Goal: Task Accomplishment & Management: Complete application form

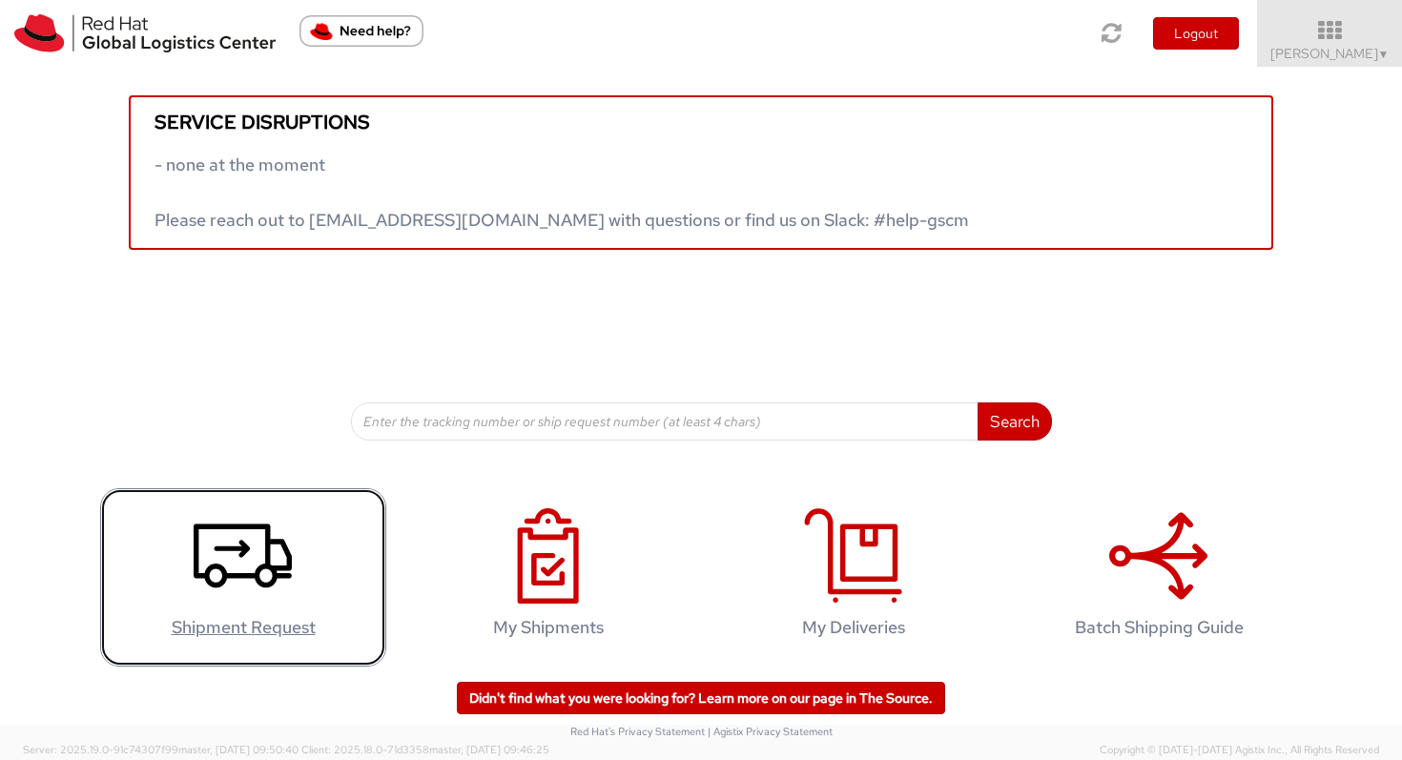
click at [252, 565] on icon at bounding box center [243, 555] width 98 height 95
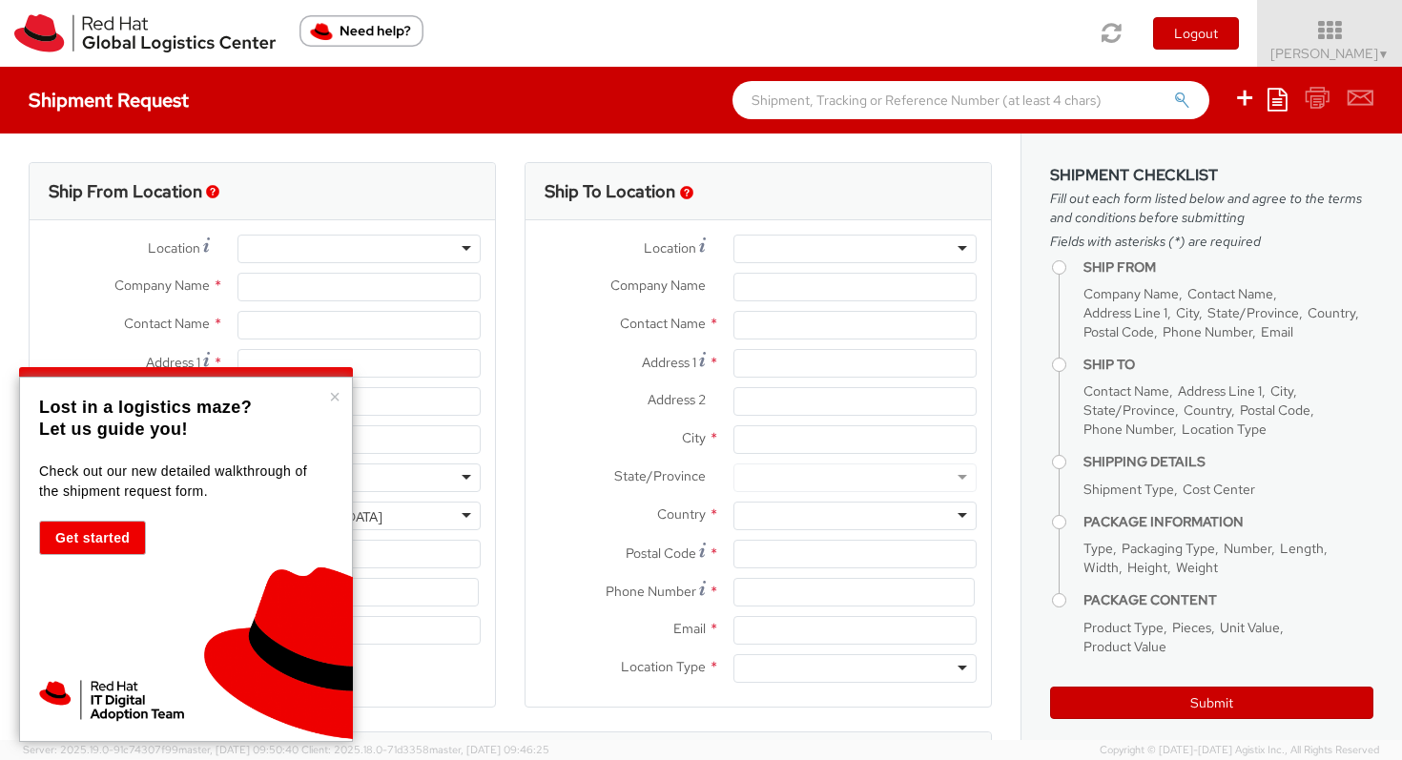
select select "522"
select select
type input "Red Hat France SARL"
type input "[PERSON_NAME]"
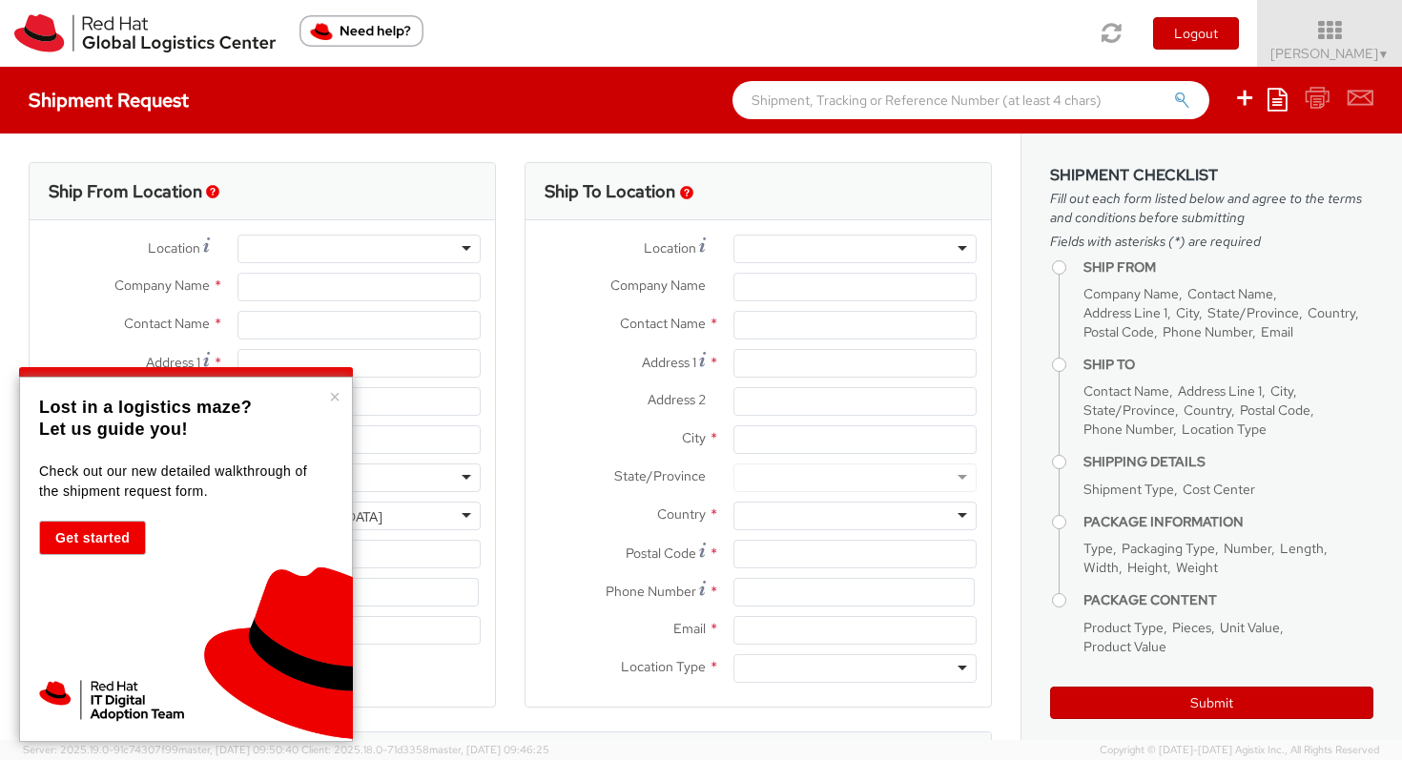
type input "Immeuble Defense Plaza, 8th Floor"
type input "23-25 rue Delarivière Lefoullon"
type input "PUTEAUX"
type input "92800"
type input "+3314191232"
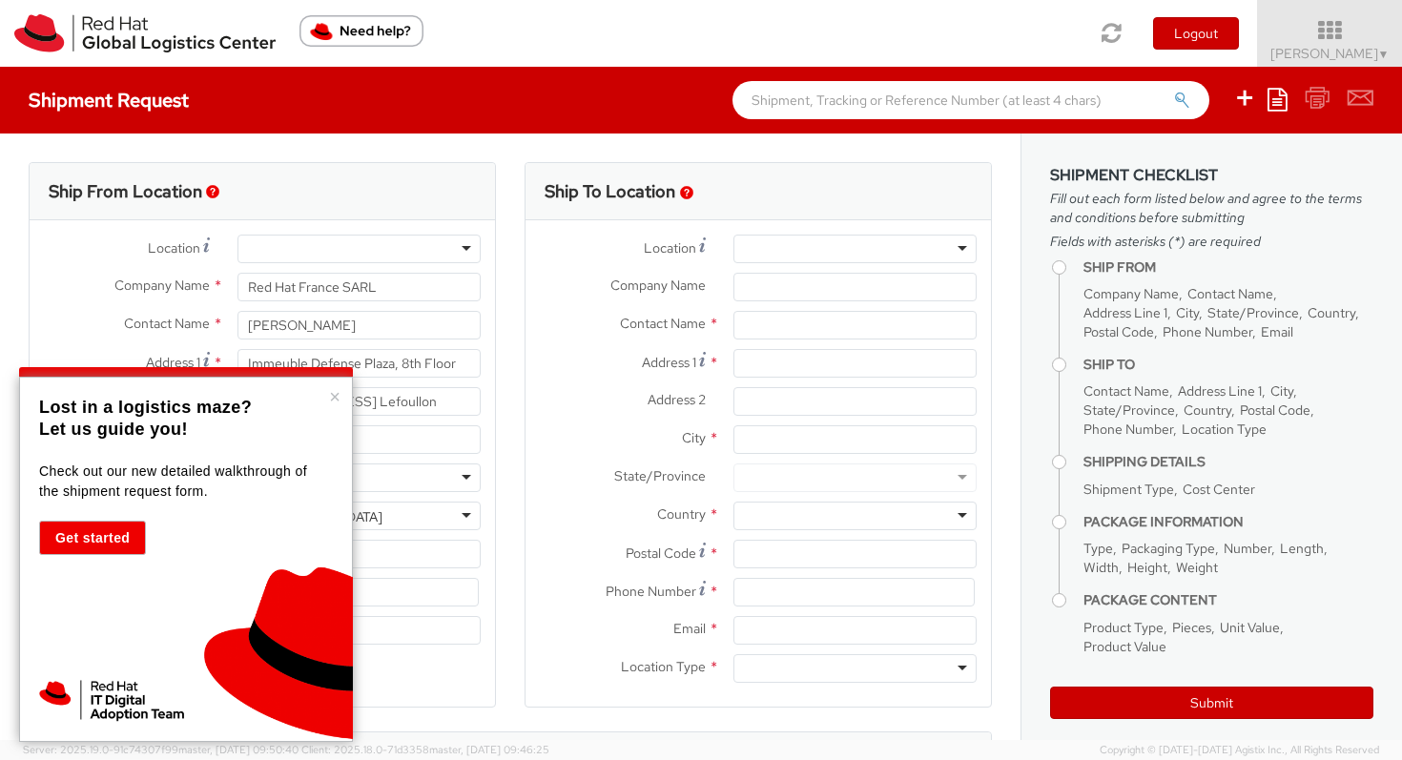
type input "tbertuca@redhat.com"
select select "CM"
select select "KGS"
click at [804, 245] on div at bounding box center [854, 249] width 243 height 29
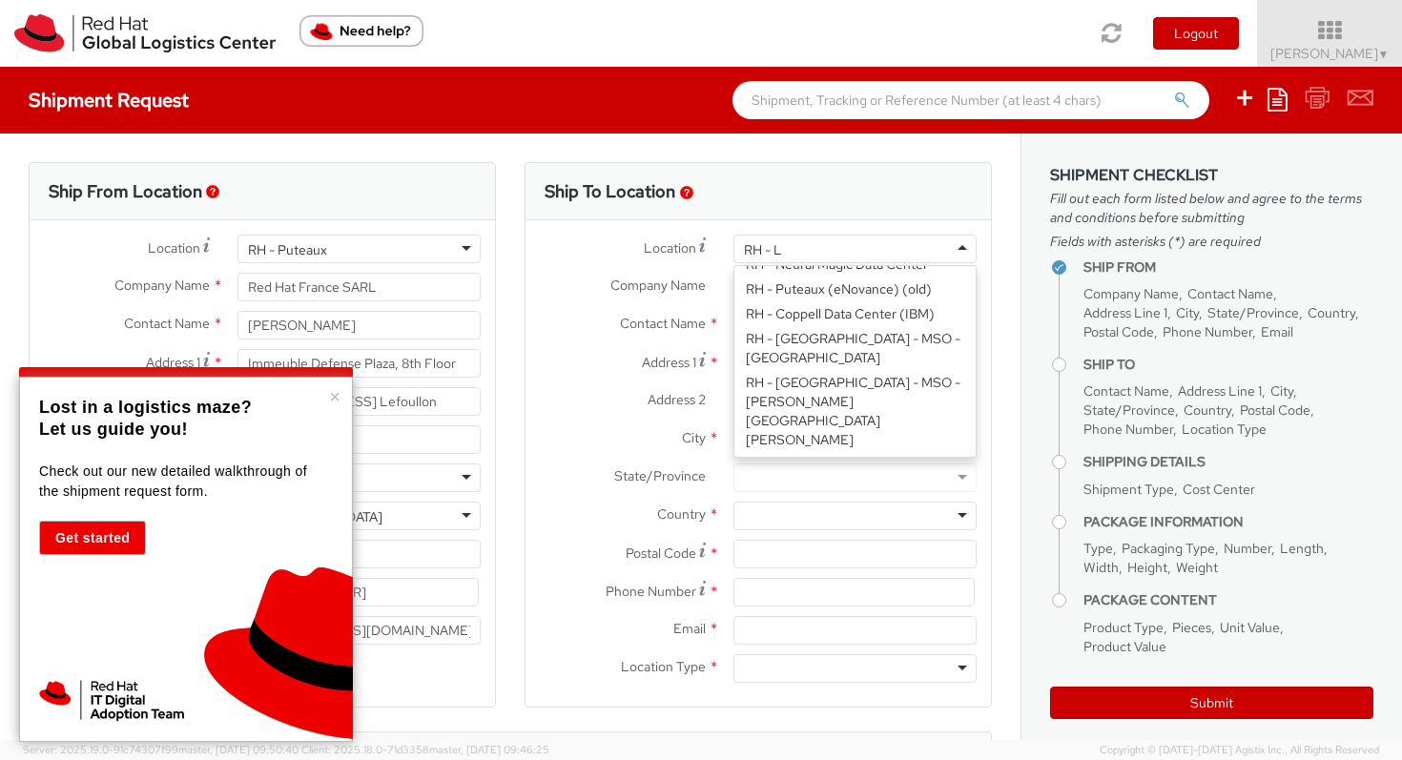
scroll to position [5, 0]
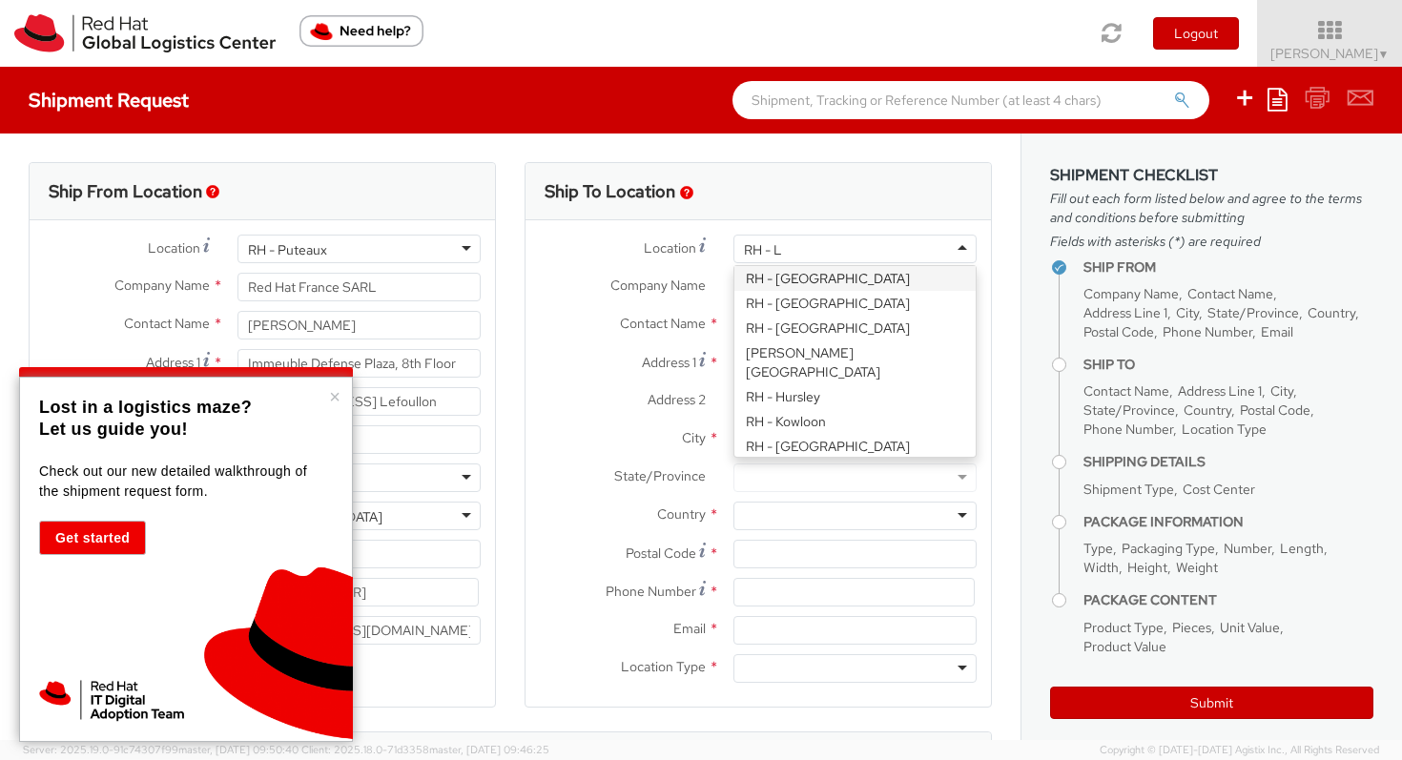
type input "RH - Lo"
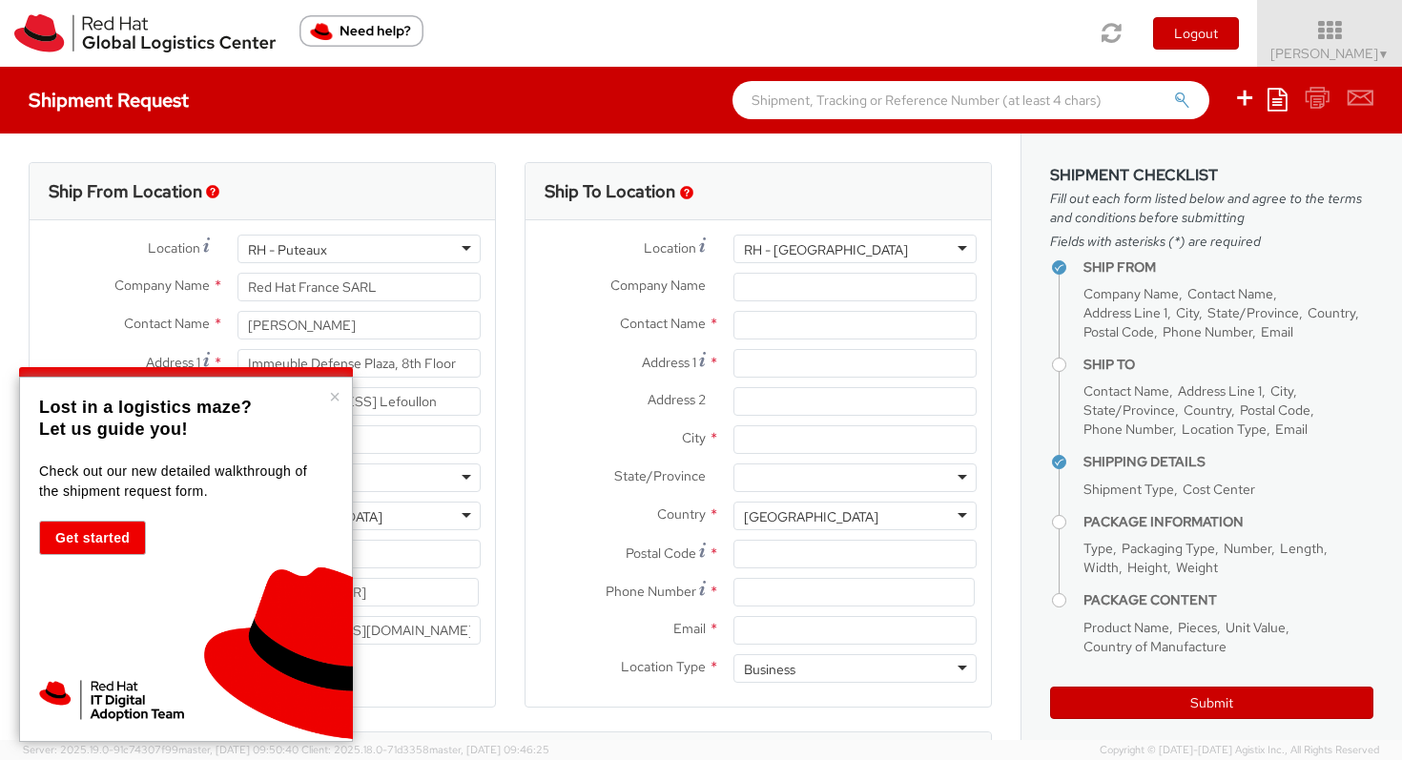
type input "Red Hat UK Limited"
type input "Peninsular House"
type input "30-36 Monument Street, 4th Floor"
type input "LONDON"
type input "EC3R8NB"
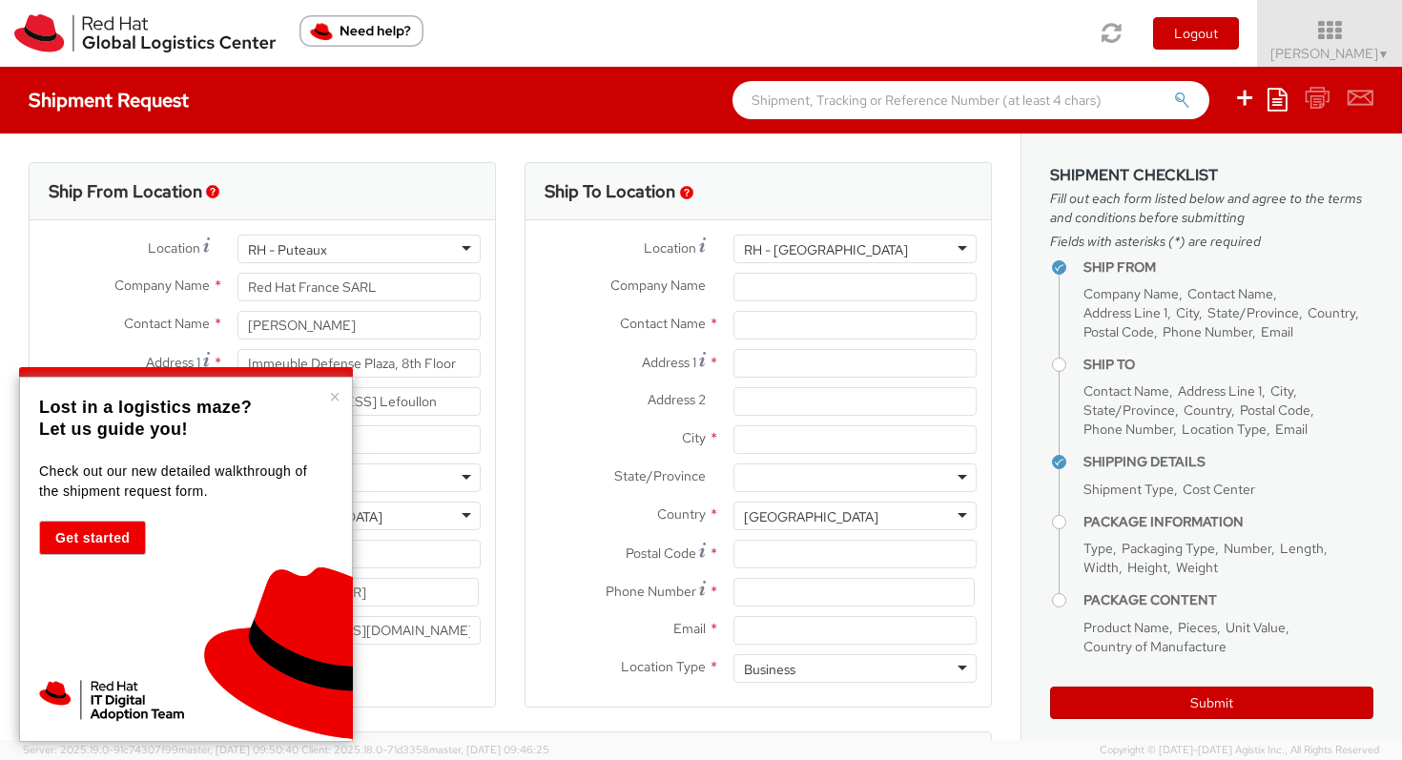
type input "44 207 009 4444"
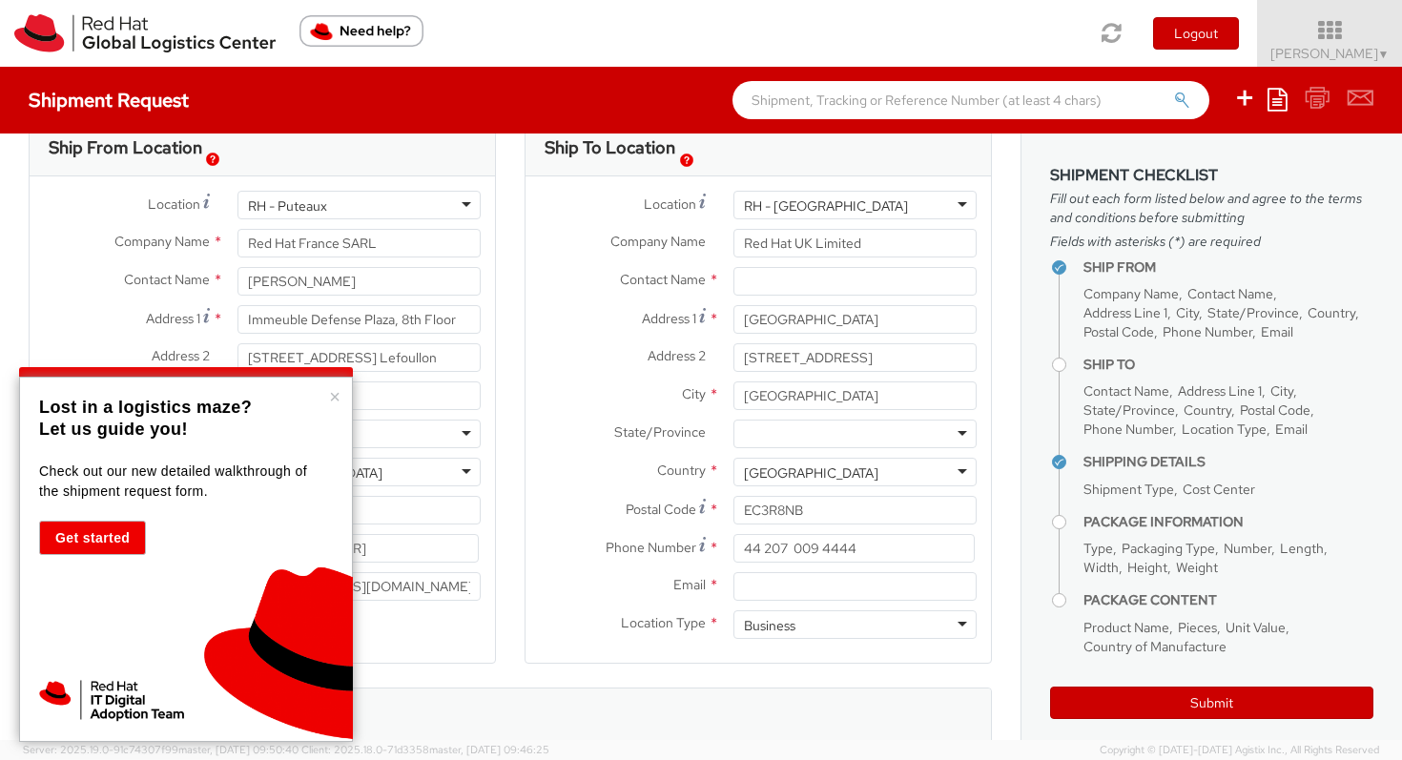
scroll to position [28, 0]
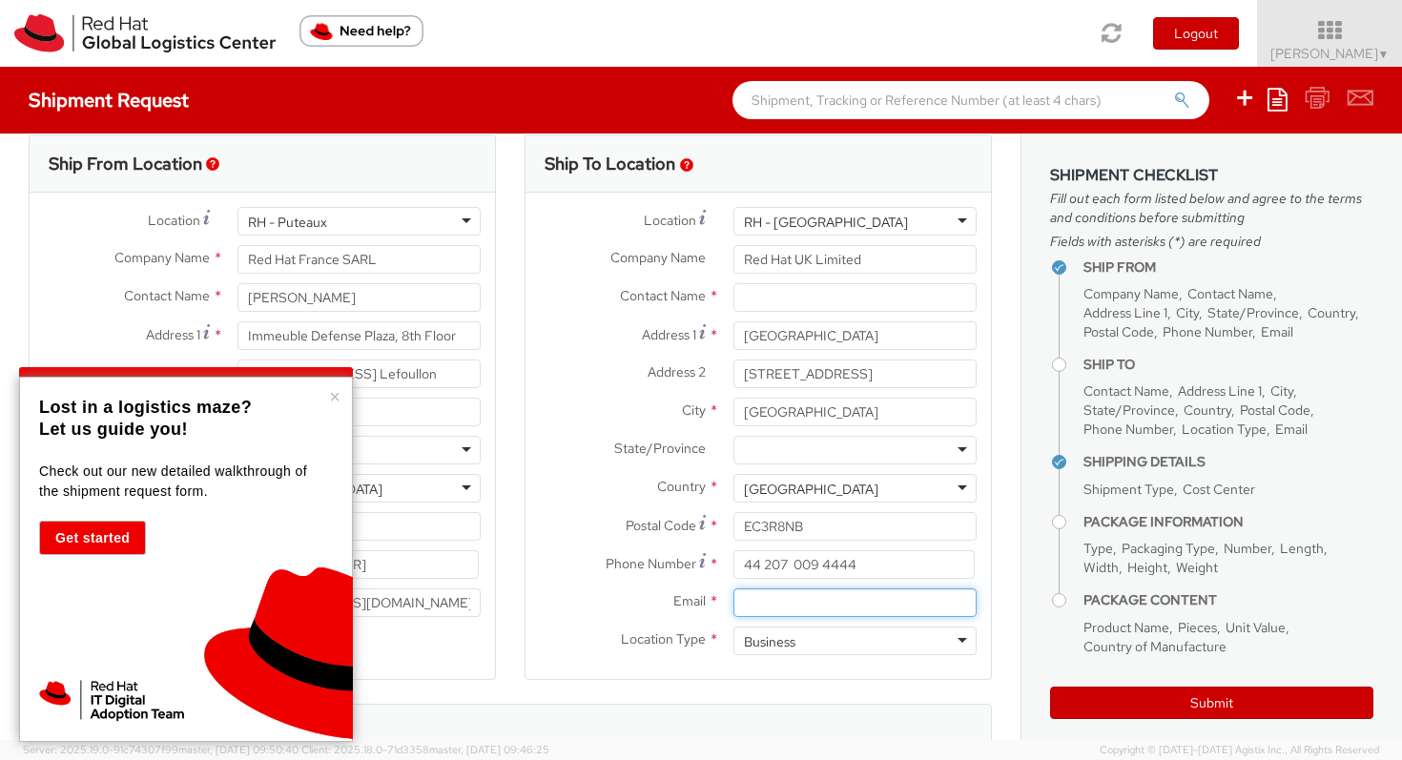
click at [818, 608] on input "Email *" at bounding box center [854, 602] width 243 height 29
type input "gcolman@redhat.com"
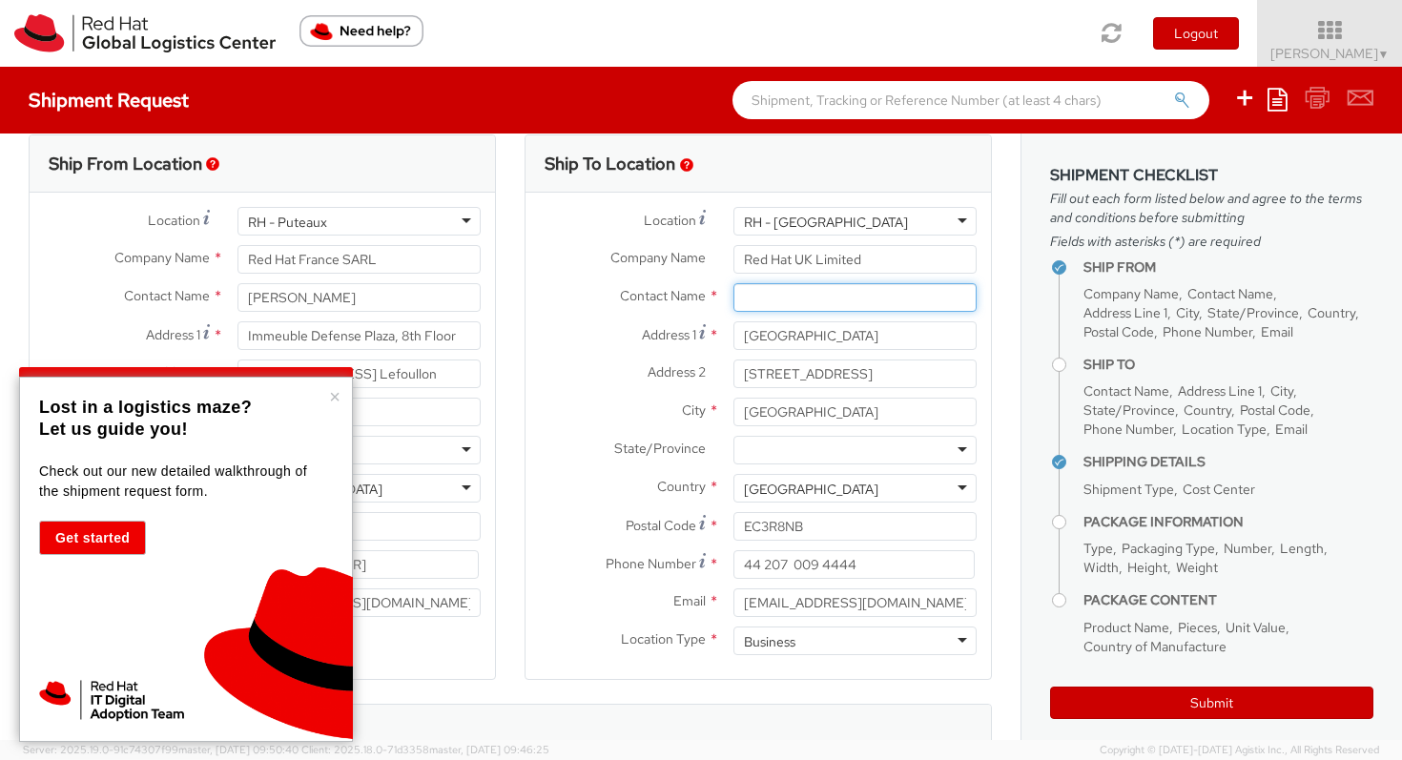
click at [791, 300] on input "text" at bounding box center [854, 297] width 243 height 29
click at [773, 300] on input "Greame Colman" at bounding box center [854, 297] width 243 height 29
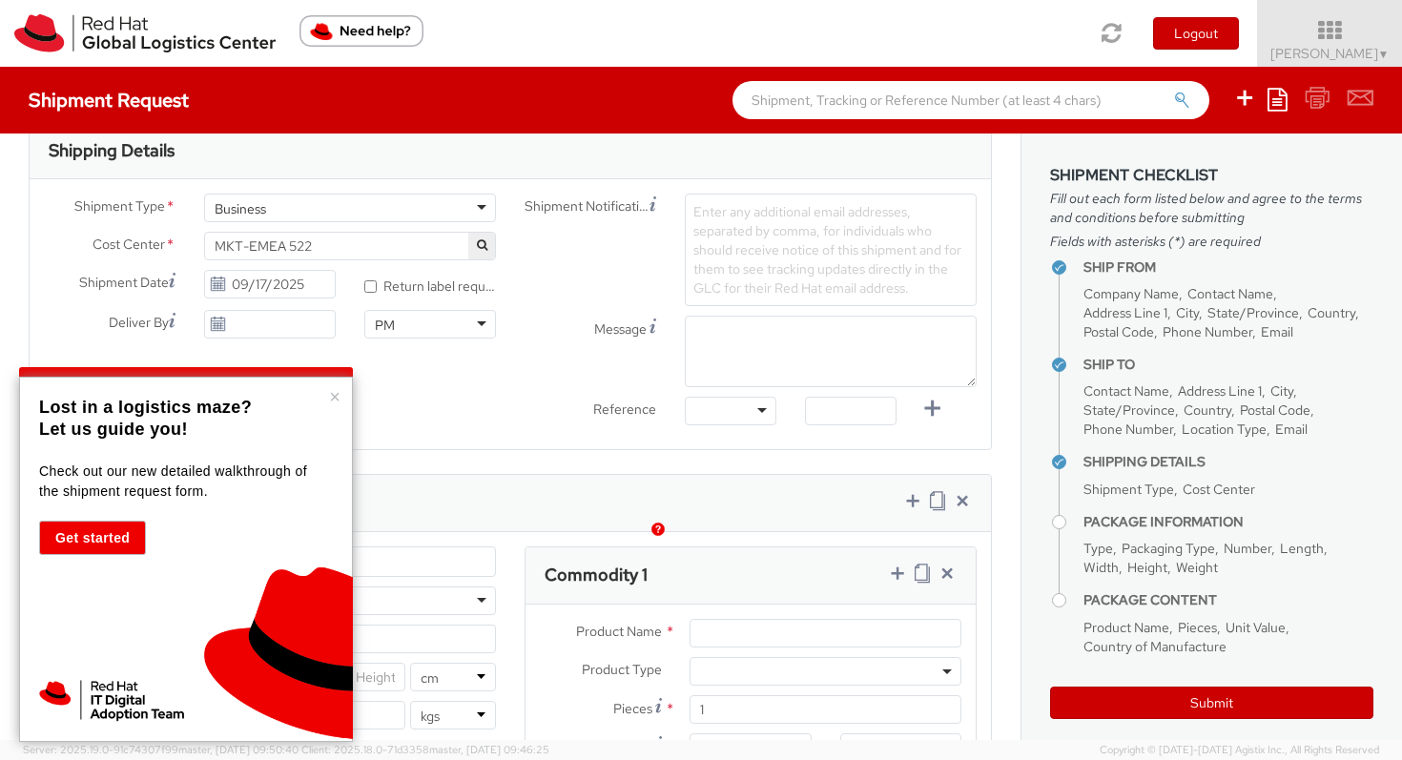
scroll to position [660, 0]
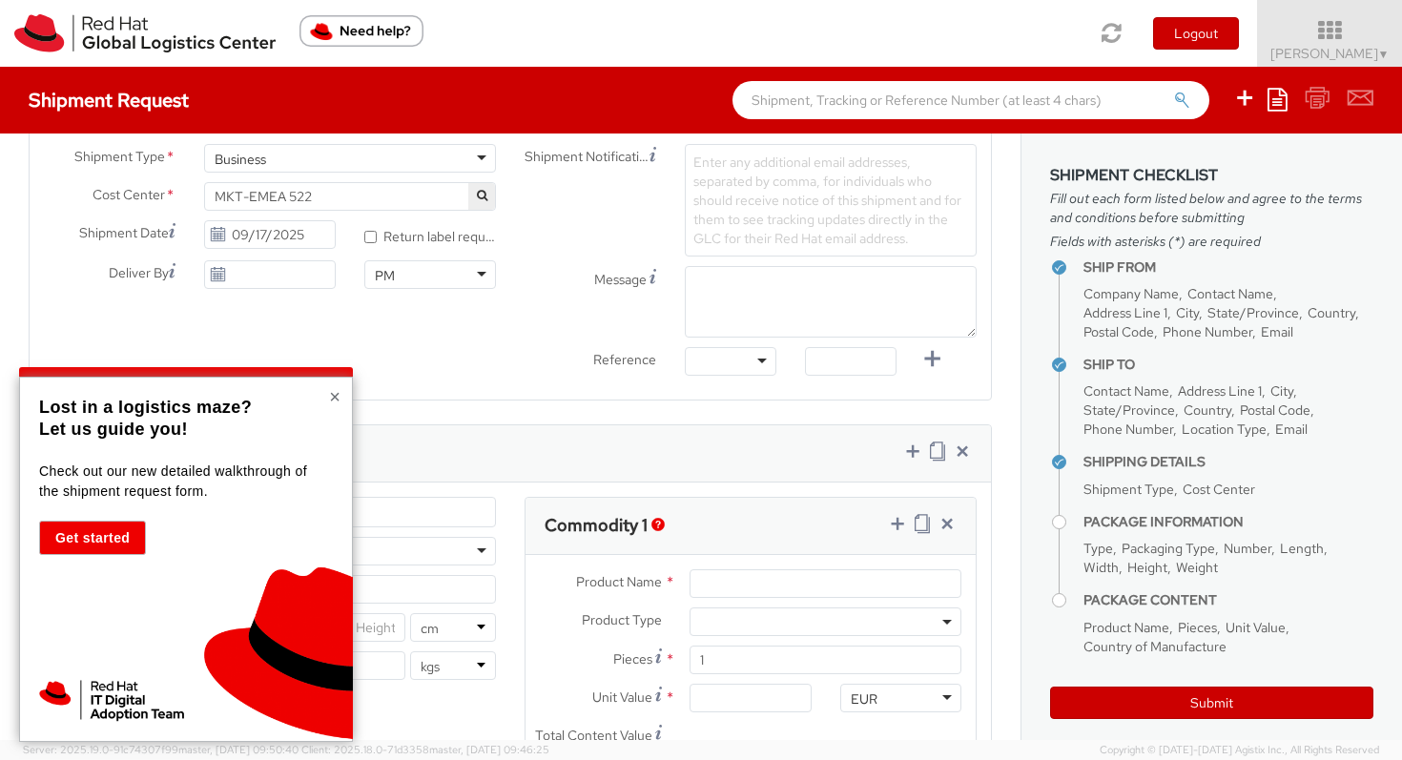
type input "Graeme Colman"
click at [335, 395] on button "×" at bounding box center [334, 396] width 11 height 19
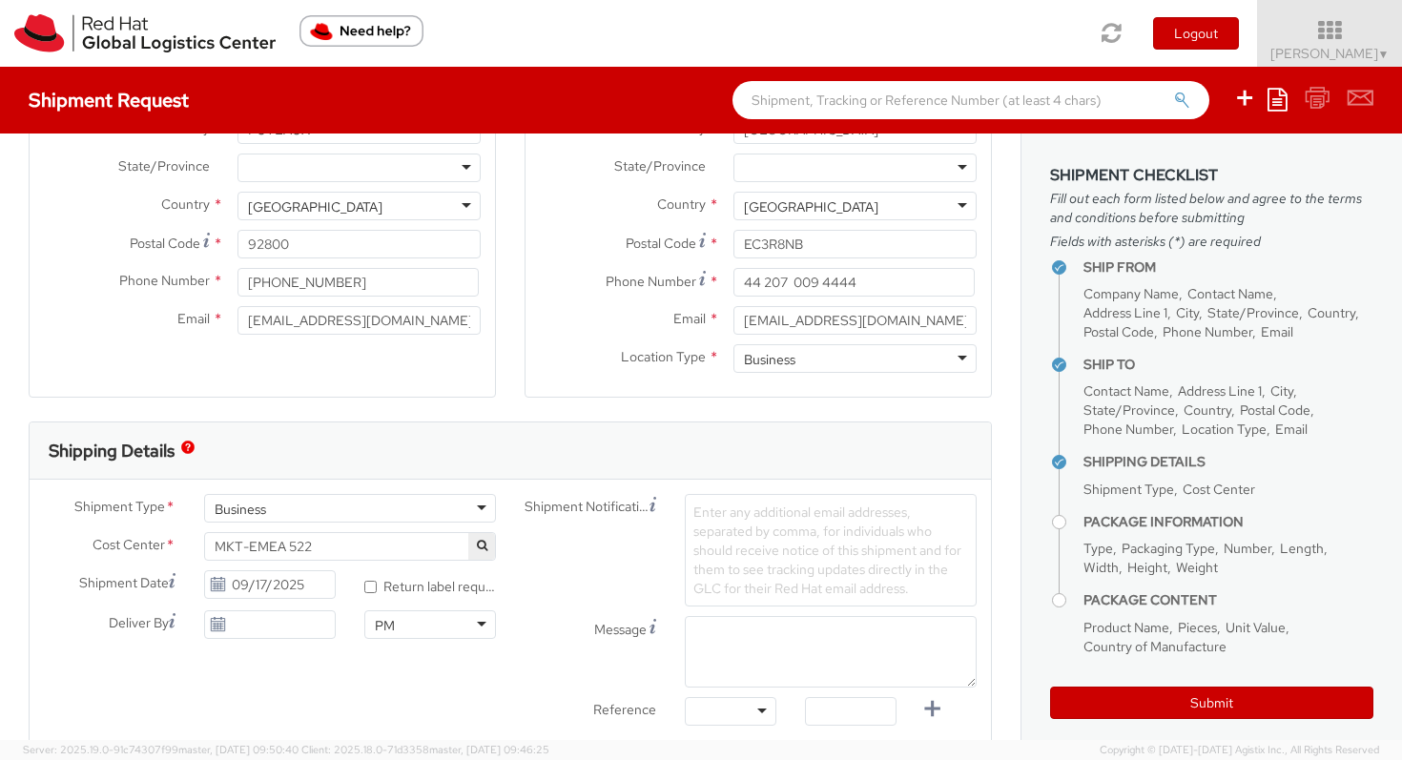
scroll to position [311, 0]
click at [481, 508] on div "Business" at bounding box center [350, 507] width 292 height 29
click at [572, 590] on div "Shipment Notification Enter any additional email addresses, separated by comma,…" at bounding box center [750, 549] width 481 height 113
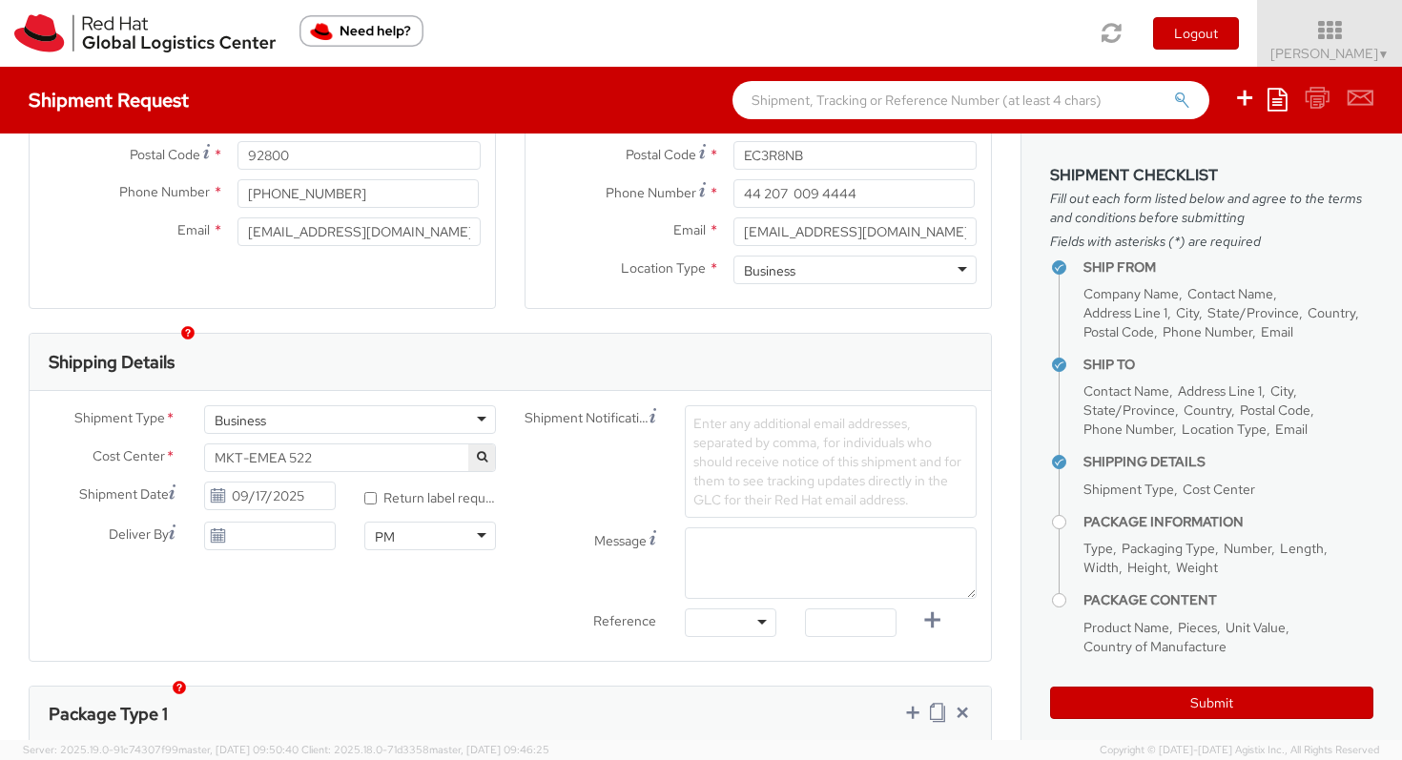
scroll to position [427, 0]
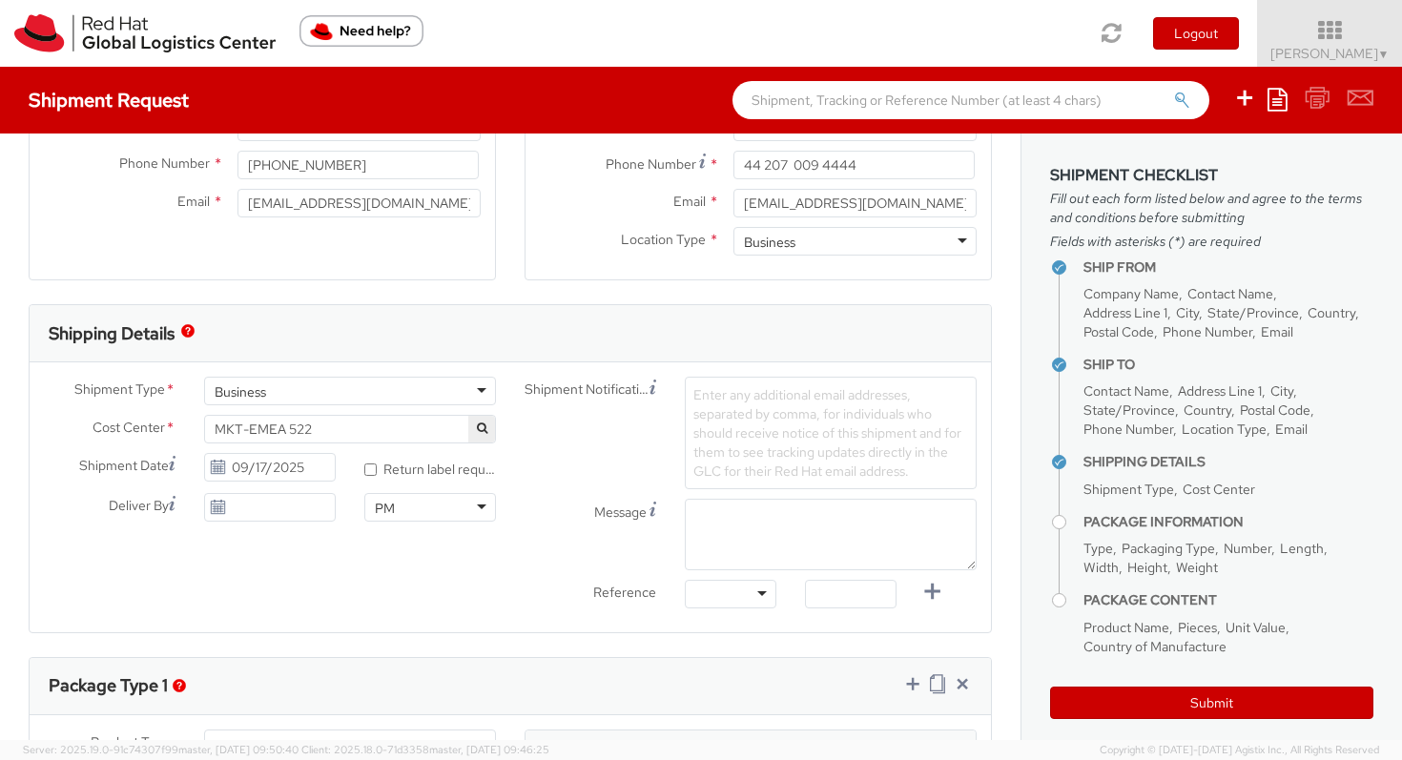
click at [216, 509] on icon at bounding box center [218, 507] width 16 height 15
click at [219, 506] on icon at bounding box center [218, 507] width 16 height 15
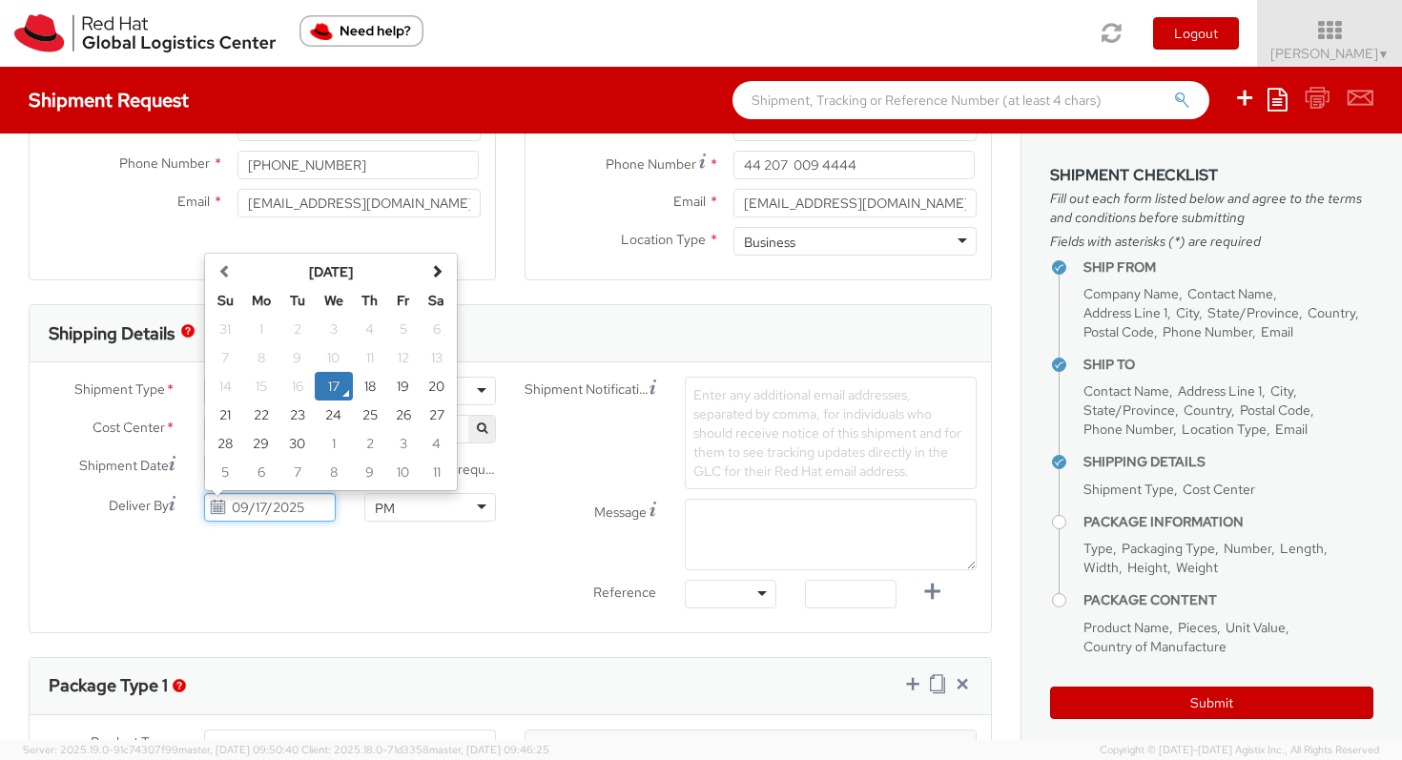
click at [258, 508] on input "09/17/2025" at bounding box center [270, 507] width 132 height 29
click at [402, 382] on td "19" at bounding box center [403, 386] width 33 height 29
type input "09/19/2025"
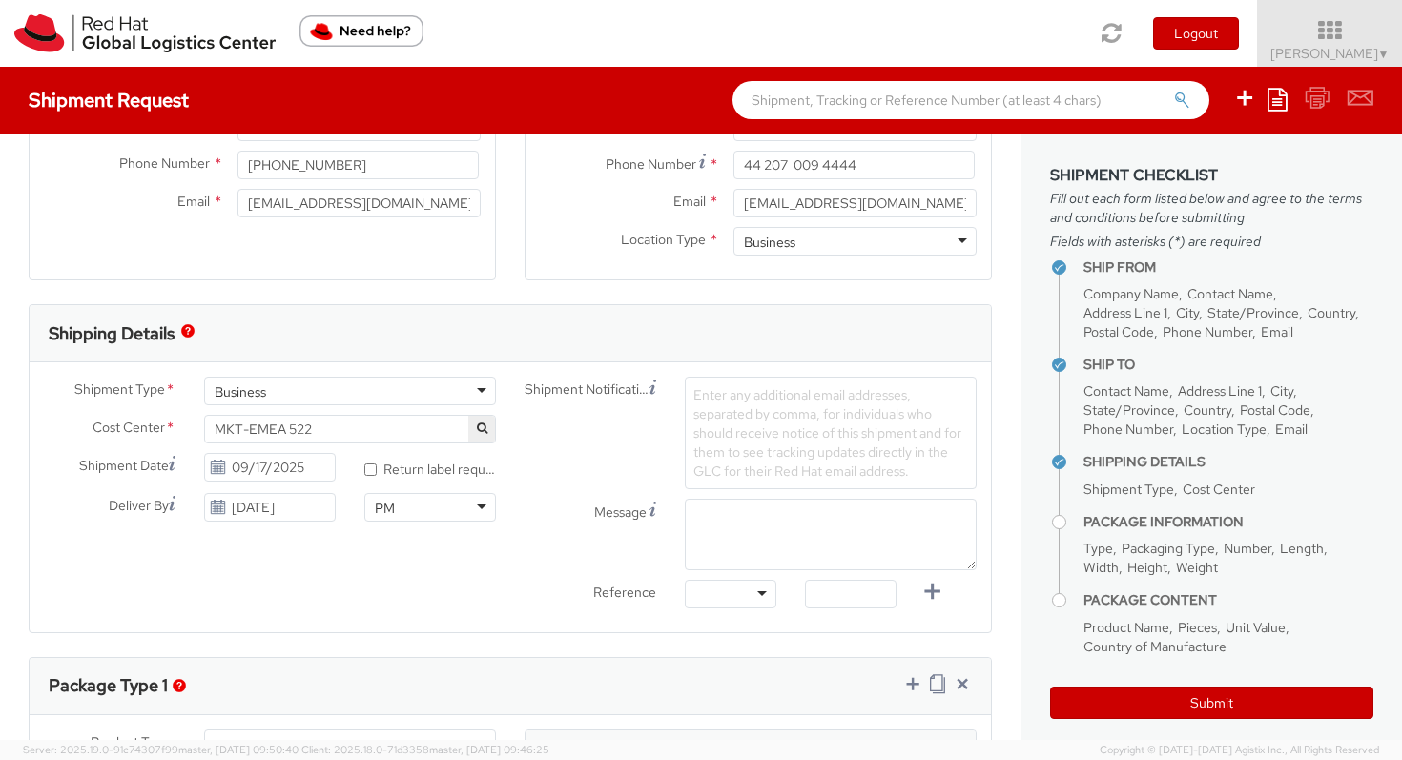
click at [751, 422] on span "Enter any additional email addresses, separated by comma, for individuals who s…" at bounding box center [827, 432] width 268 height 93
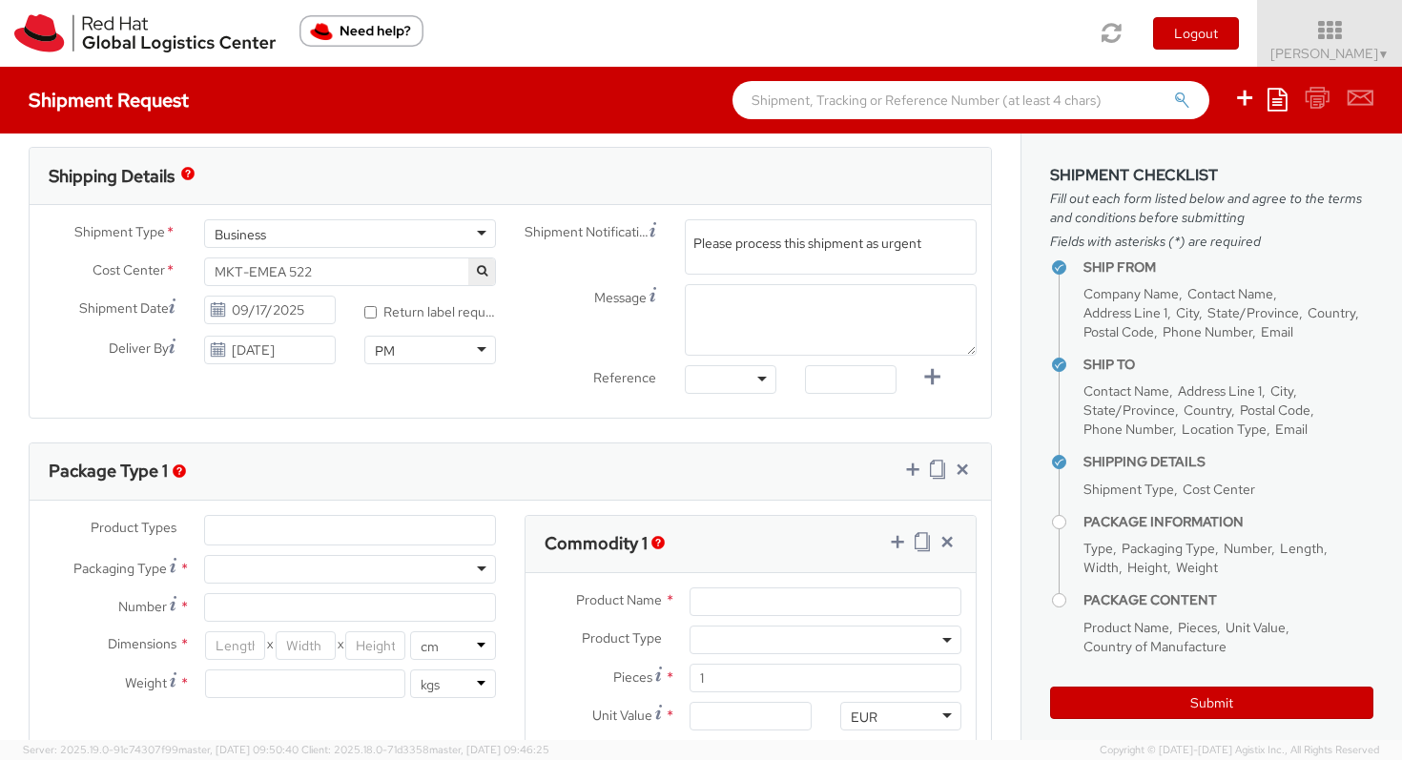
scroll to position [724, 0]
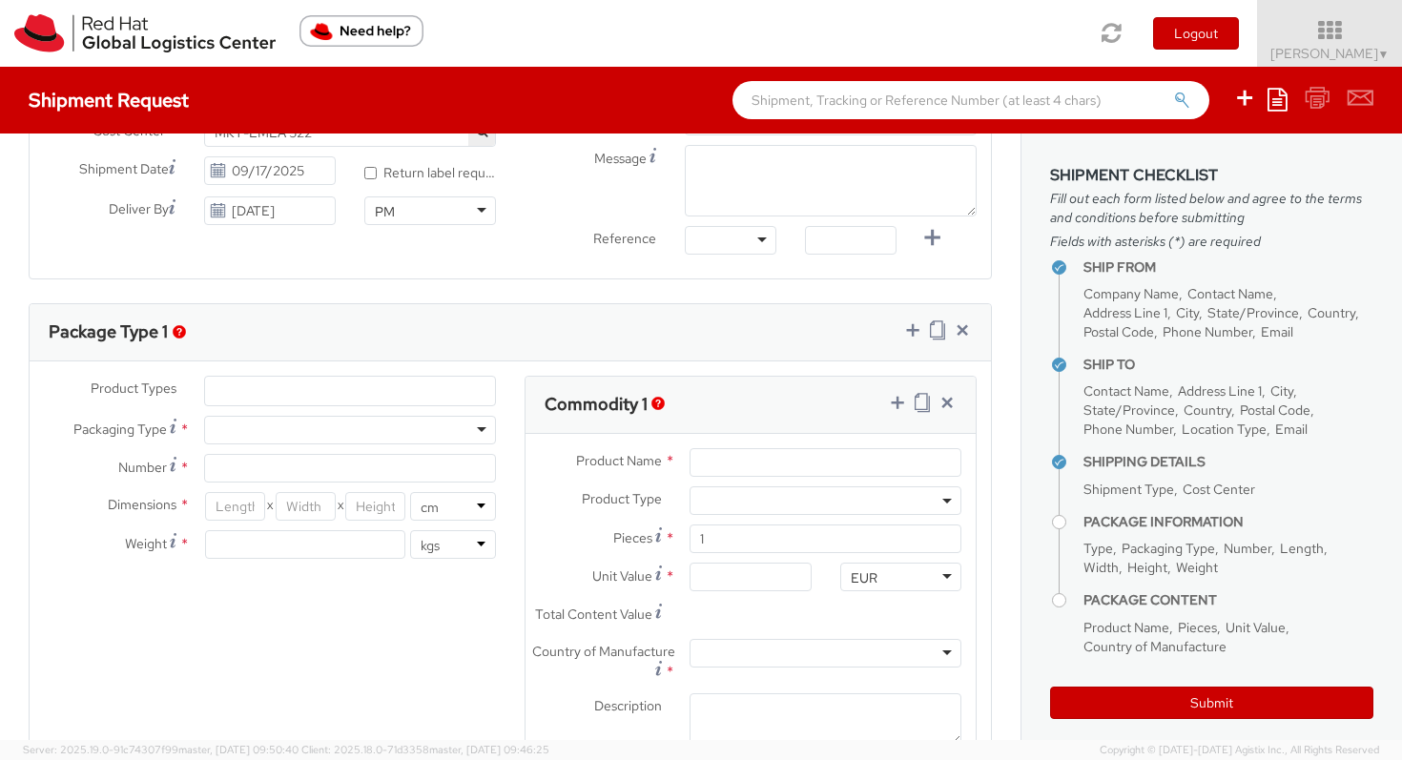
type input "Please process this shipment as urgent"
click at [333, 390] on ul at bounding box center [350, 391] width 290 height 29
type input "Box"
click at [278, 442] on div at bounding box center [350, 430] width 292 height 29
click at [270, 384] on ul at bounding box center [350, 391] width 290 height 29
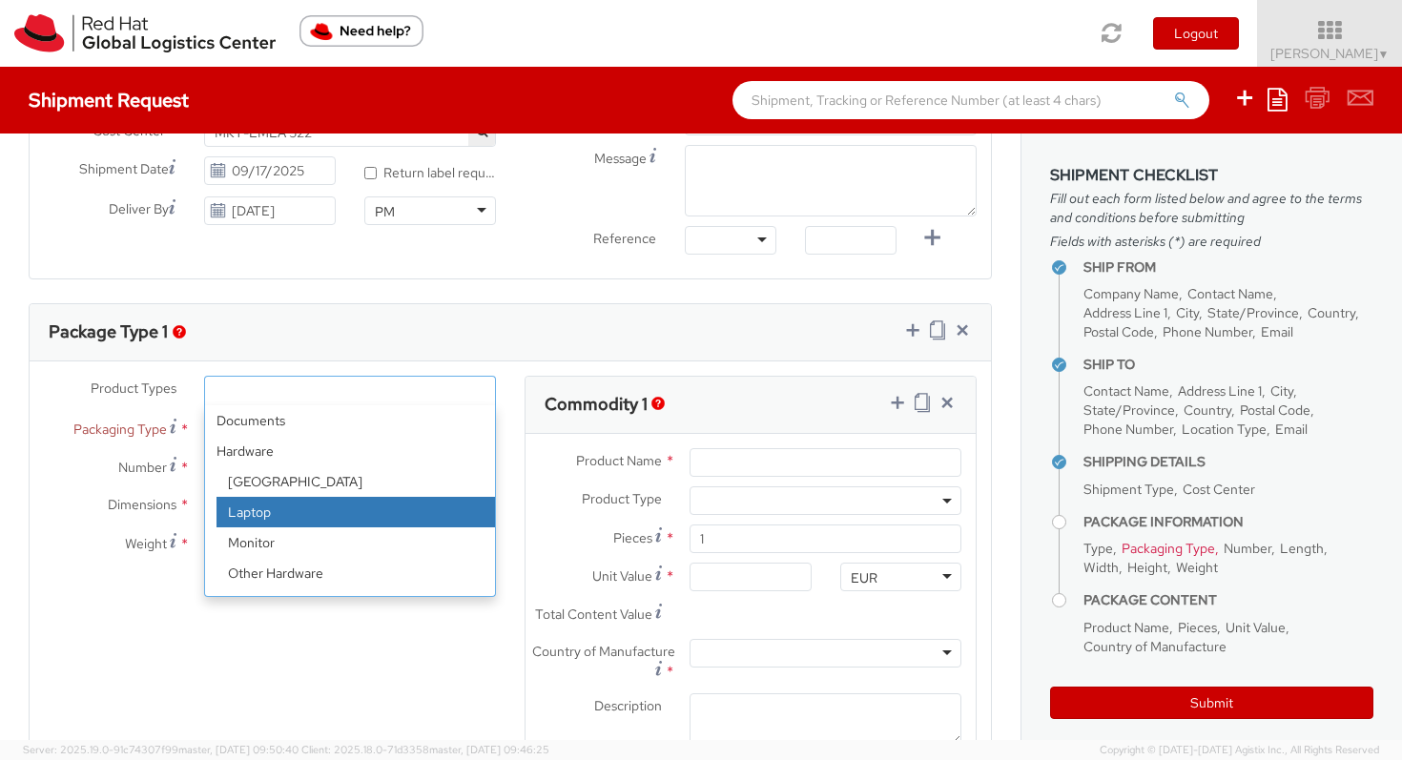
select select "LAPTOP"
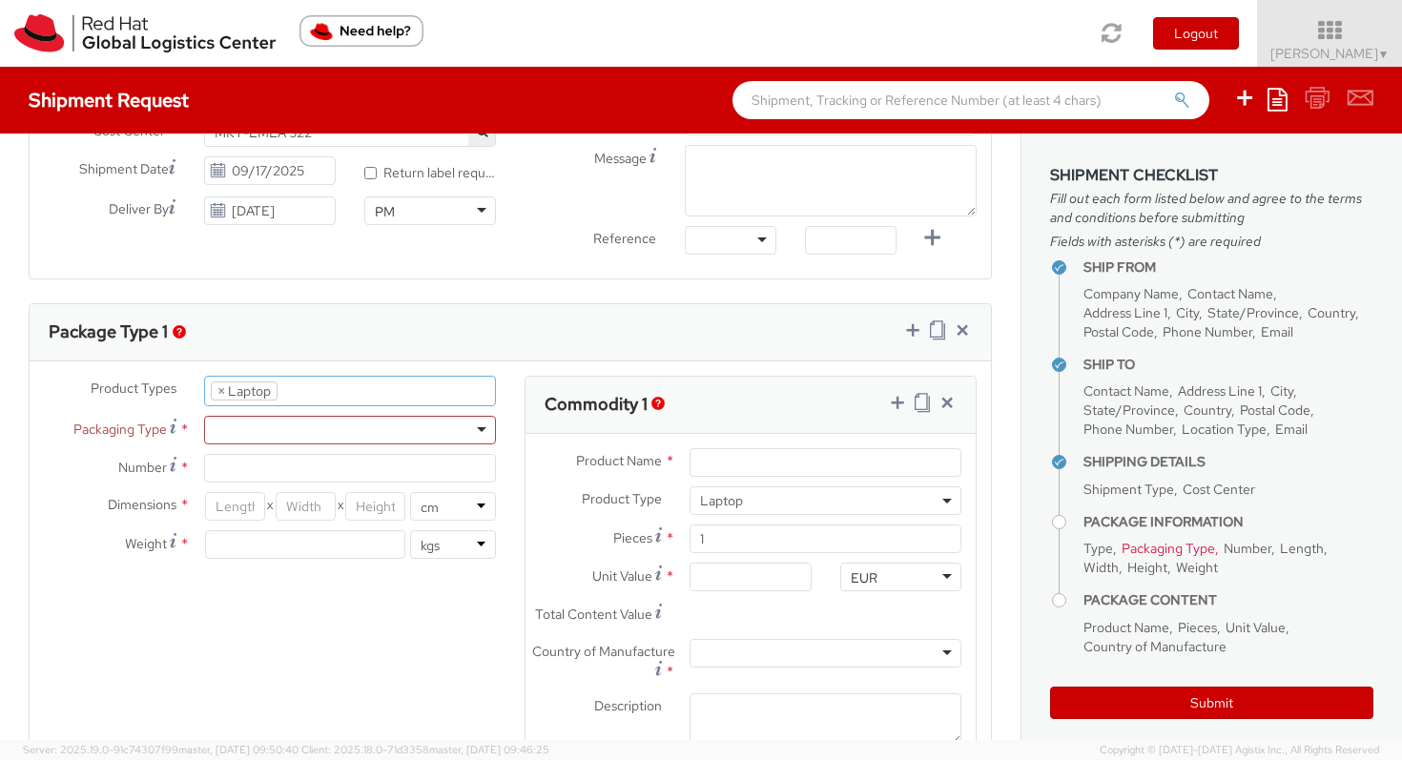
select select "LAPTOP"
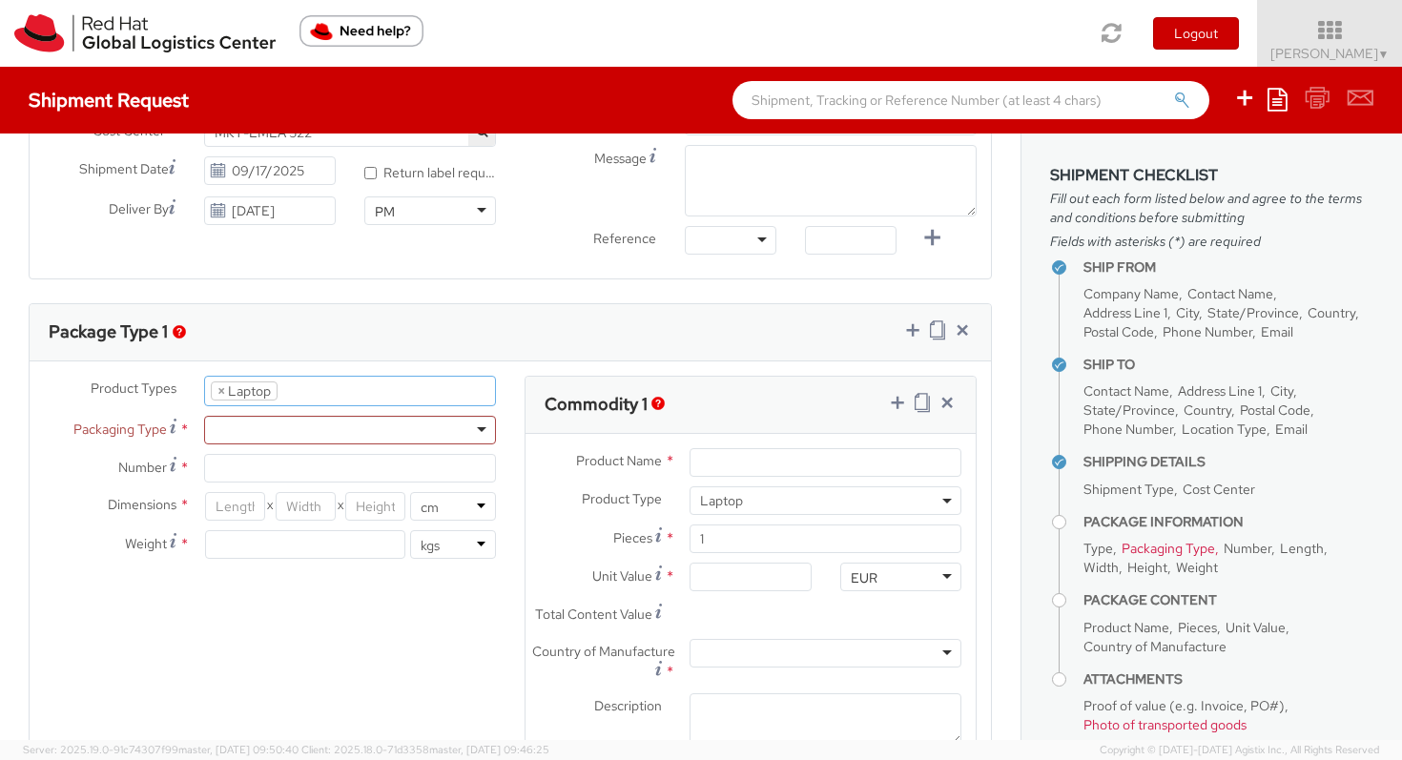
scroll to position [57, 0]
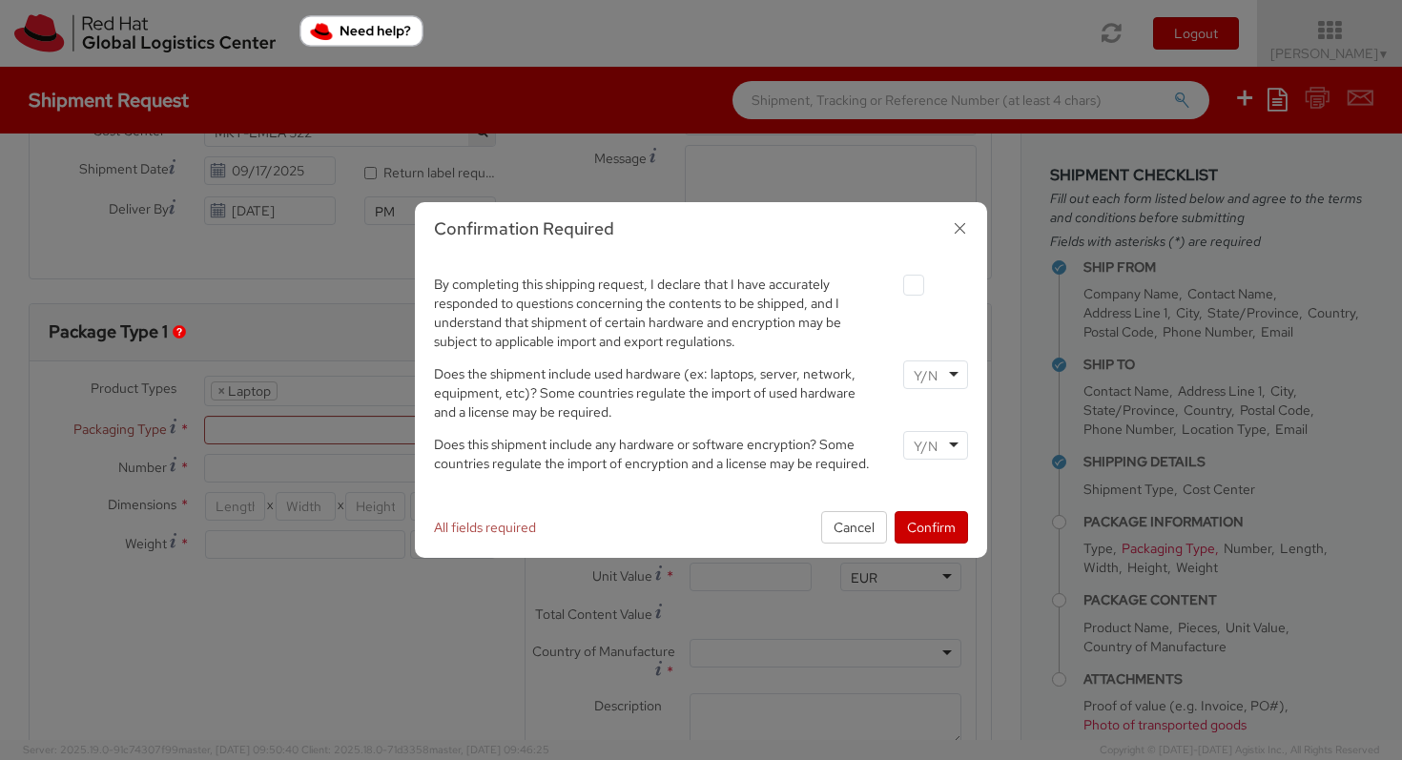
click at [918, 297] on div "By completing this shipping request, I declare that I have accurately responded…" at bounding box center [701, 311] width 563 height 80
click at [859, 533] on button "Cancel" at bounding box center [854, 527] width 66 height 32
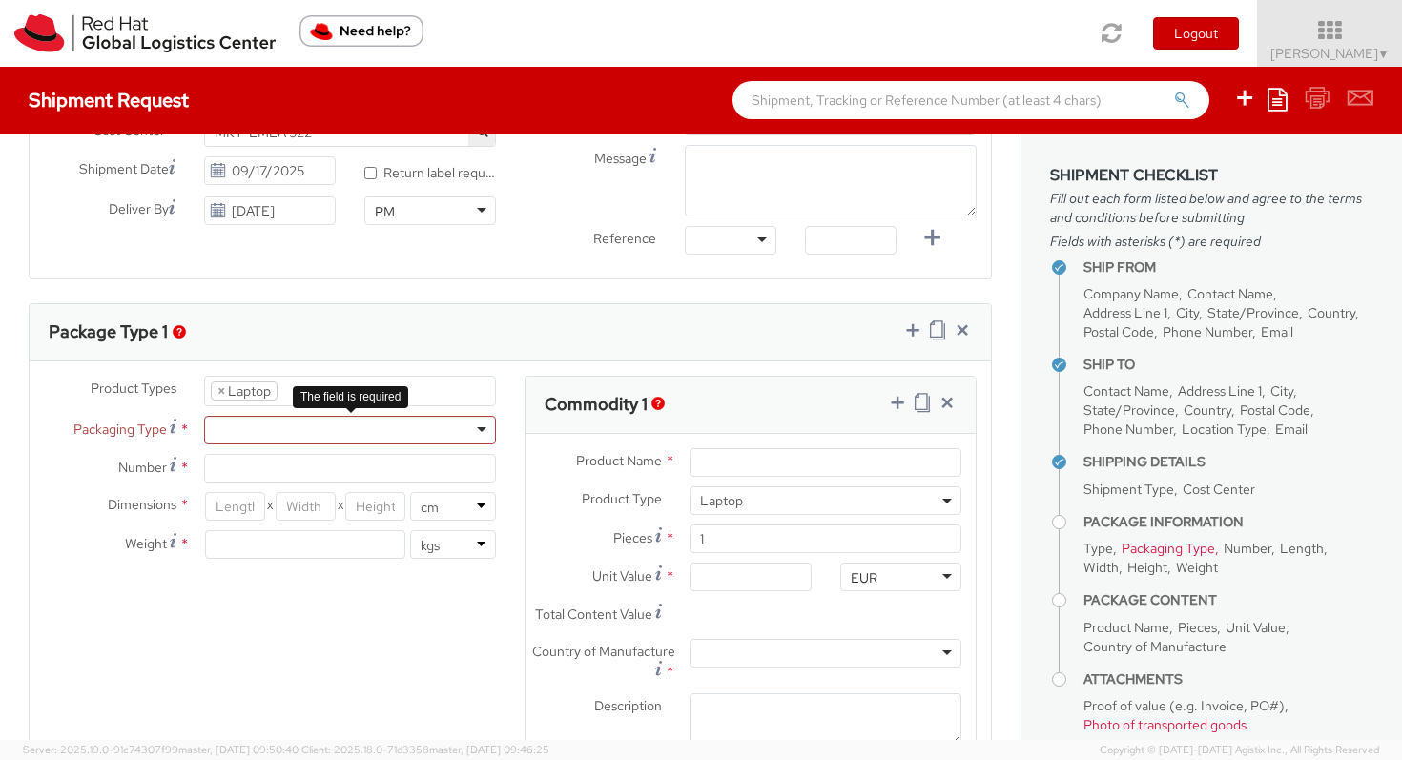
click at [478, 432] on div at bounding box center [350, 430] width 292 height 29
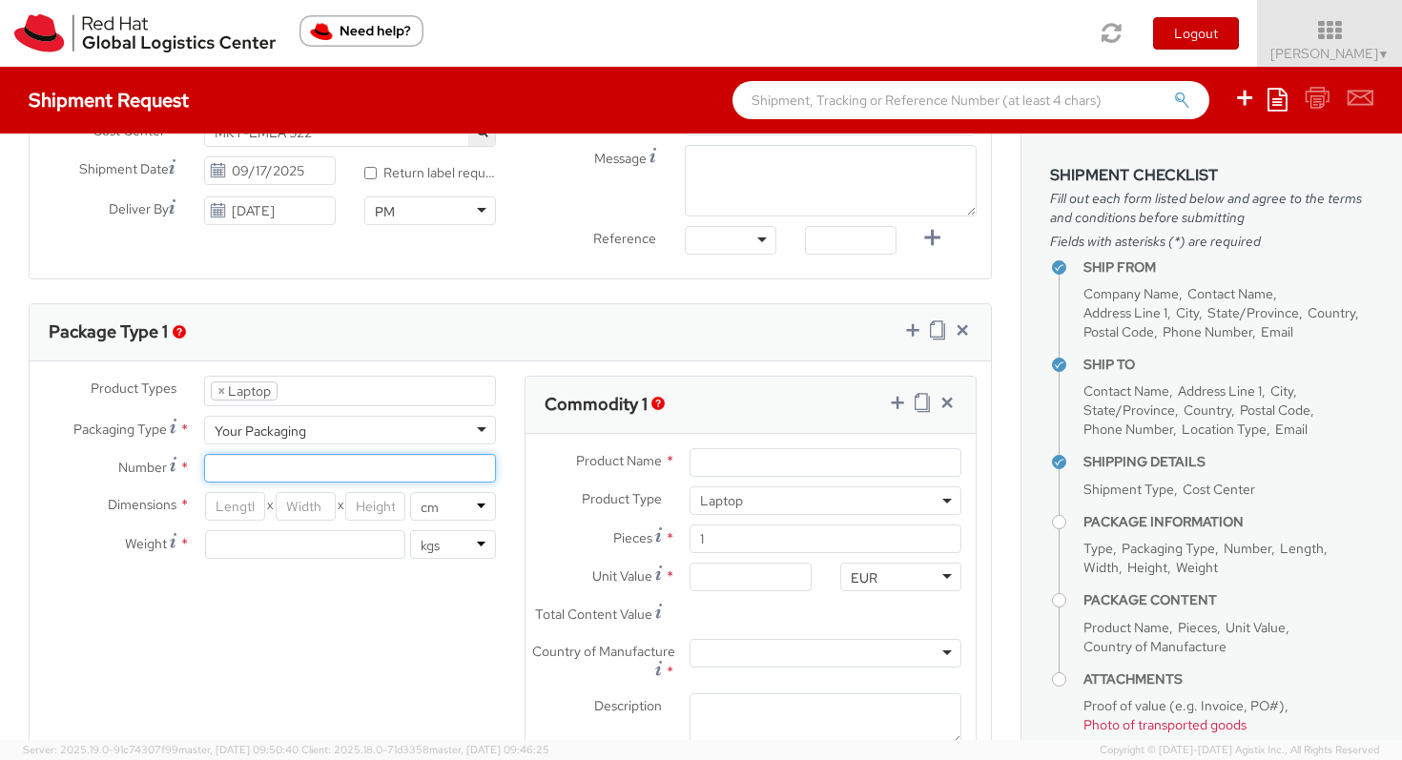
click at [424, 468] on input "Number *" at bounding box center [350, 468] width 292 height 29
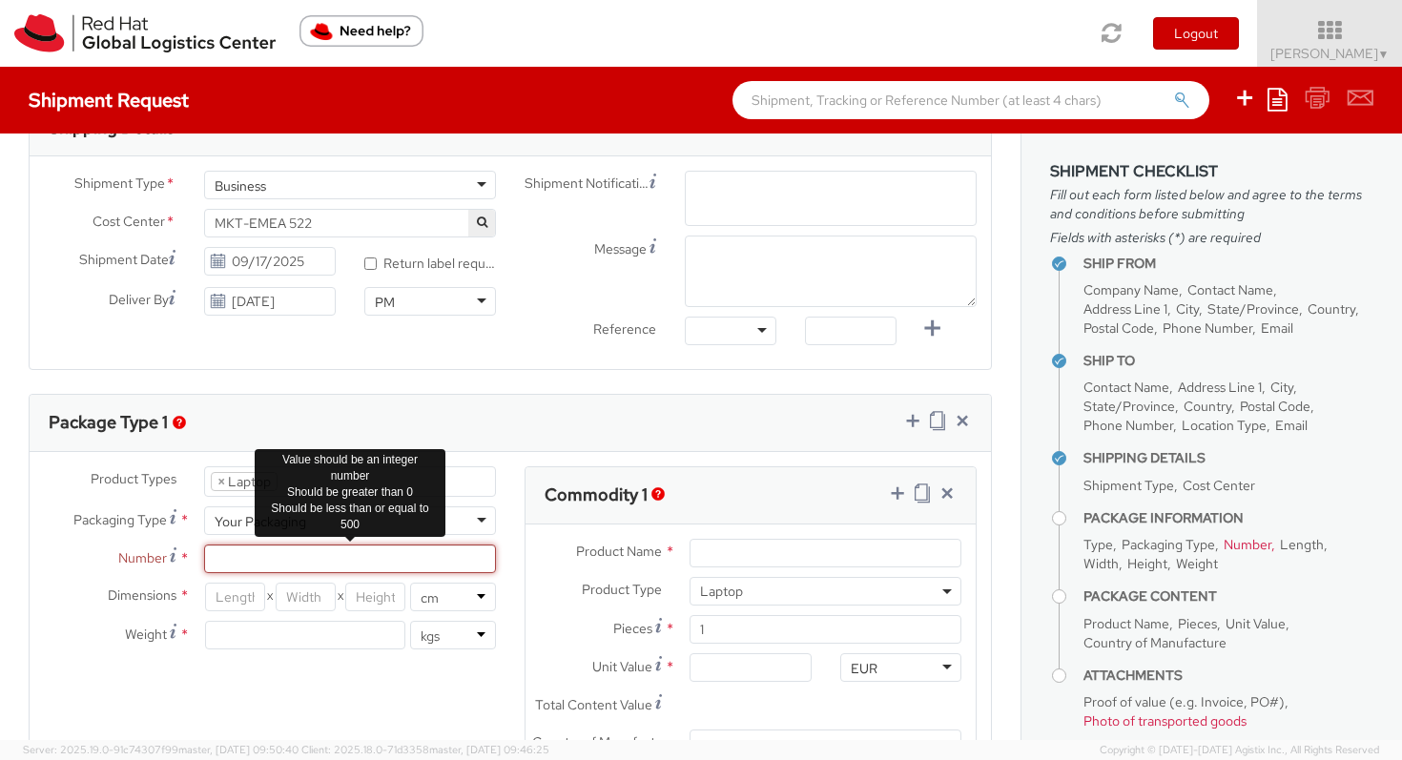
scroll to position [631, 0]
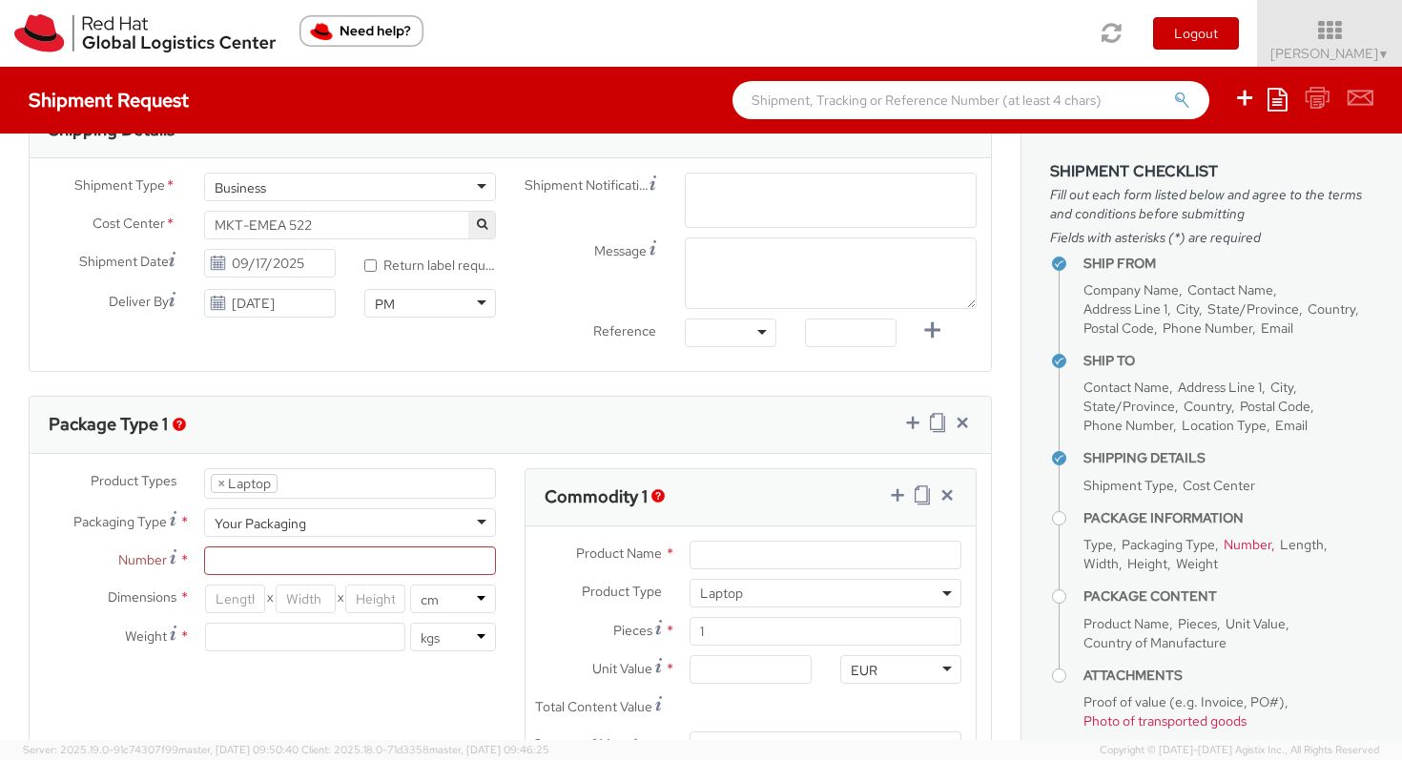
click at [483, 525] on div "Your Packaging" at bounding box center [350, 522] width 292 height 29
click at [485, 426] on div "Package Type 1" at bounding box center [510, 425] width 961 height 57
click at [386, 487] on ul "× Laptop" at bounding box center [350, 483] width 290 height 29
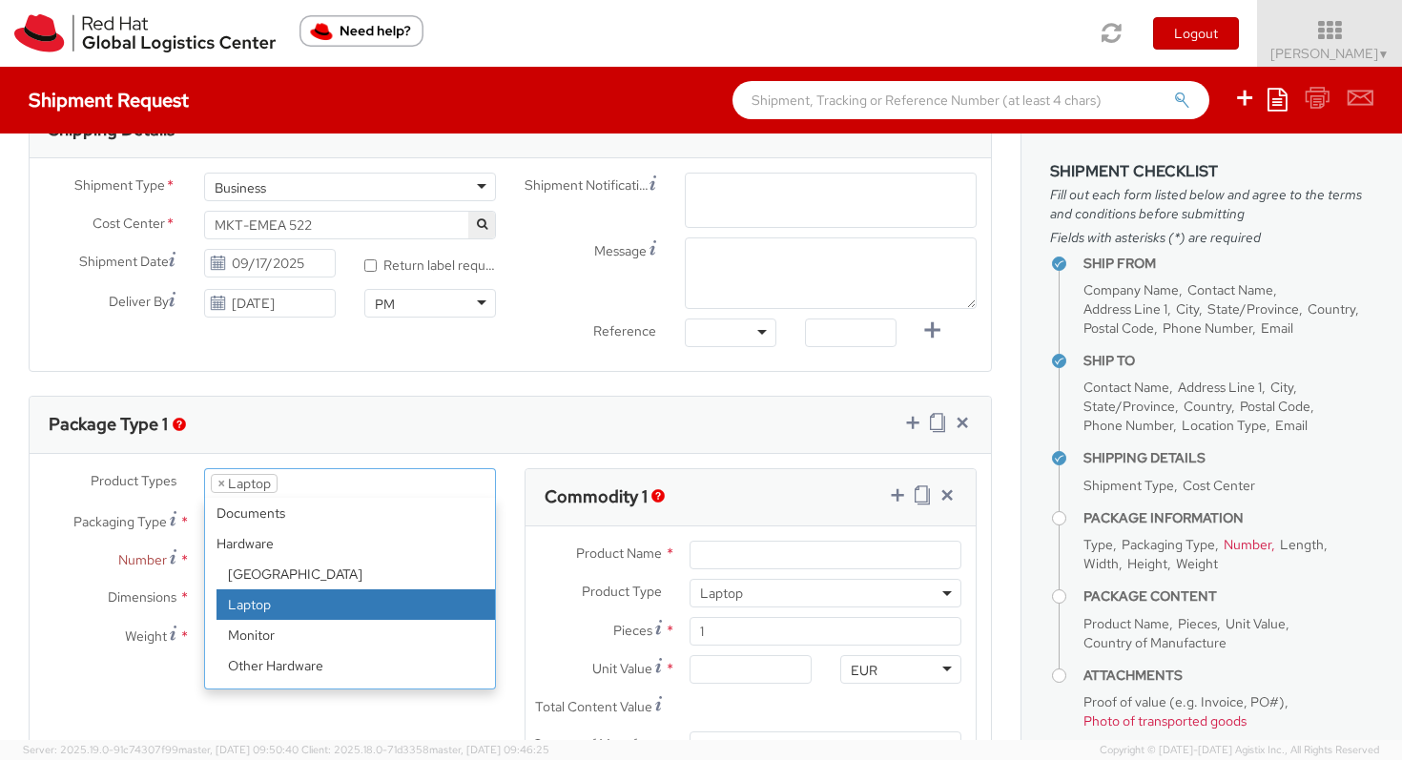
scroll to position [84, 0]
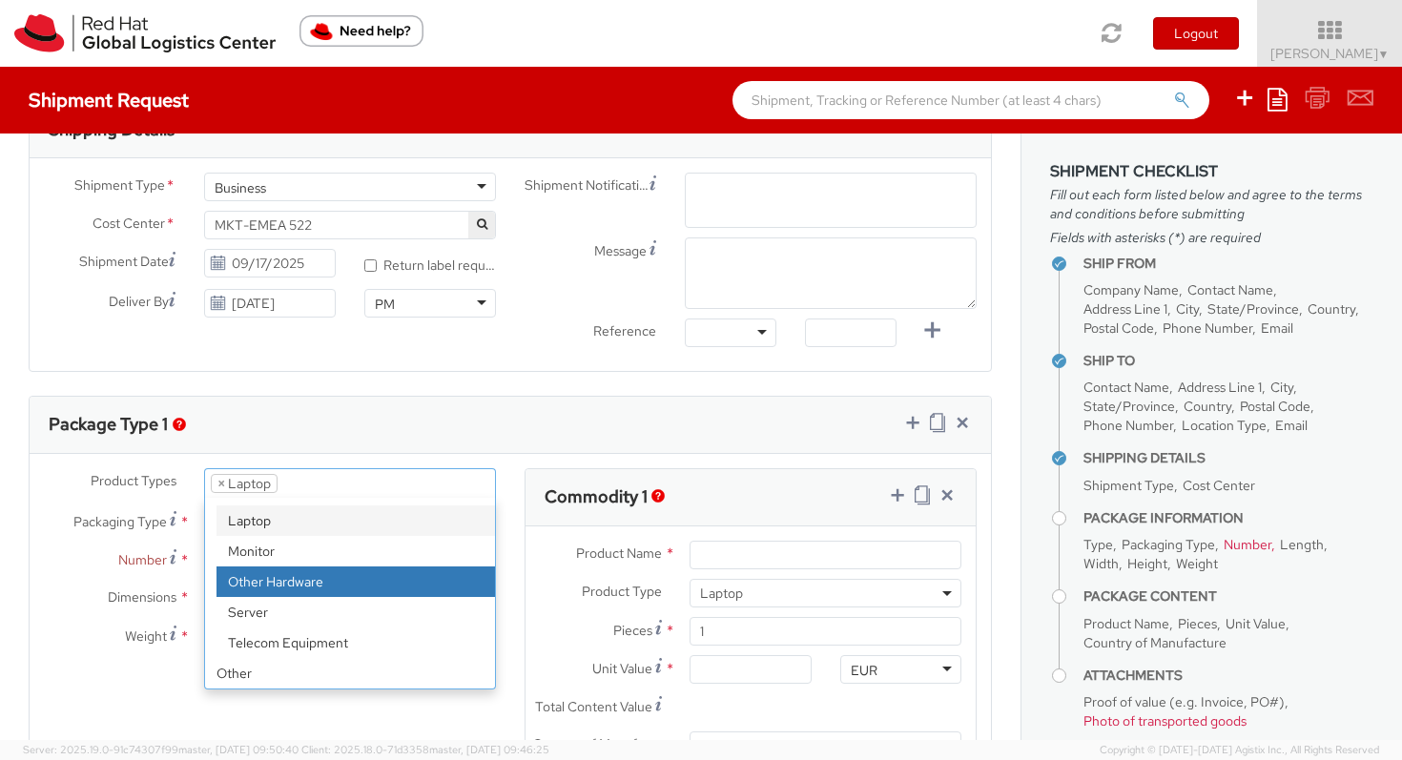
select select "HARD_OTHER"
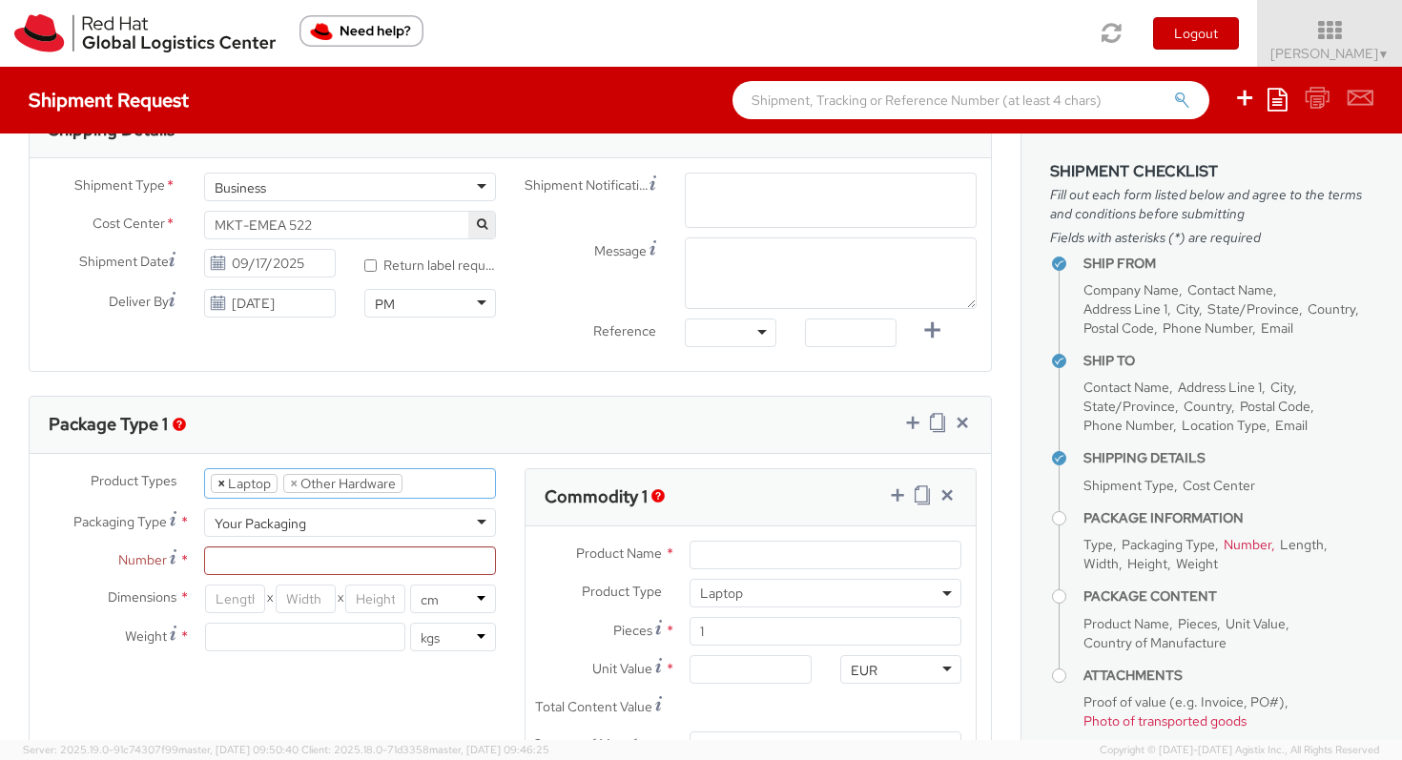
click at [219, 484] on span "×" at bounding box center [221, 483] width 8 height 17
select select "HARD_OTHER"
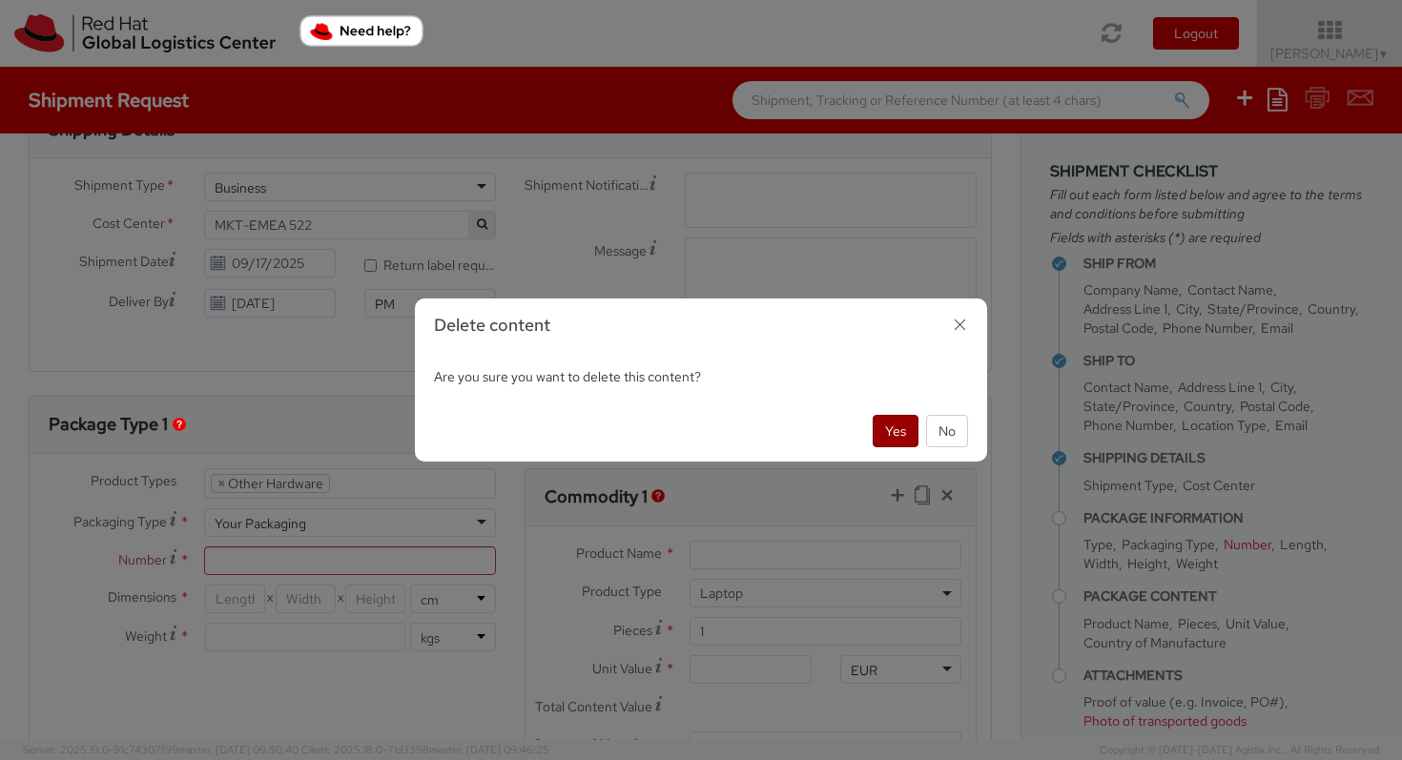
click at [897, 433] on button "Yes" at bounding box center [896, 431] width 46 height 32
select select "HARD_OTHER"
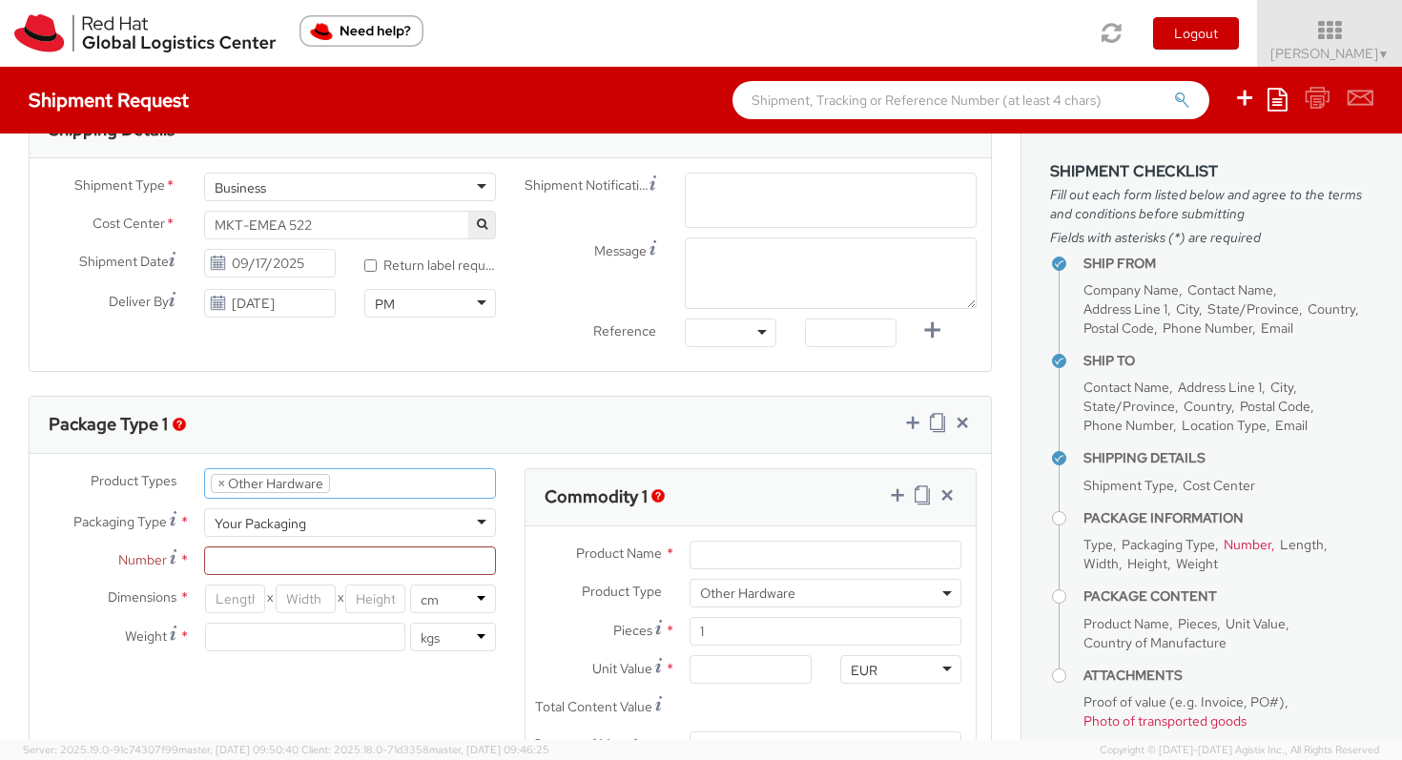
click at [384, 481] on ul "× Other Hardware" at bounding box center [350, 483] width 290 height 29
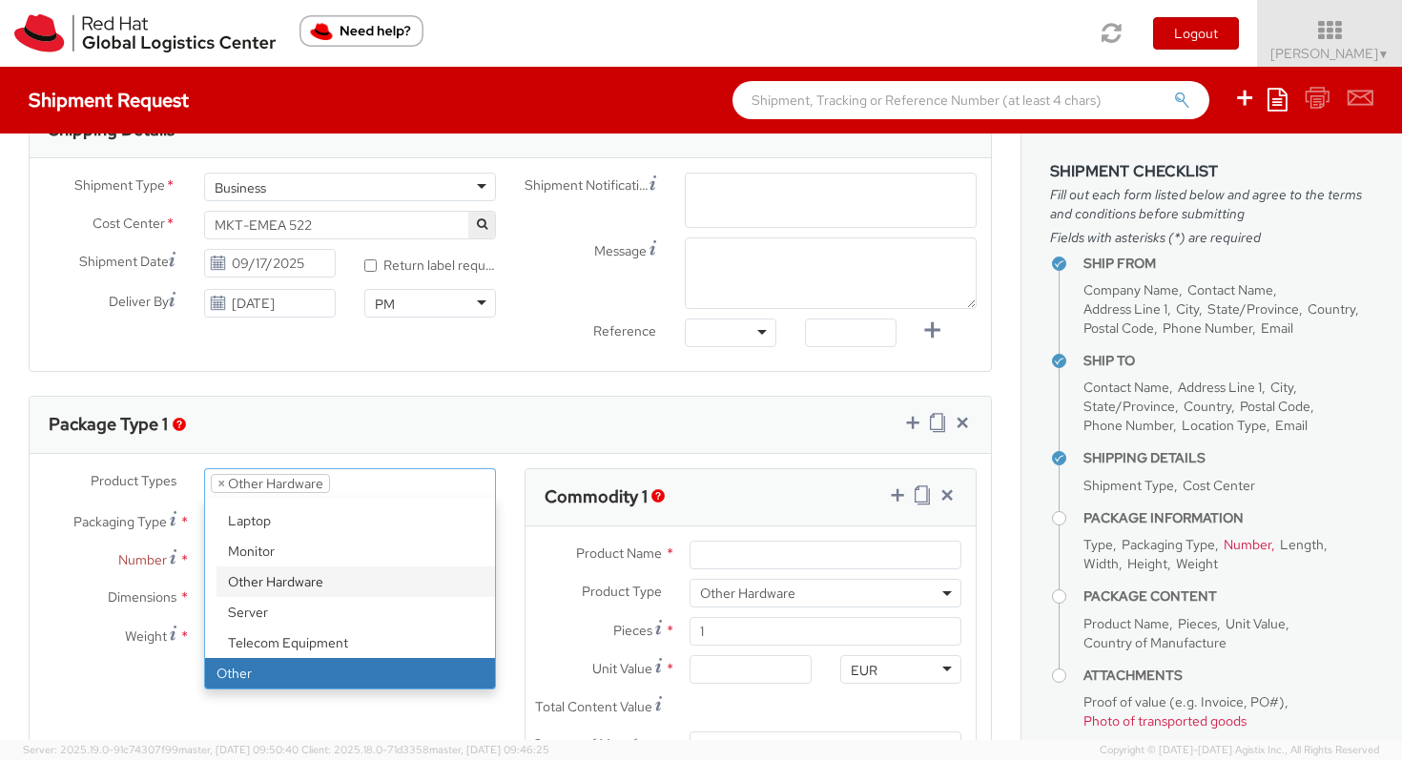
select select "OTHER"
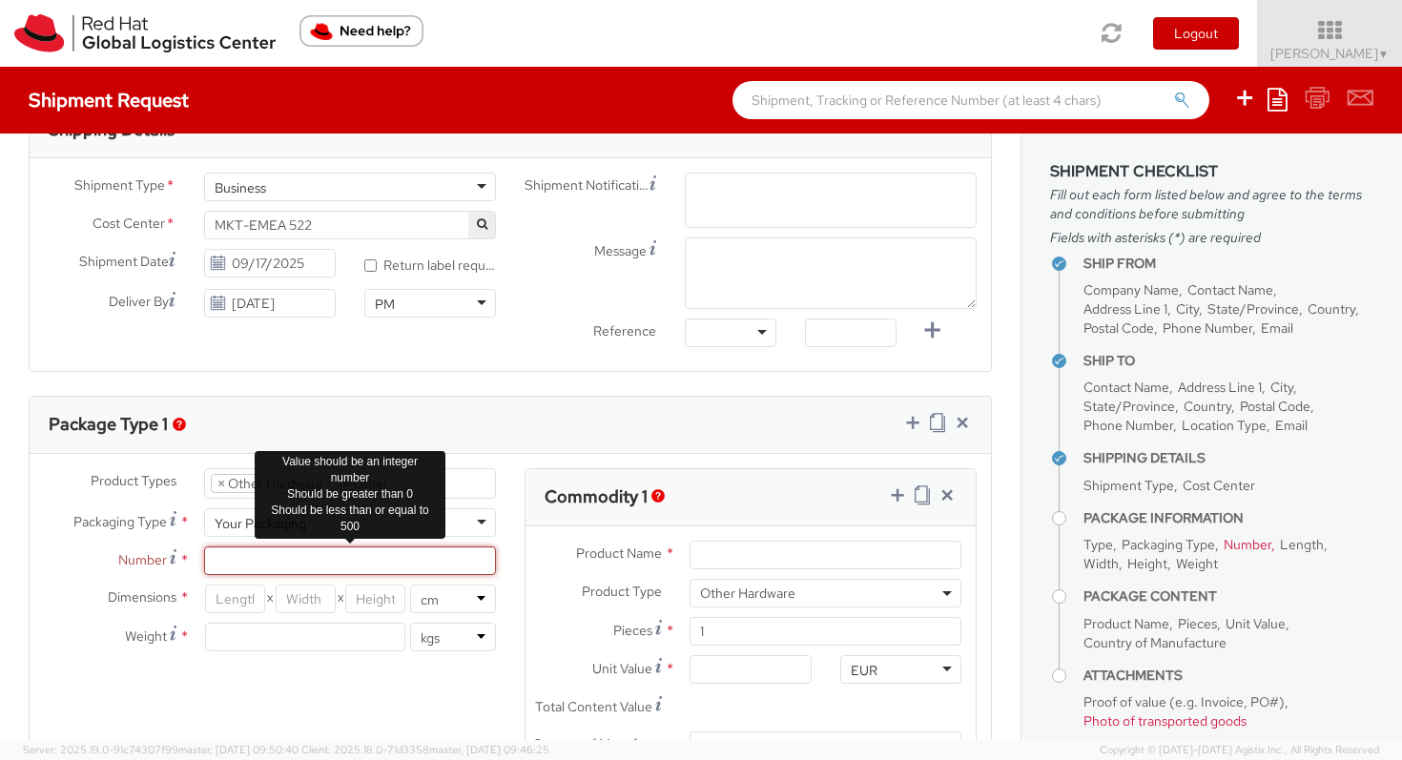
click at [386, 564] on input "Number *" at bounding box center [350, 560] width 292 height 29
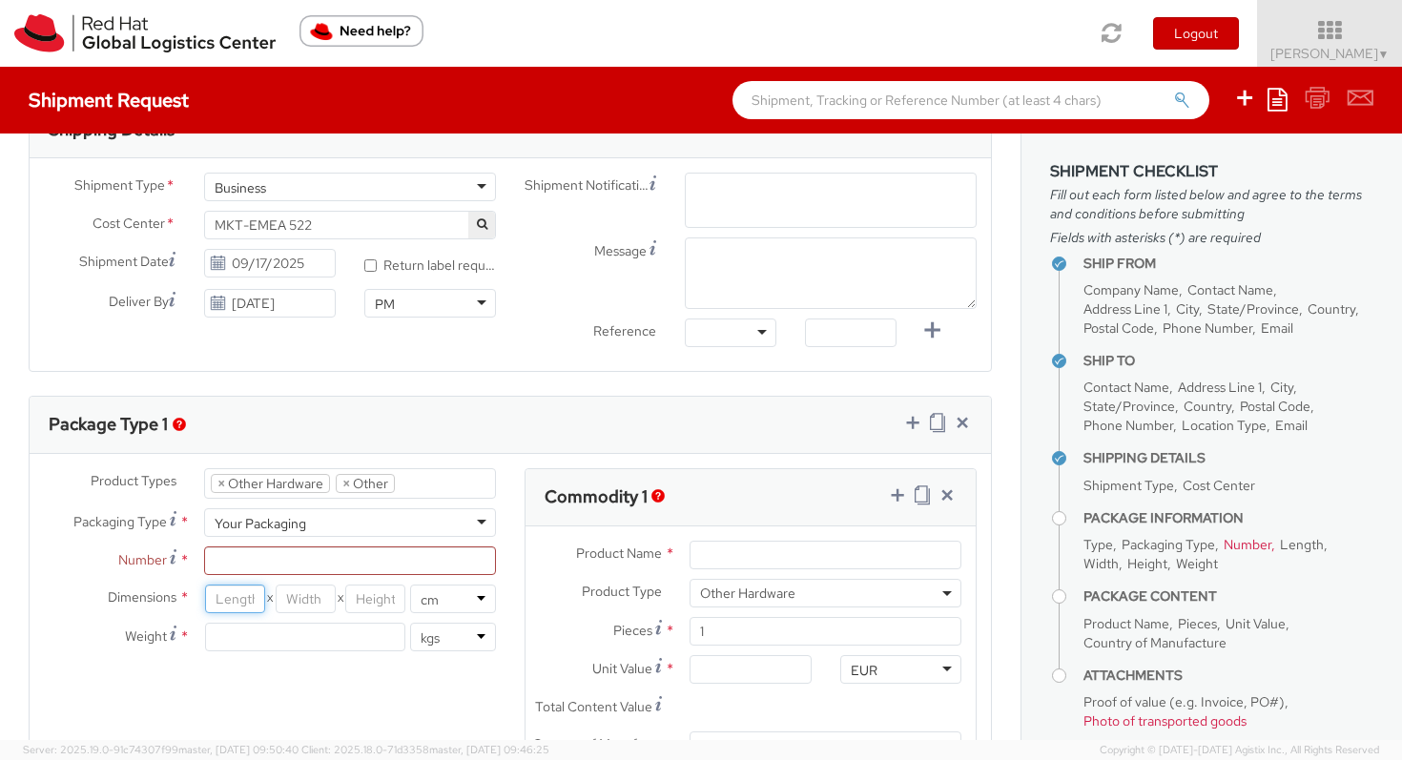
click at [245, 602] on input "number" at bounding box center [235, 599] width 60 height 29
type input "30"
click at [304, 598] on input "number" at bounding box center [306, 599] width 60 height 29
type input "23"
click at [368, 597] on input "number" at bounding box center [375, 599] width 60 height 29
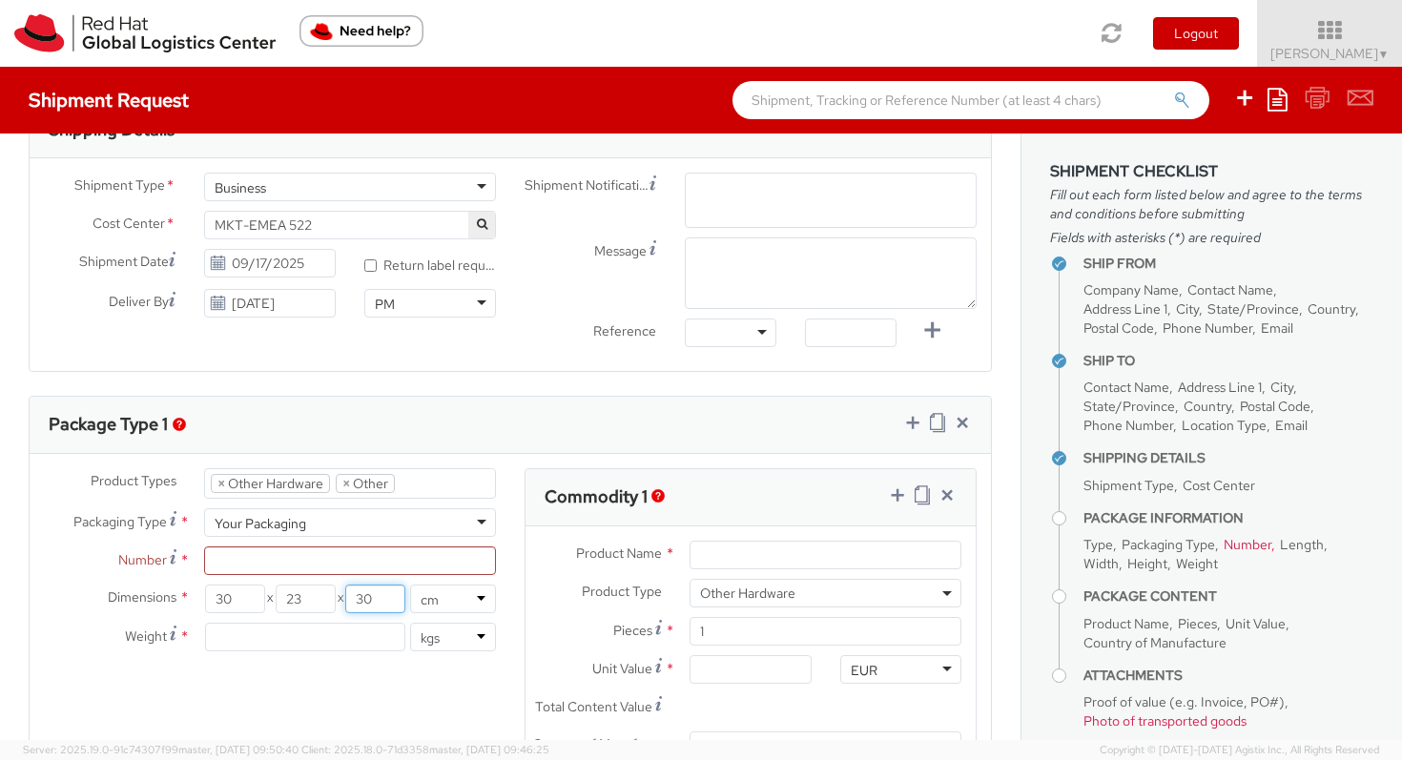
type input "30"
click at [320, 638] on input "number" at bounding box center [305, 637] width 200 height 29
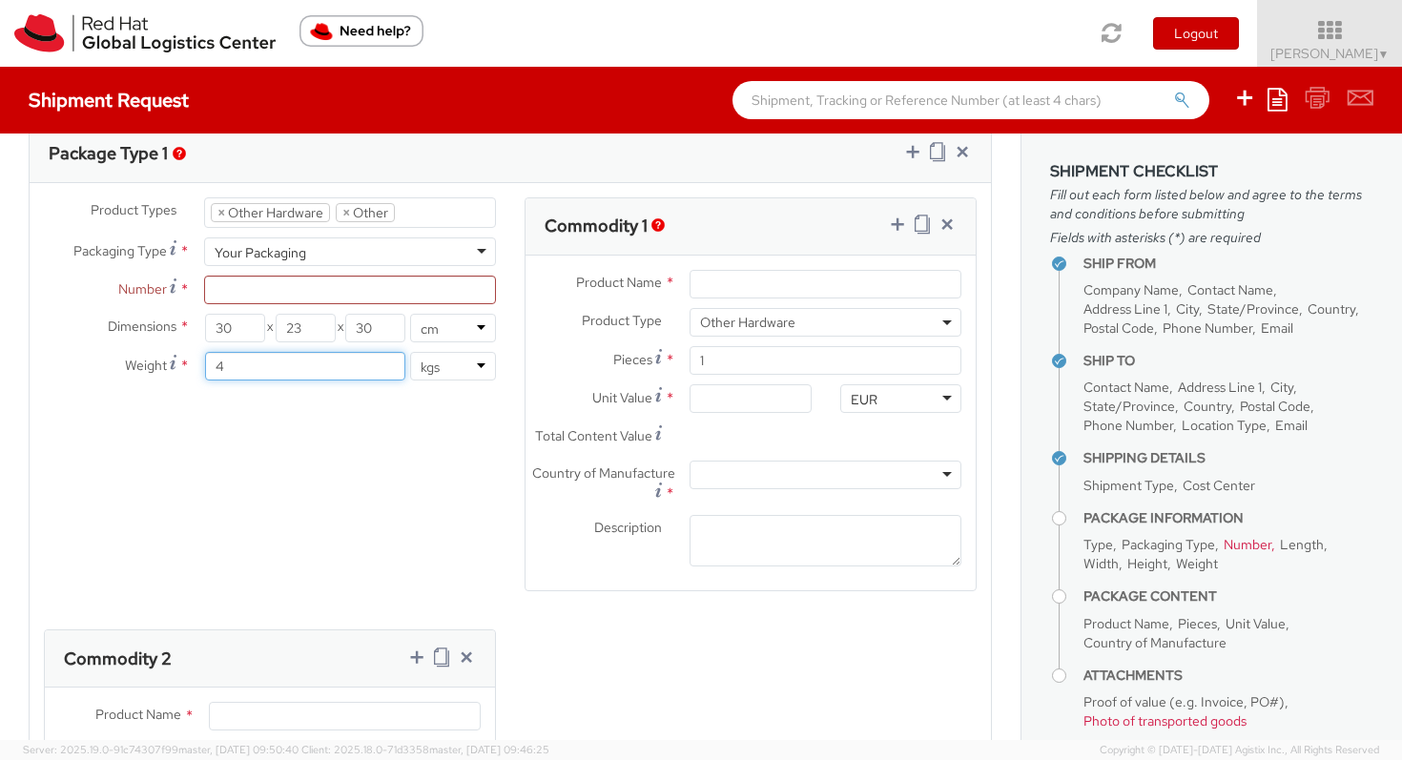
scroll to position [852, 0]
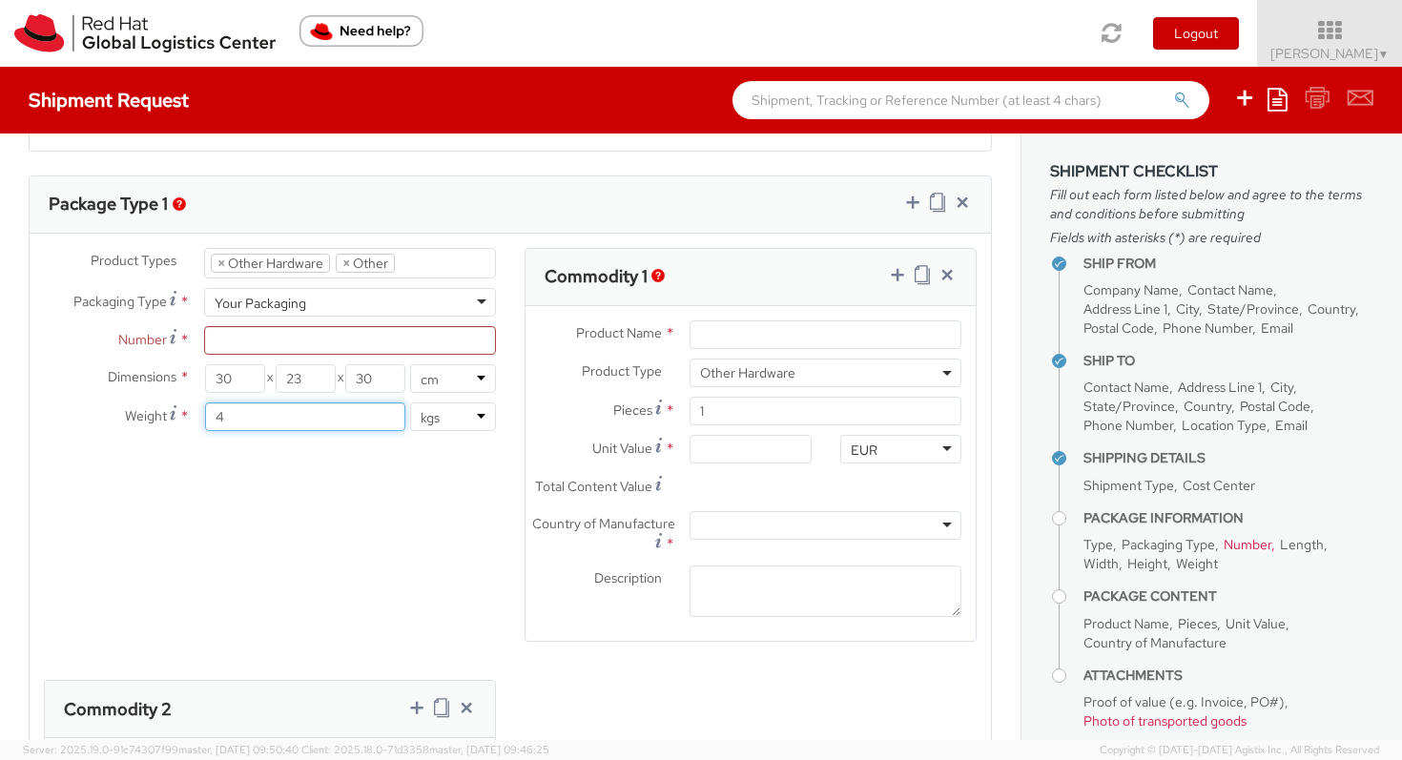
type input "4"
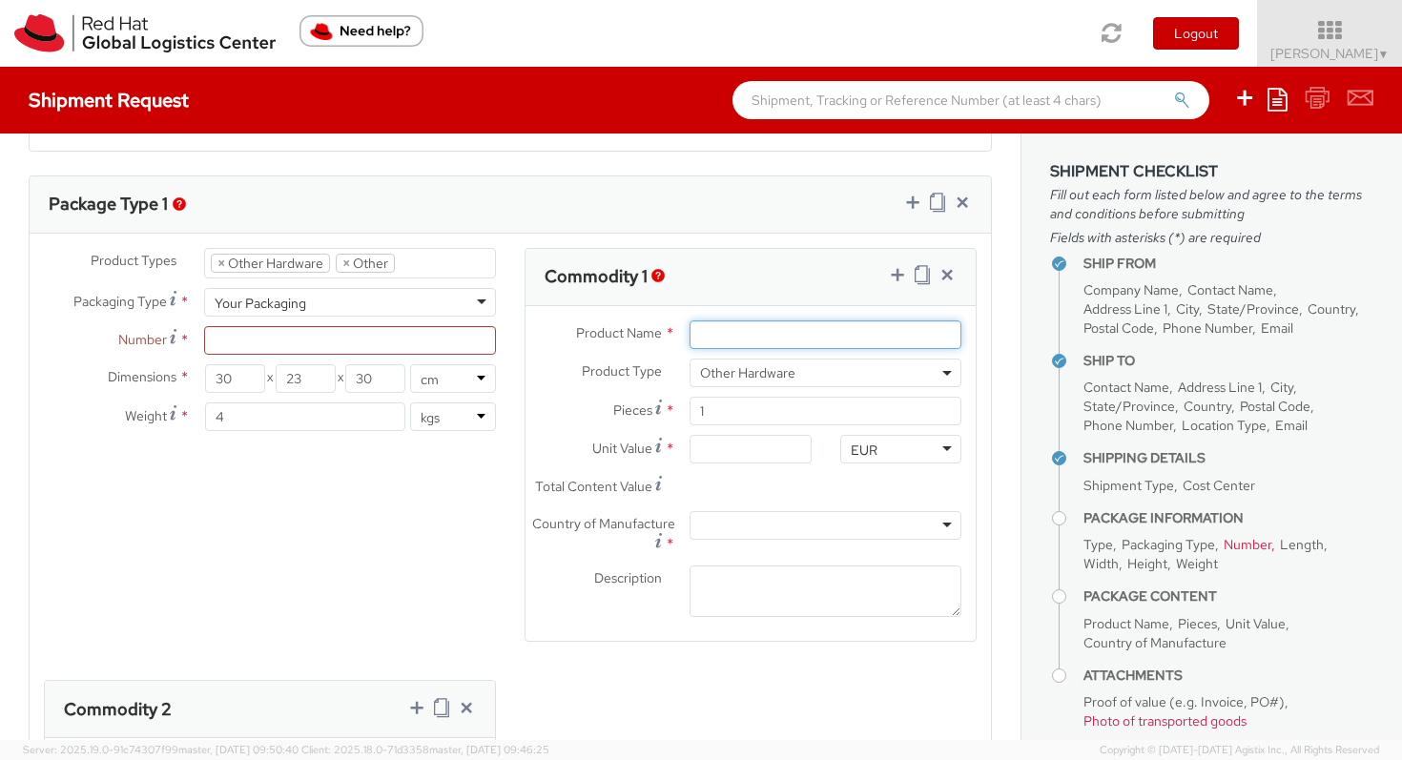
click at [789, 343] on input "Product Name *" at bounding box center [826, 334] width 272 height 29
type input "Intel NUC"
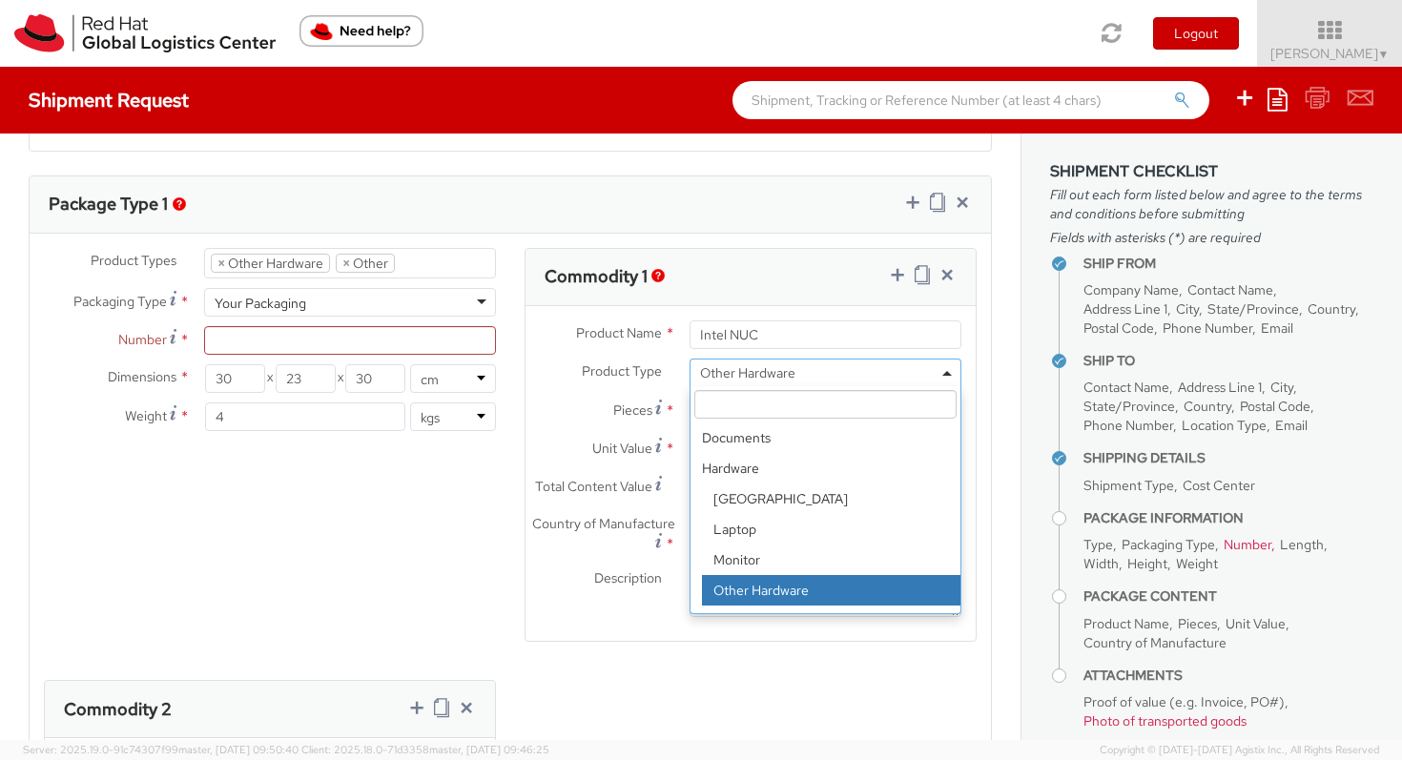
click at [806, 379] on span "Other Hardware" at bounding box center [825, 372] width 251 height 17
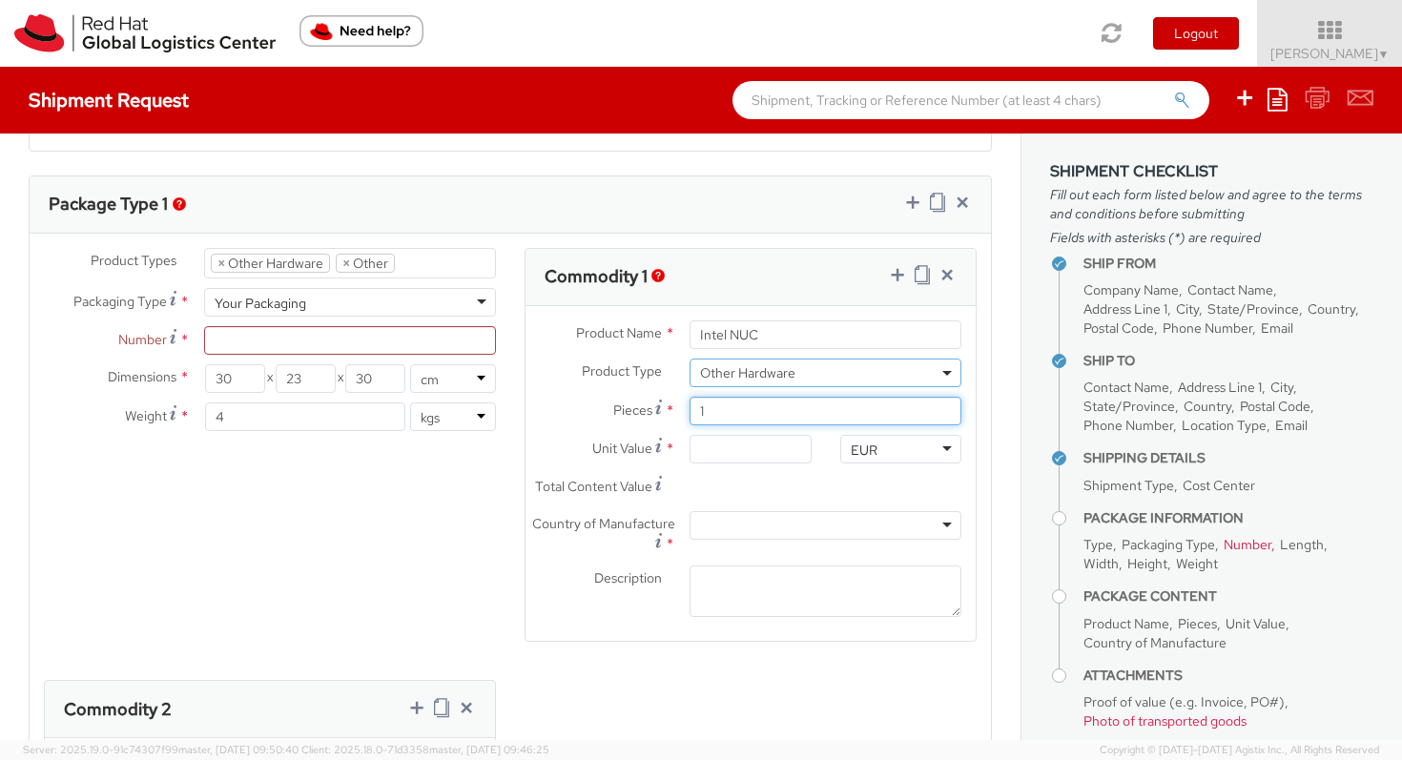
click at [743, 411] on input "1" at bounding box center [826, 411] width 272 height 29
click at [721, 453] on input "Unit Value *" at bounding box center [750, 449] width 121 height 29
drag, startPoint x: 746, startPoint y: 454, endPoint x: 681, endPoint y: 454, distance: 64.9
click at [681, 454] on div at bounding box center [750, 449] width 150 height 29
type input "5.00"
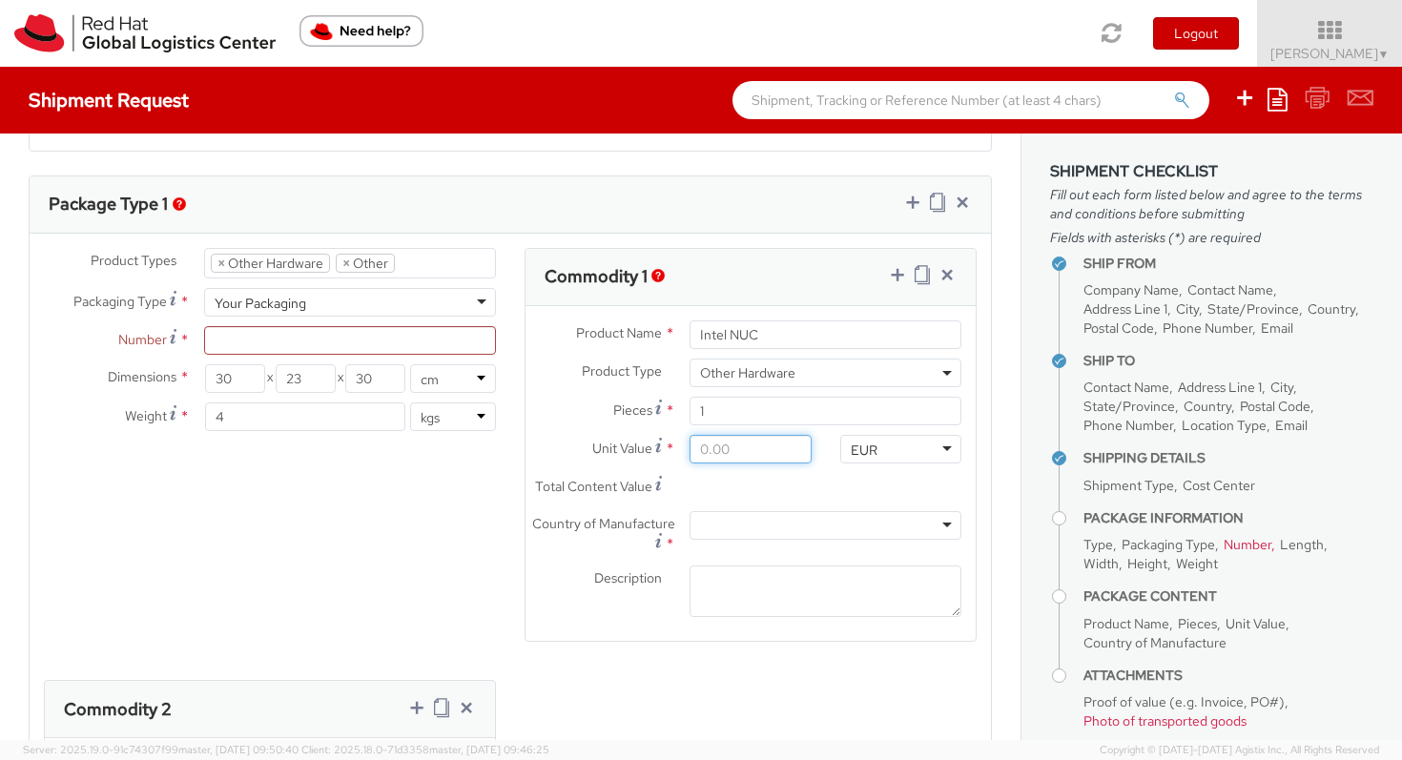
type input "5.00"
type input "50.00"
type input "500.00"
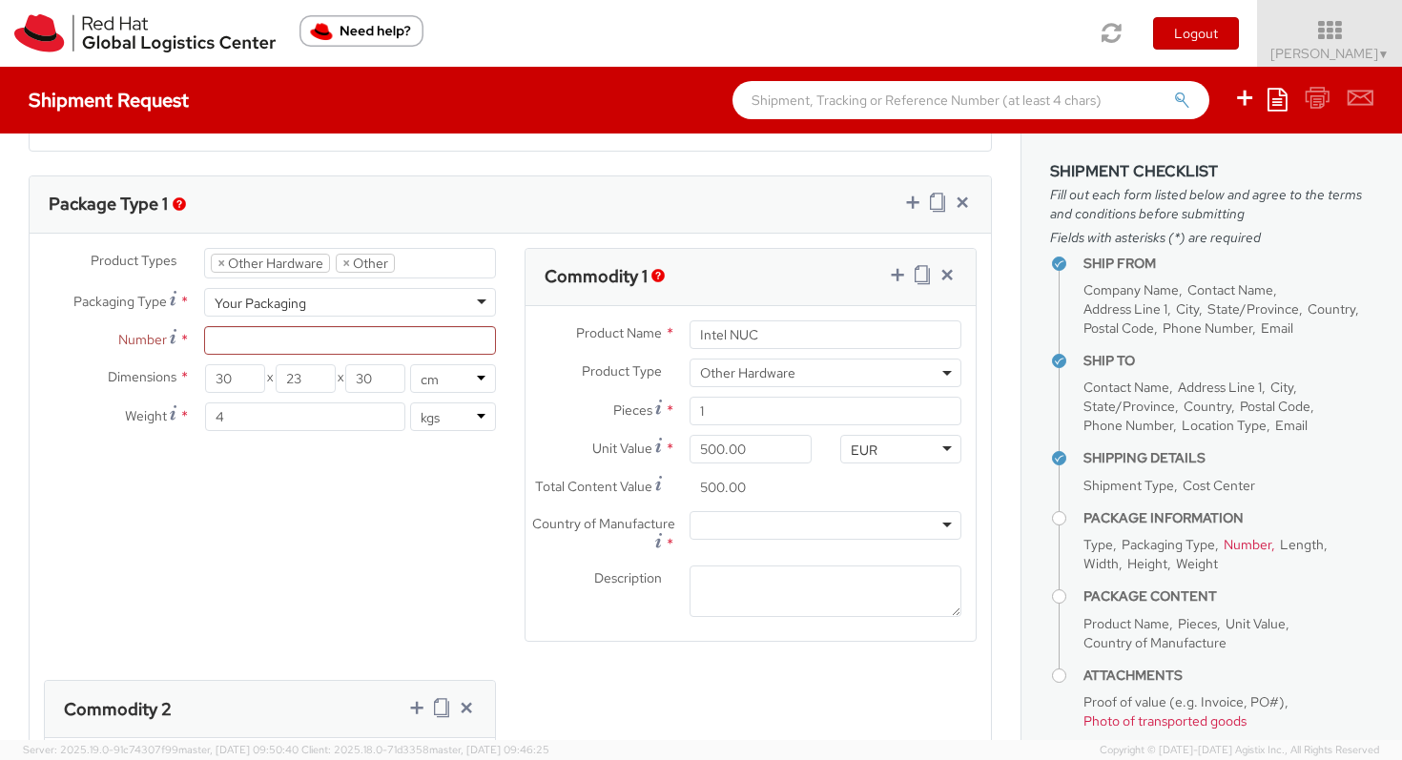
click at [588, 624] on div "Description *" at bounding box center [751, 597] width 450 height 62
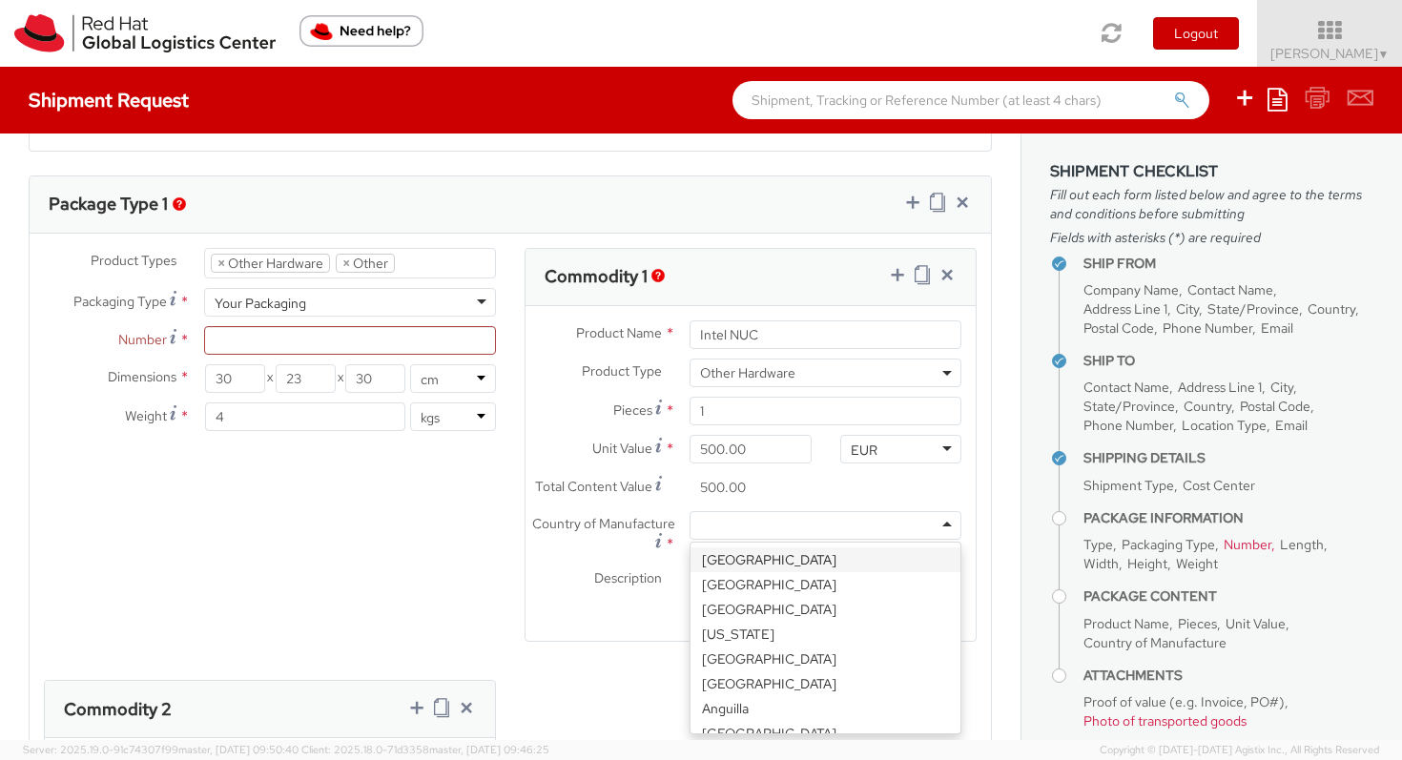
click at [893, 522] on div at bounding box center [826, 525] width 272 height 29
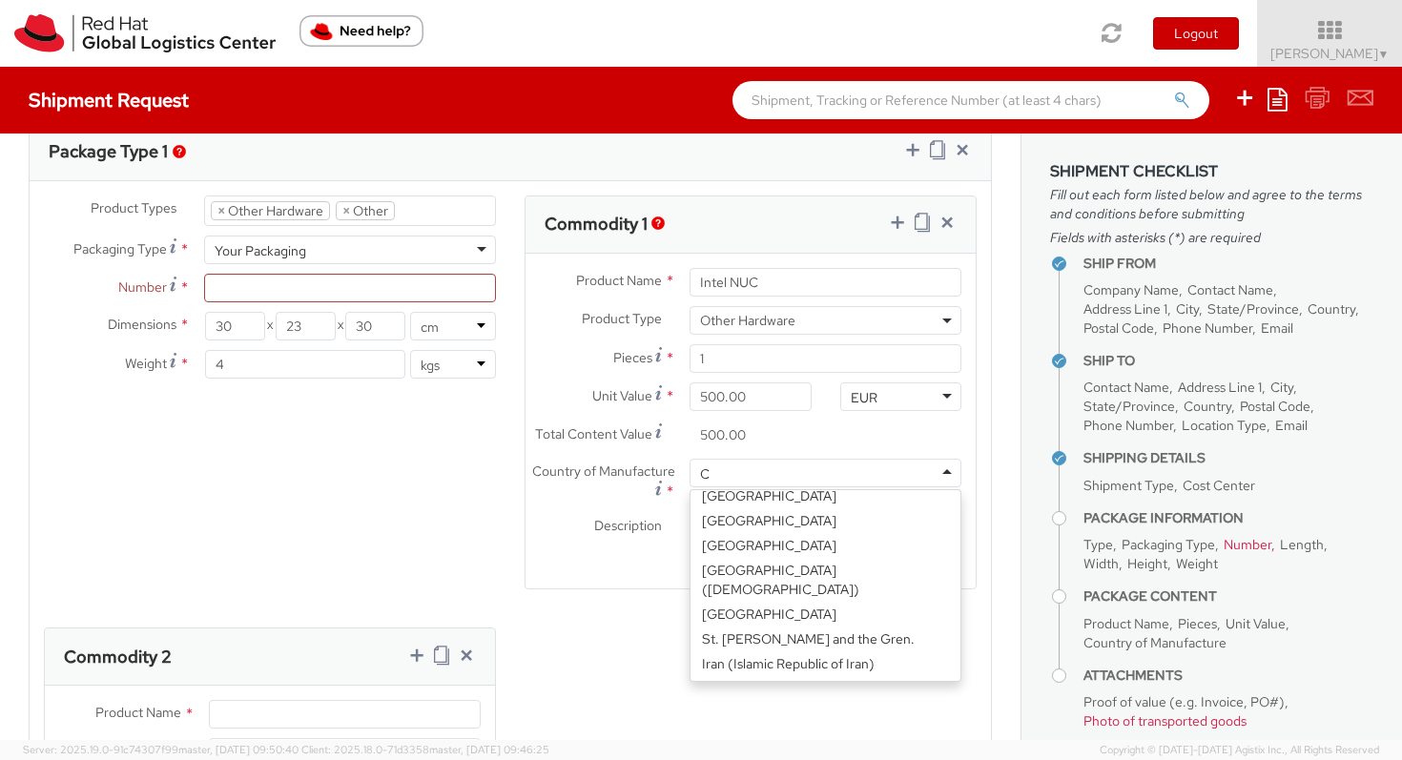
scroll to position [5, 0]
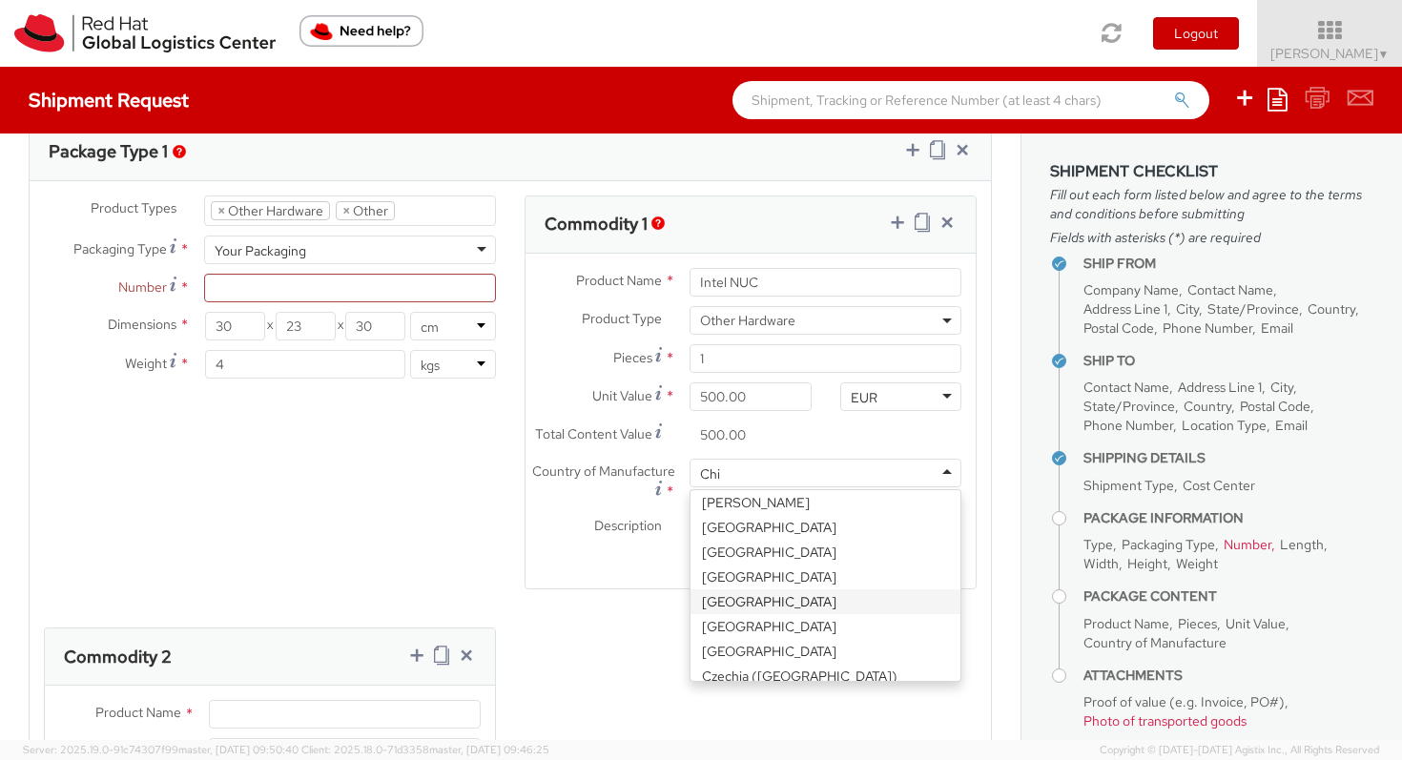
type input "Chin"
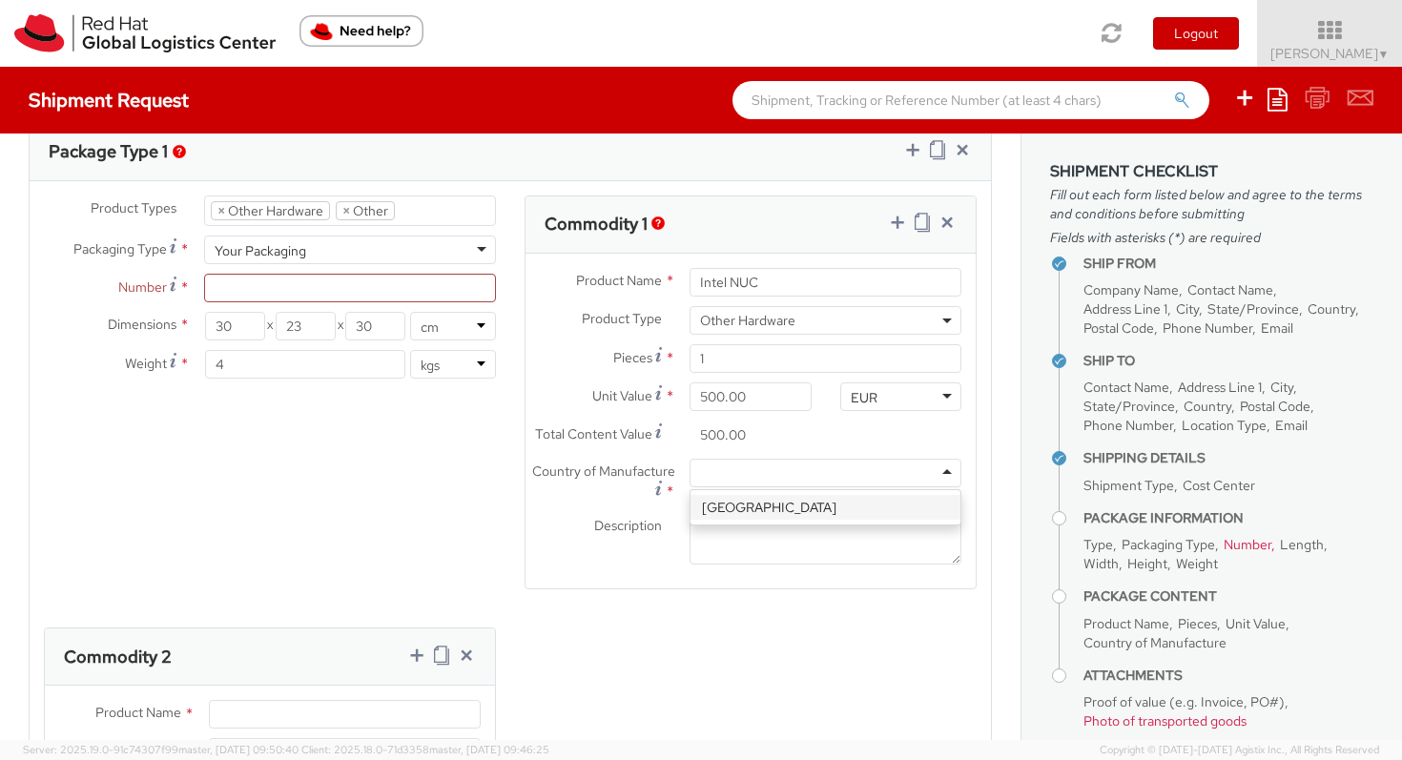
scroll to position [0, 0]
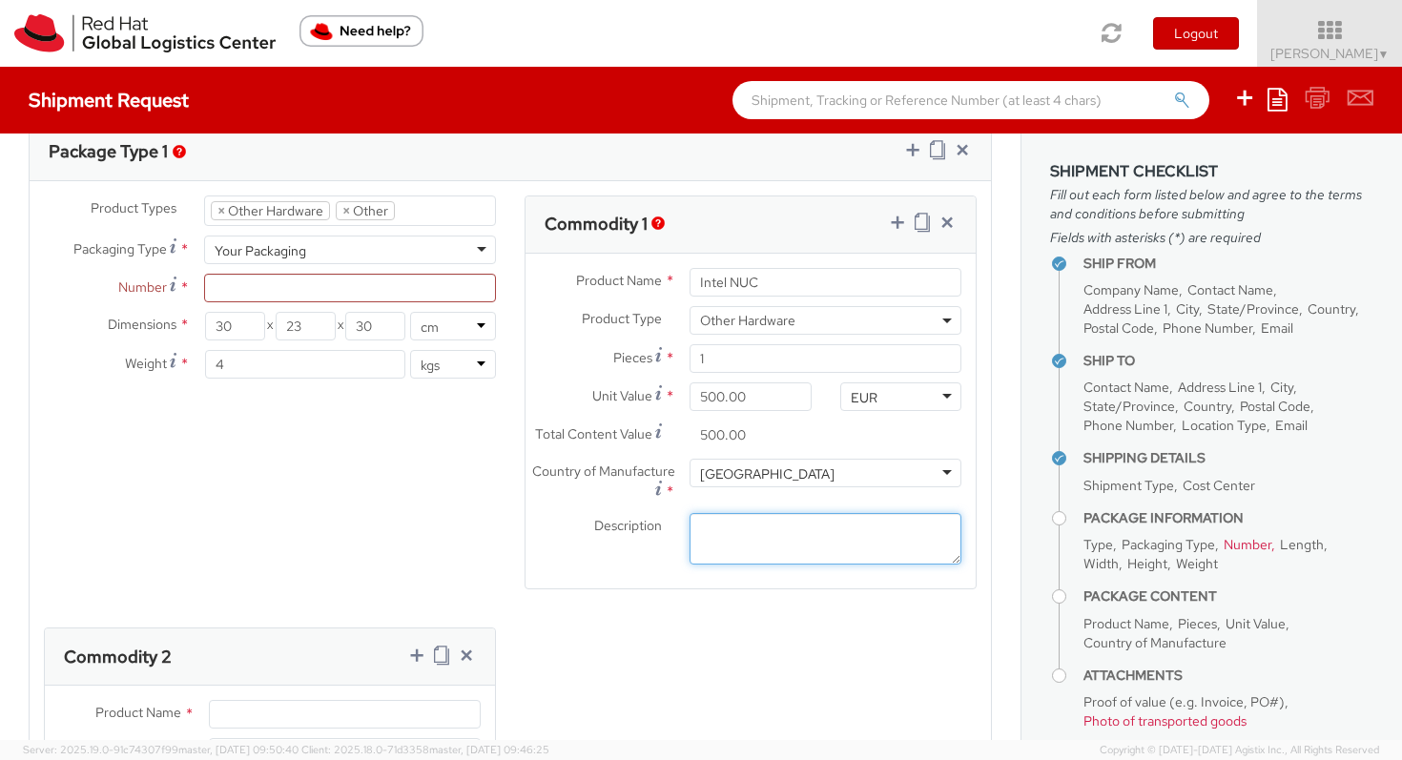
click at [743, 534] on textarea "Description *" at bounding box center [826, 539] width 272 height 52
type textarea "Nuc Intel"
click at [668, 670] on div "Product Types * Documents Docking Station Laptop Monitor Other Hardware Server …" at bounding box center [510, 621] width 961 height 851
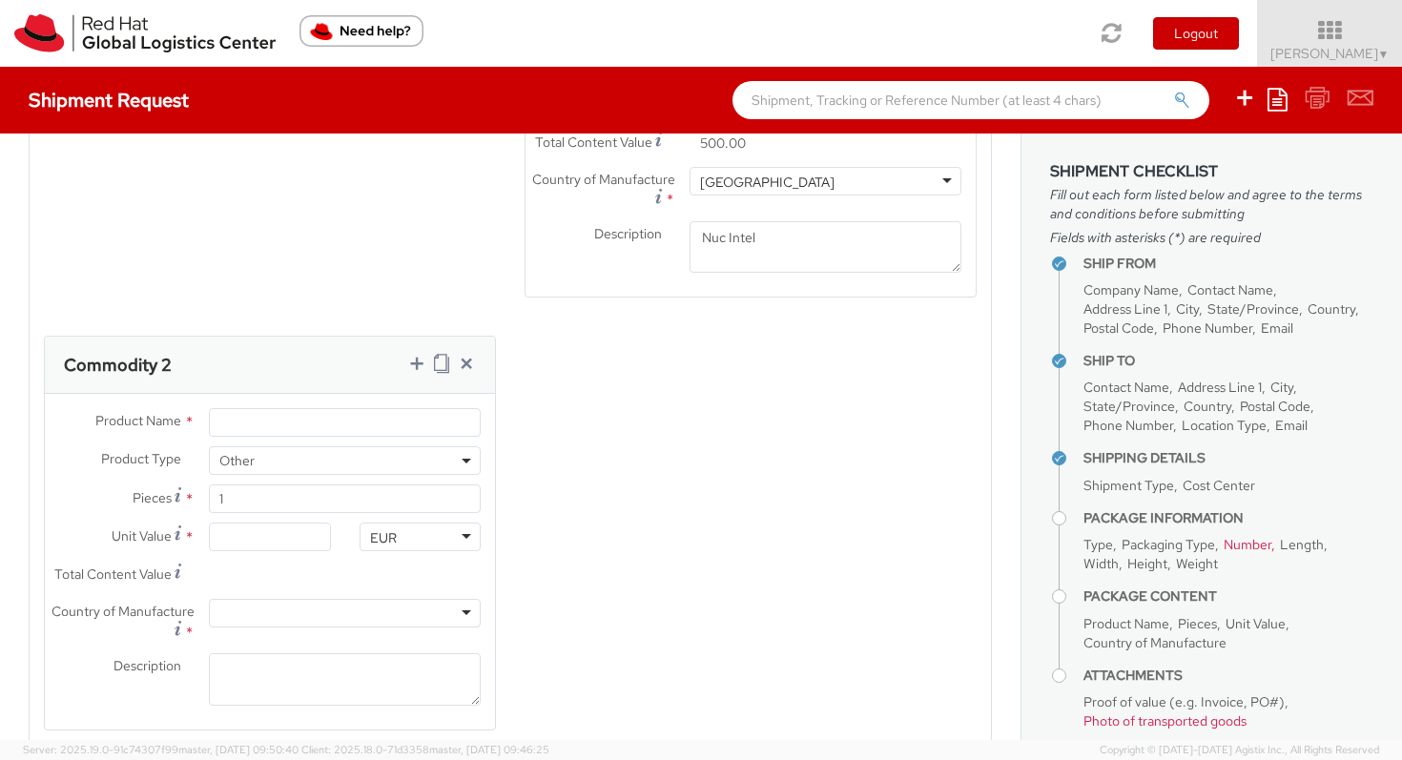
scroll to position [1219, 0]
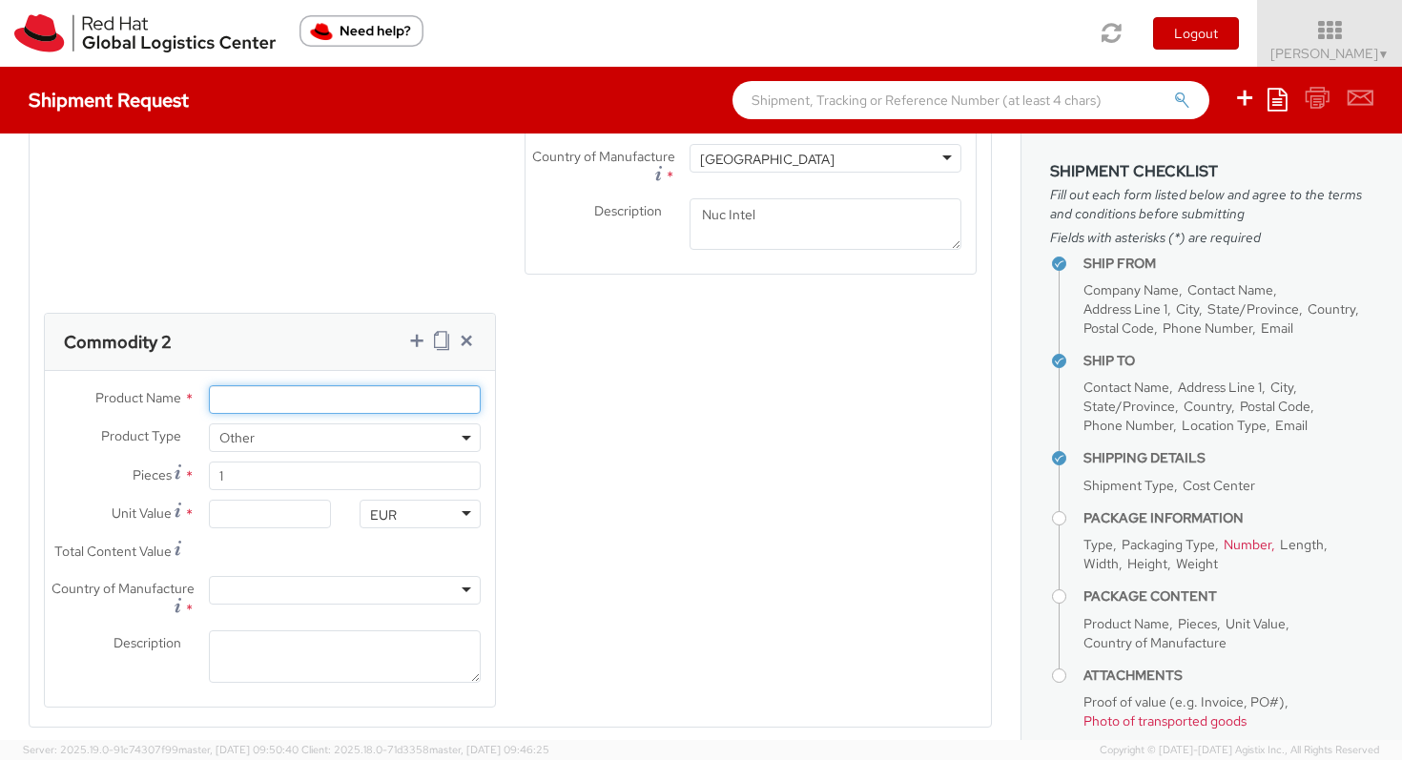
click at [400, 405] on input "Product Name *" at bounding box center [345, 399] width 272 height 29
type input "T-shirts"
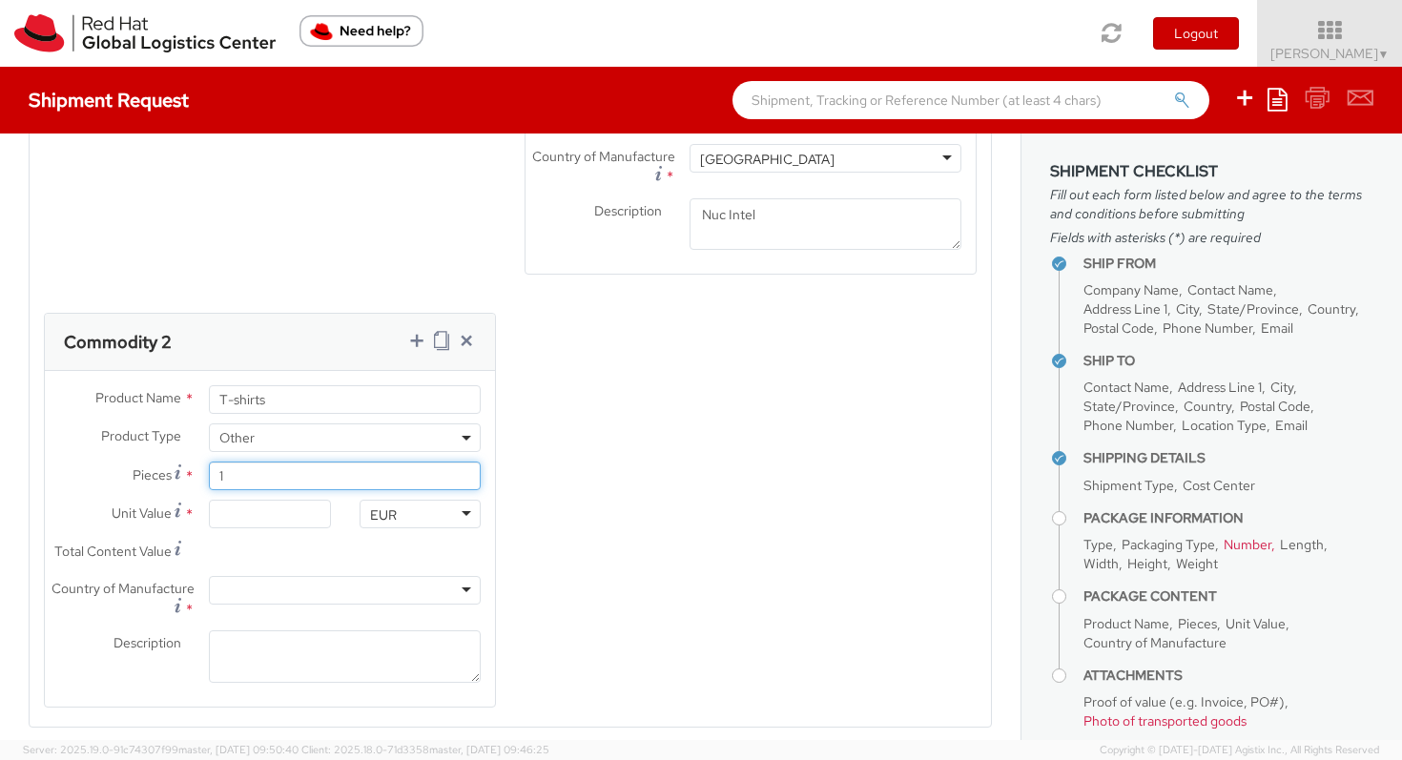
click at [323, 483] on input "1" at bounding box center [345, 476] width 272 height 29
type input "0.00"
type input "25"
click at [299, 523] on input "0.00" at bounding box center [269, 514] width 121 height 29
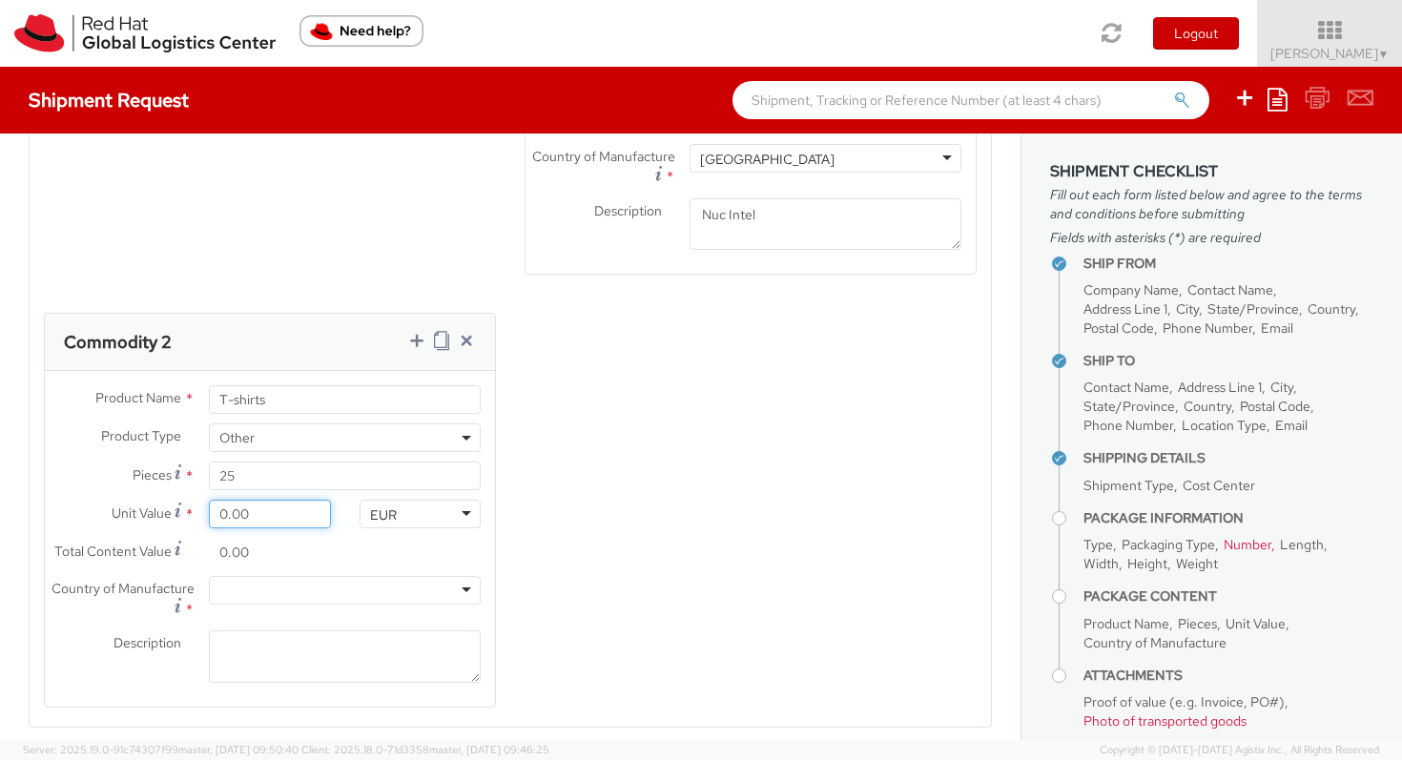
drag, startPoint x: 299, startPoint y: 523, endPoint x: 203, endPoint y: 523, distance: 95.4
click at [203, 523] on div "0.00" at bounding box center [270, 514] width 150 height 29
type input "5.00"
type input "125.00"
click at [299, 590] on div at bounding box center [345, 590] width 272 height 29
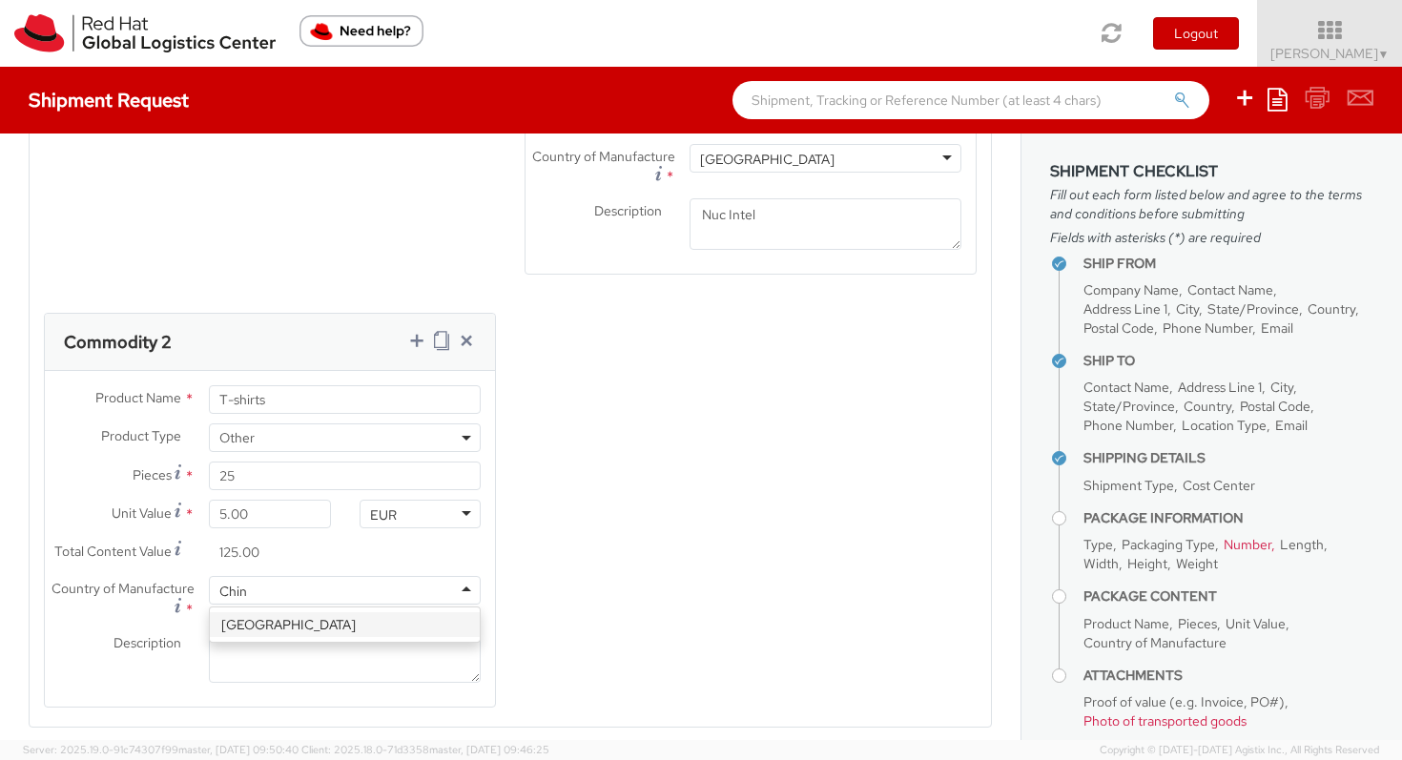
type input "China"
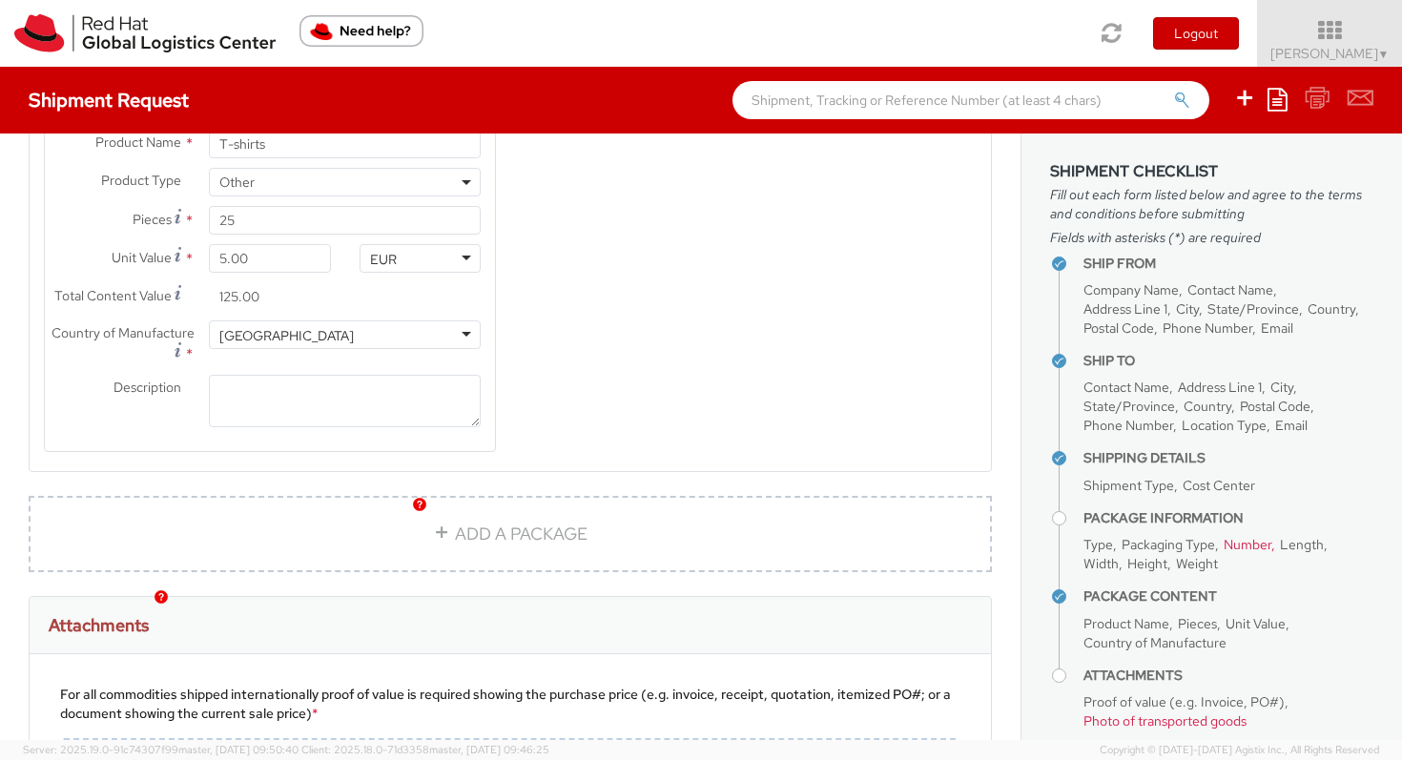
scroll to position [2060, 0]
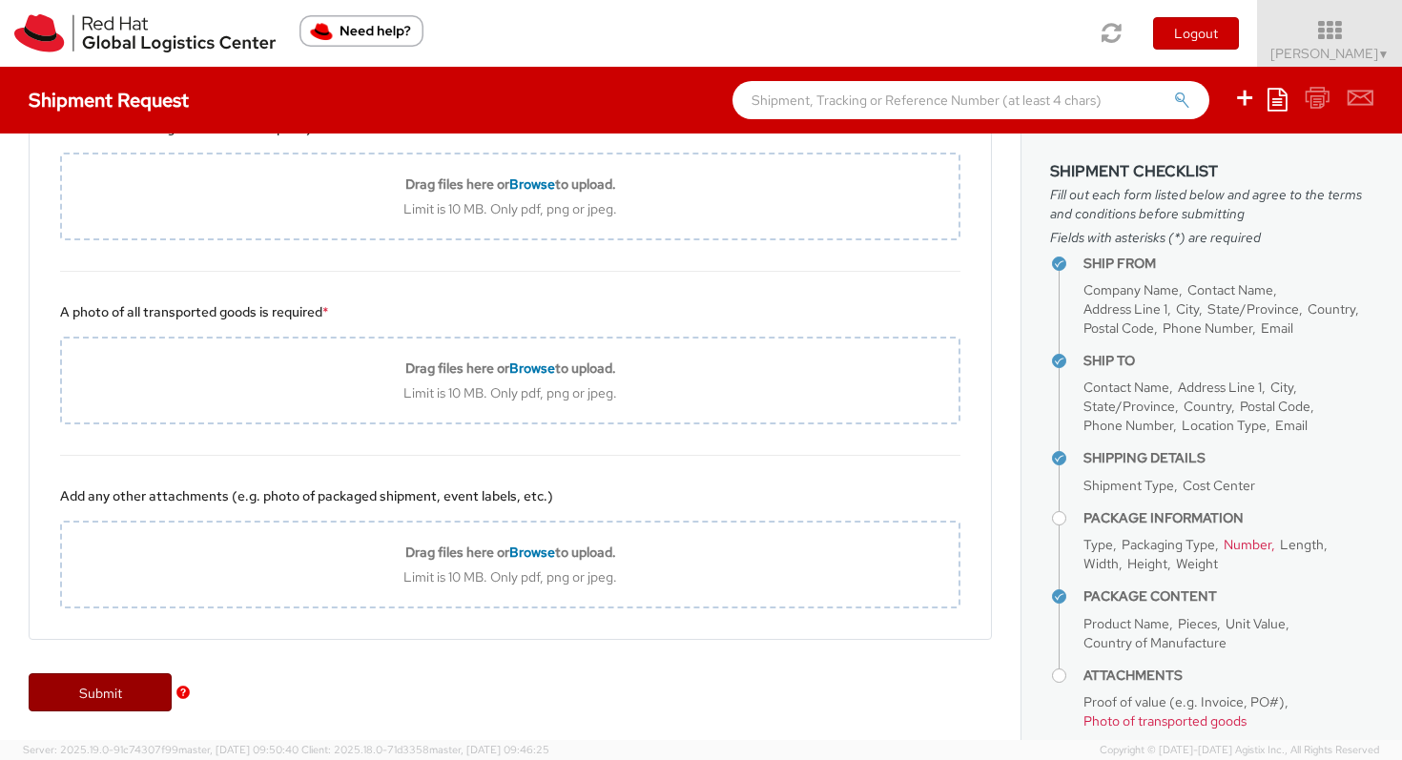
click at [88, 693] on link "Submit" at bounding box center [100, 692] width 143 height 38
click at [184, 692] on img "button" at bounding box center [182, 692] width 13 height 13
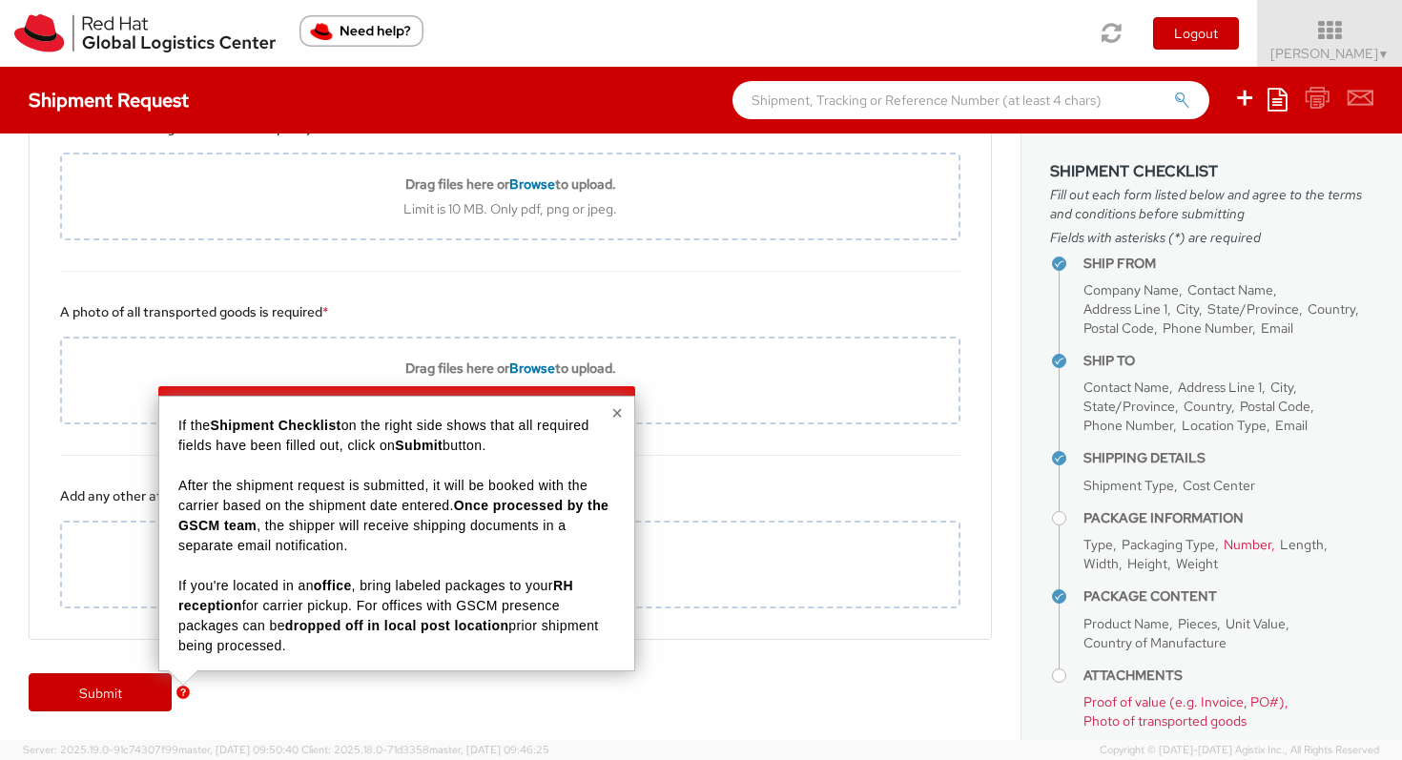
click at [623, 413] on div "× If the Shipment Checklist on the right side shows that all required fields ha…" at bounding box center [396, 534] width 477 height 276
click at [615, 415] on button "×" at bounding box center [616, 412] width 11 height 19
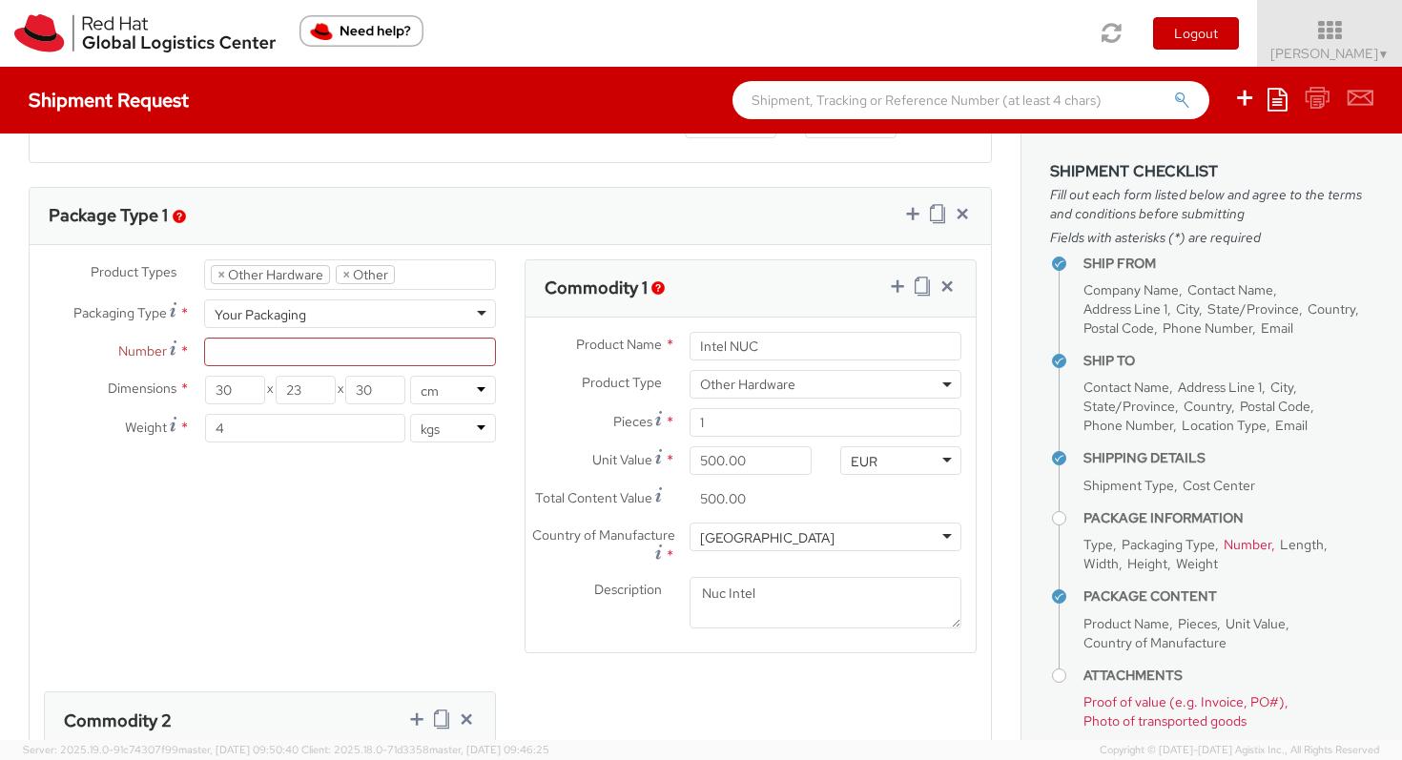
scroll to position [839, 0]
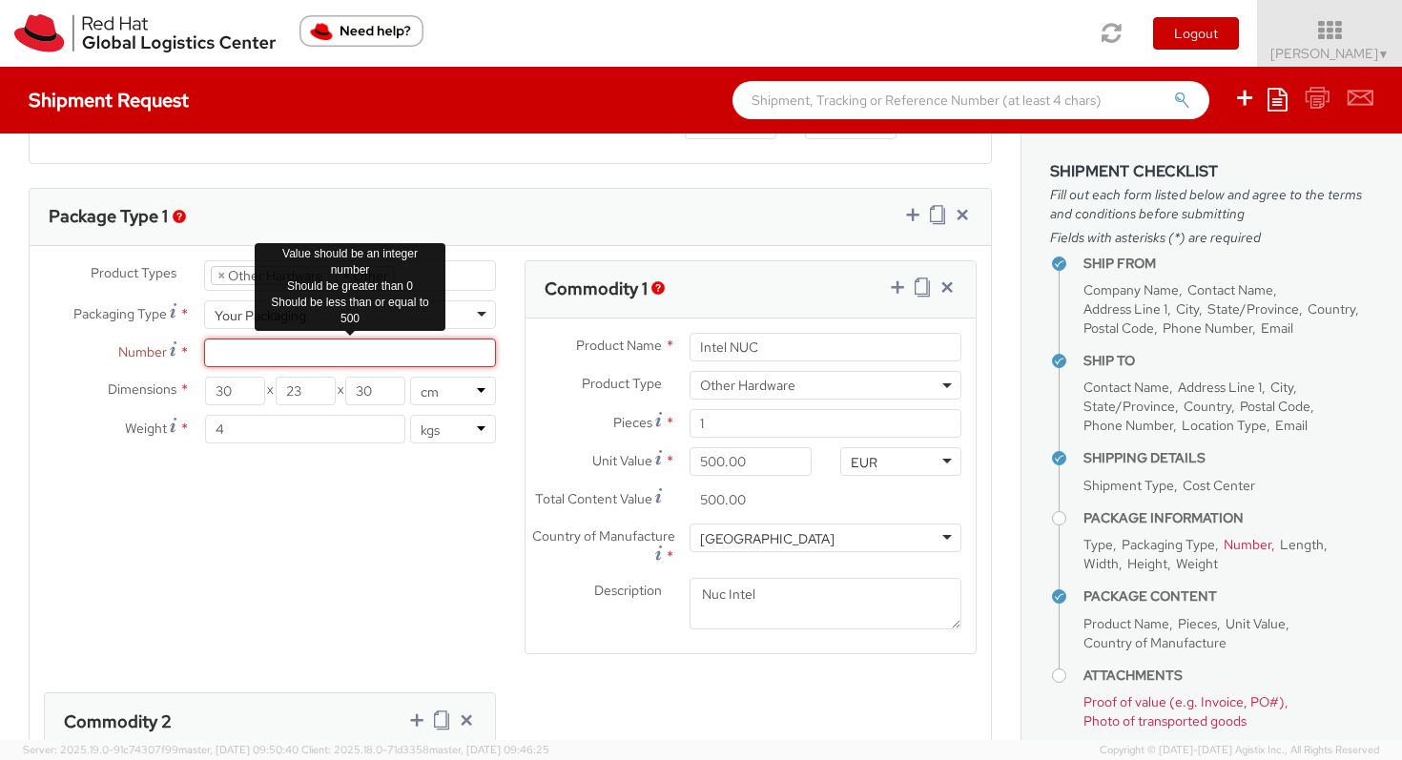
click at [377, 355] on input "Number *" at bounding box center [350, 353] width 292 height 29
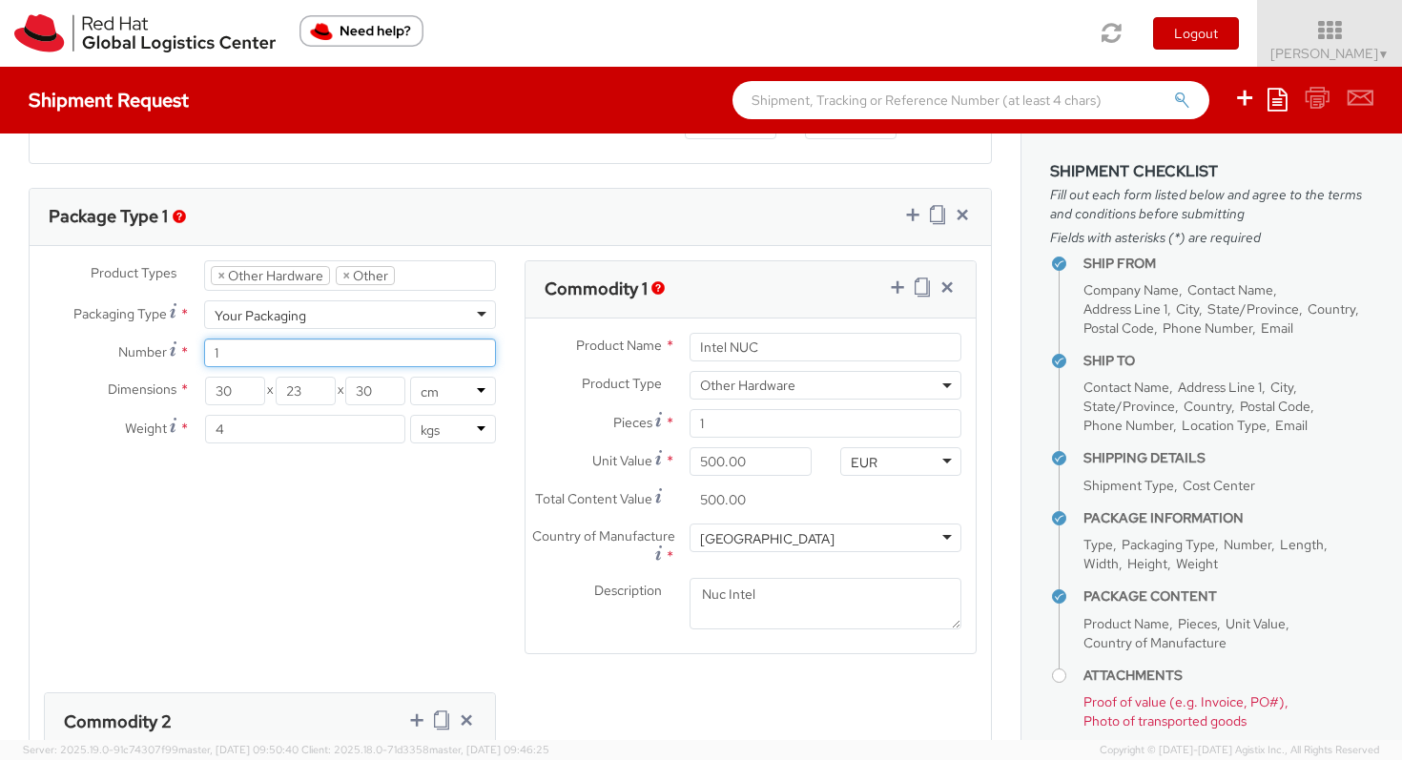
type input "1"
click at [357, 593] on div "Product Types * Documents Docking Station Laptop Monitor Other Hardware Server …" at bounding box center [510, 685] width 961 height 851
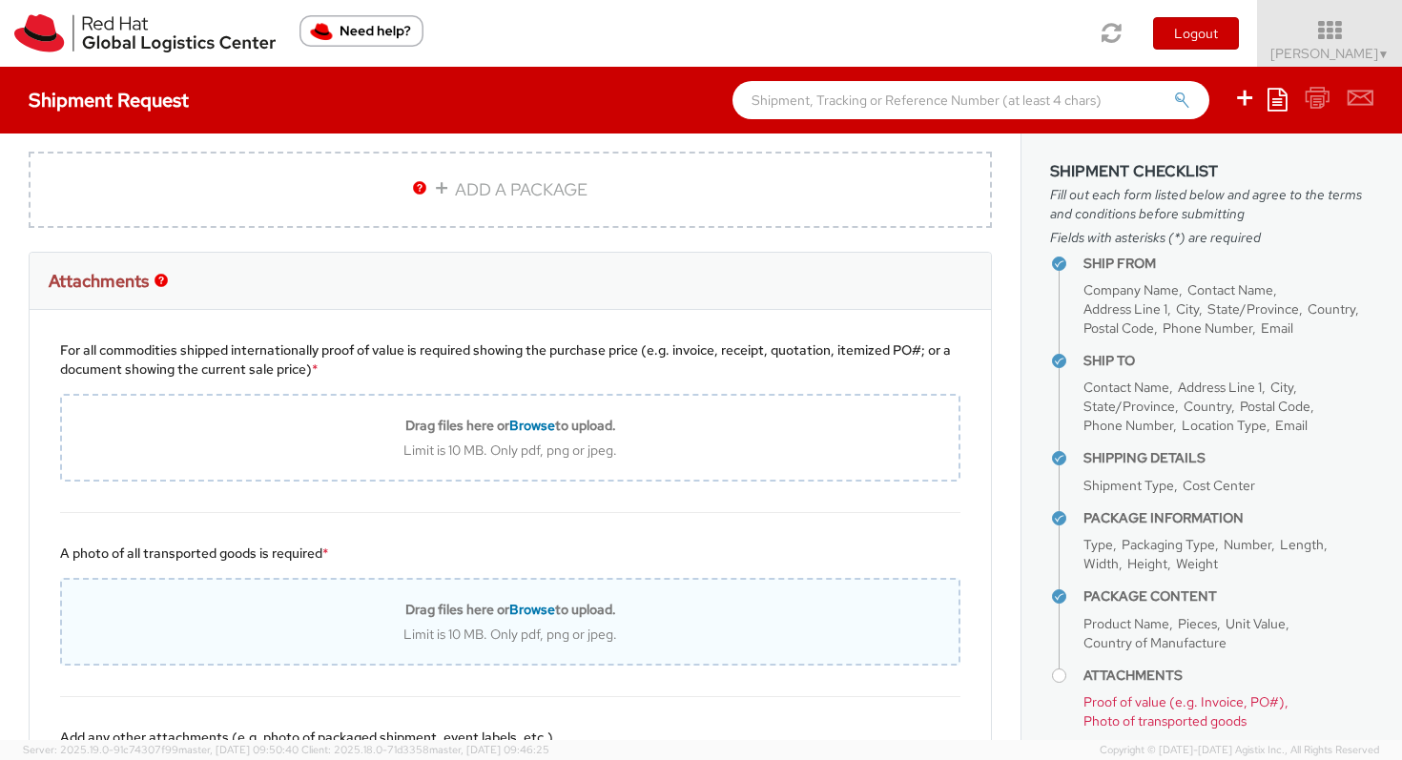
scroll to position [1820, 0]
click at [525, 609] on span "Browse" at bounding box center [532, 608] width 46 height 17
type input "C:\fakepath\IMG_7374.jpg"
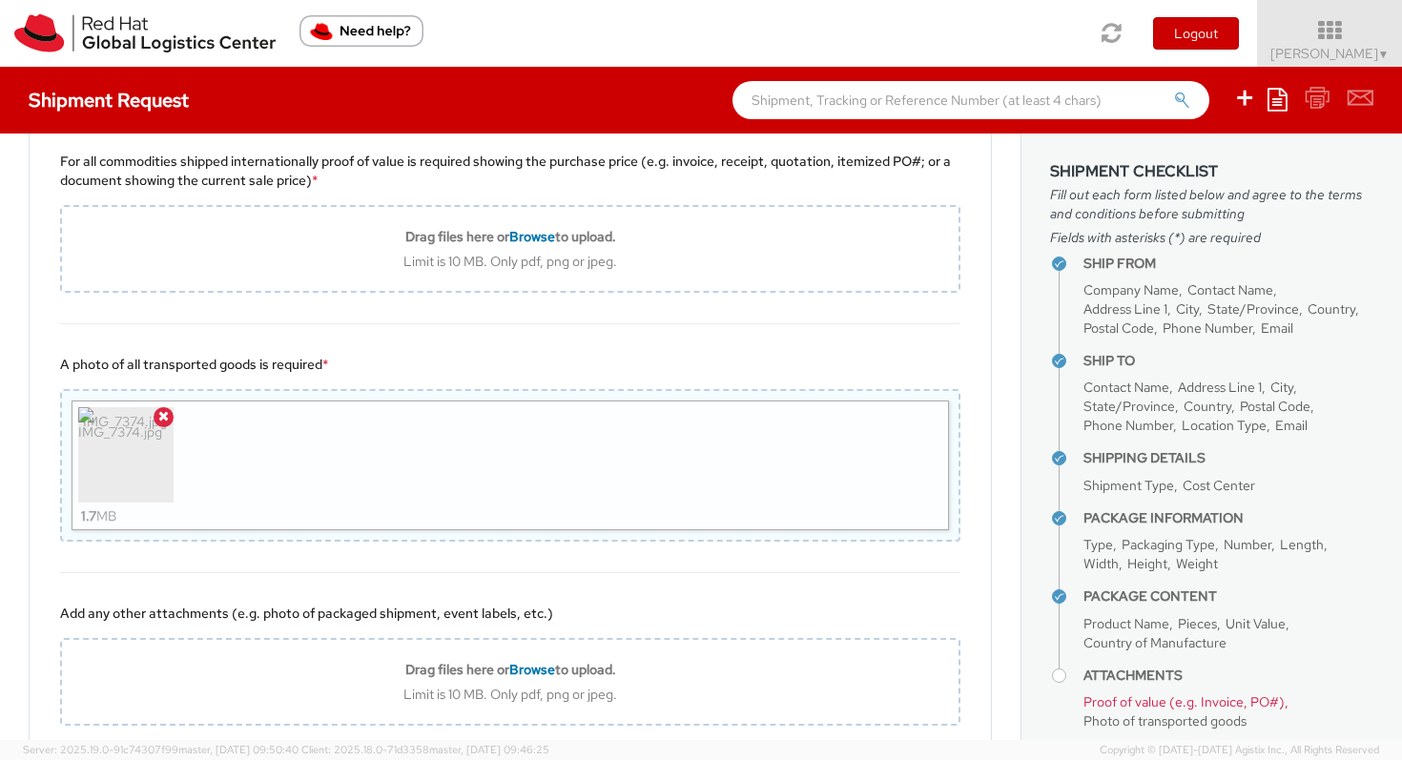
scroll to position [2125, 0]
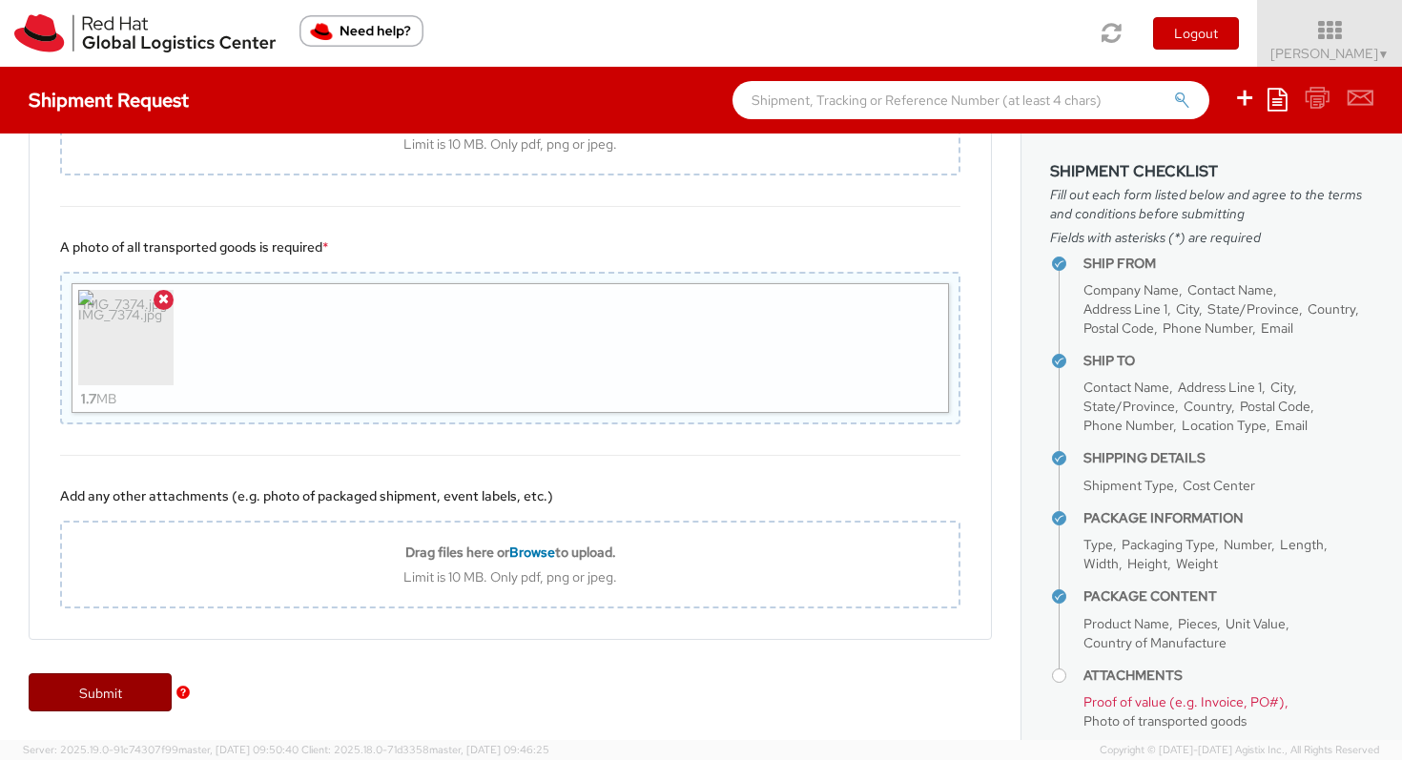
click at [101, 690] on link "Submit" at bounding box center [100, 692] width 143 height 38
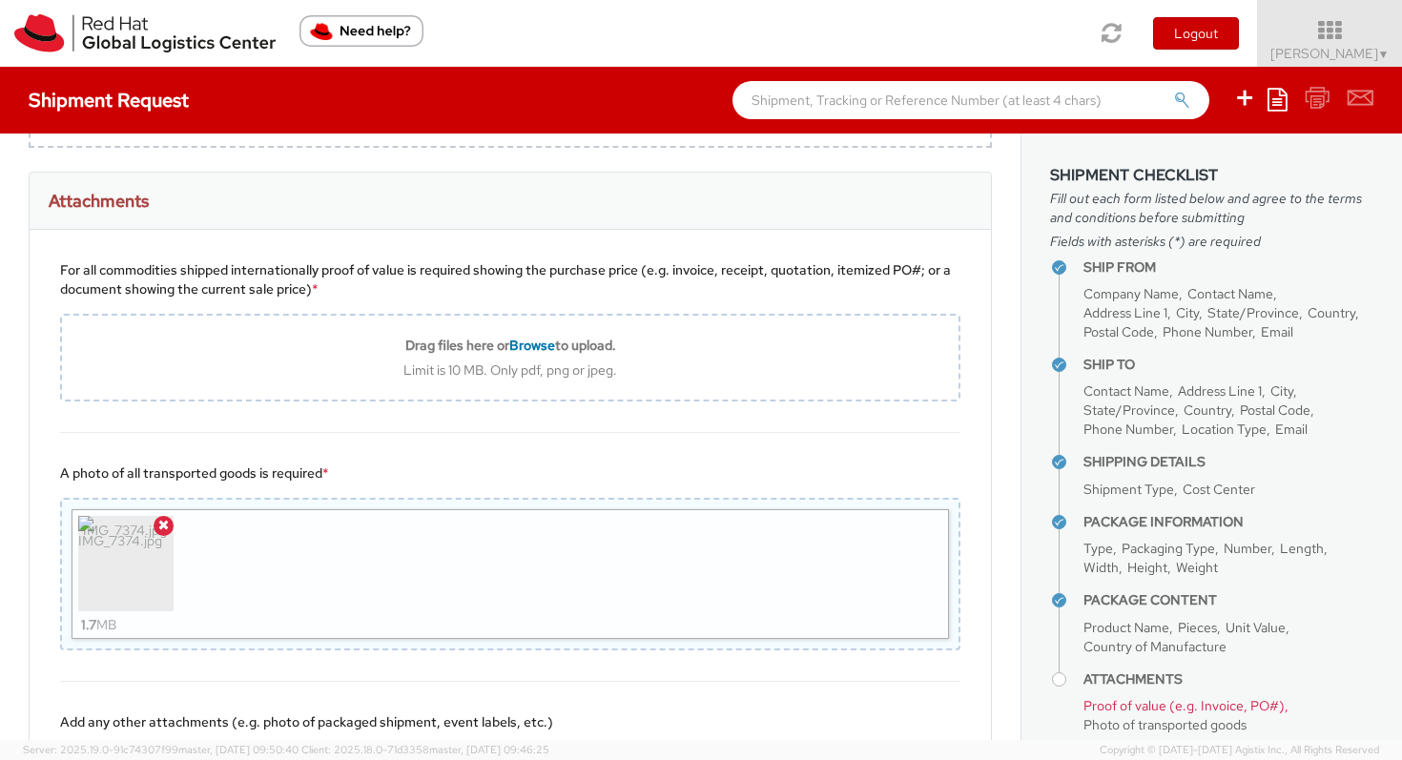
scroll to position [1883, 0]
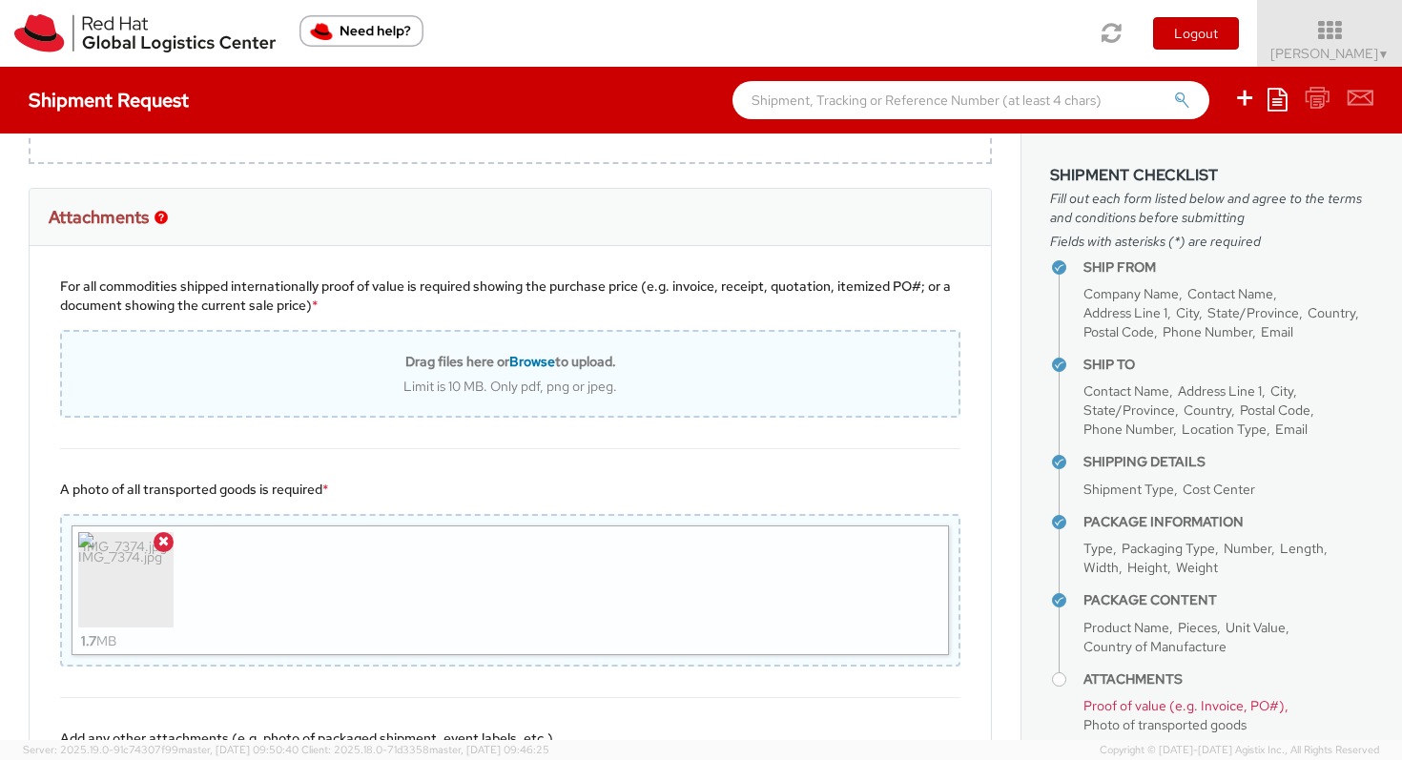
click at [536, 357] on span "Browse" at bounding box center [532, 361] width 46 height 17
type input "C:\fakepath\IMG_7374.jpg"
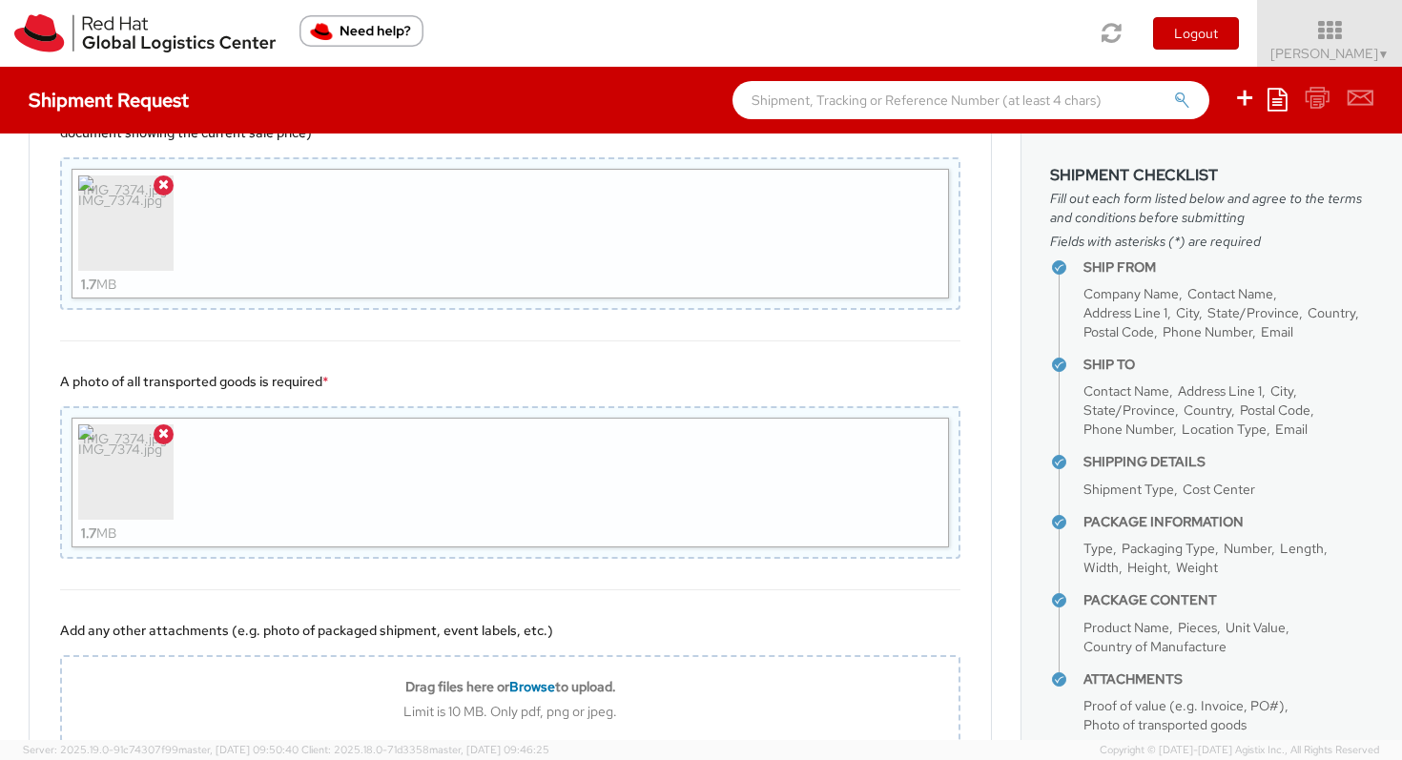
scroll to position [2190, 0]
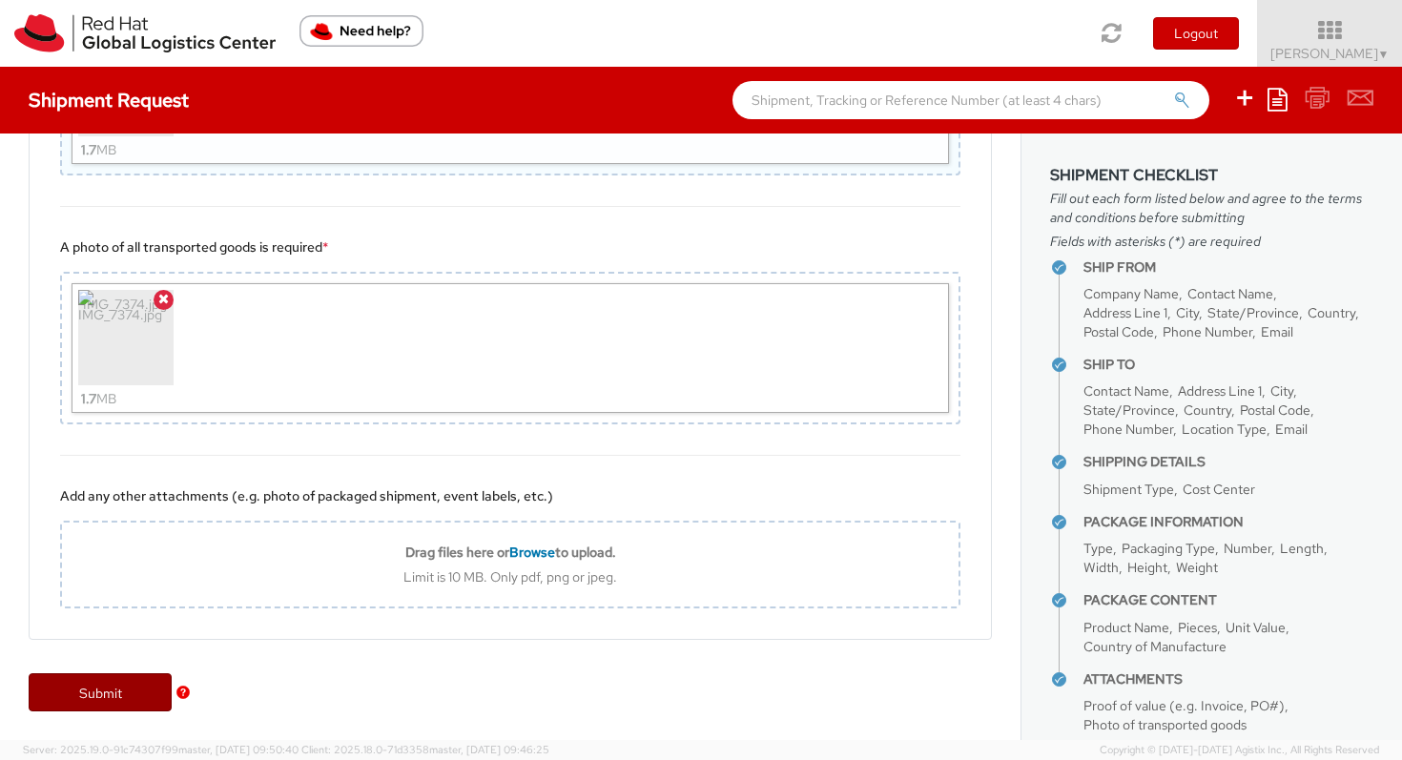
click at [94, 695] on link "Submit" at bounding box center [100, 692] width 143 height 38
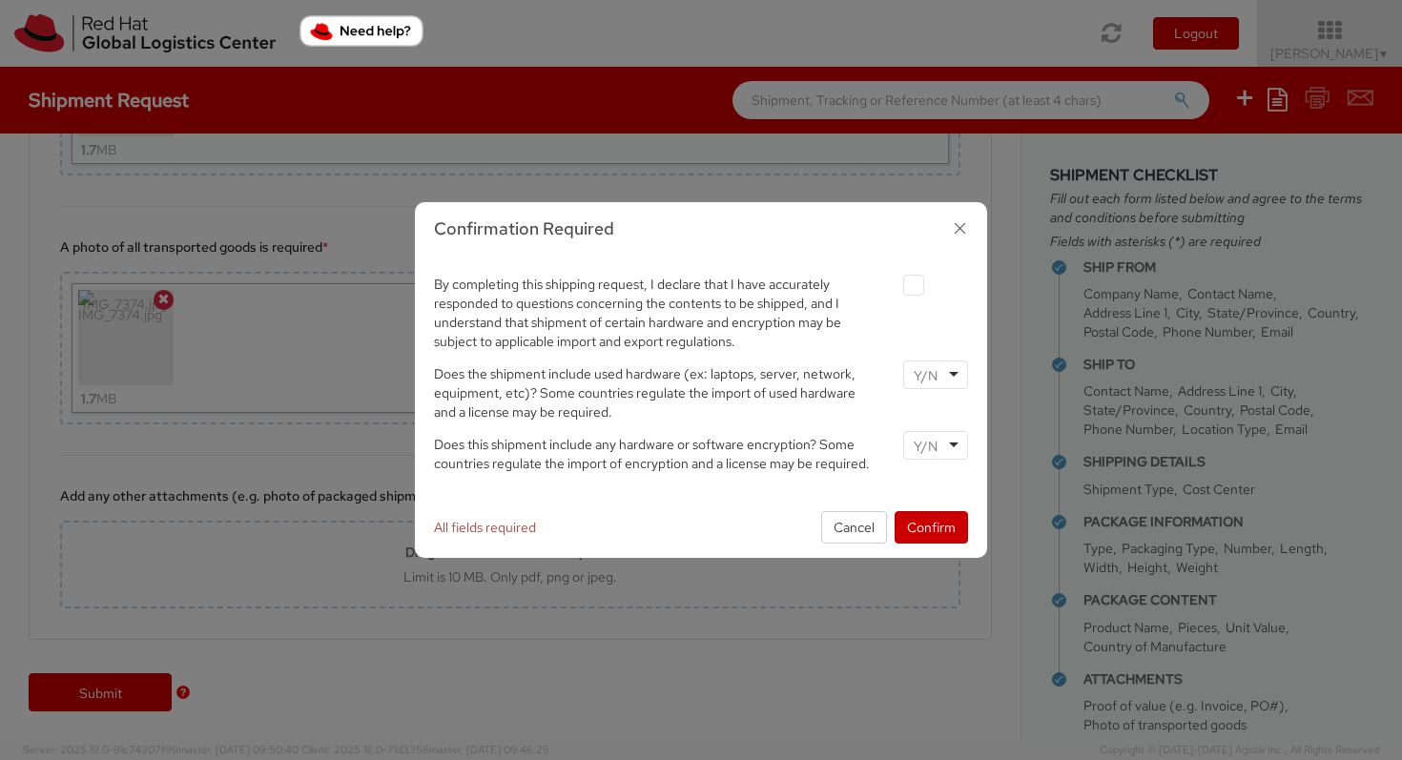
click at [915, 287] on label at bounding box center [913, 285] width 21 height 21
click at [897, 287] on input "checkbox" at bounding box center [891, 285] width 12 height 12
checkbox input "true"
click at [952, 372] on div at bounding box center [935, 375] width 65 height 29
click at [953, 443] on div at bounding box center [935, 445] width 65 height 29
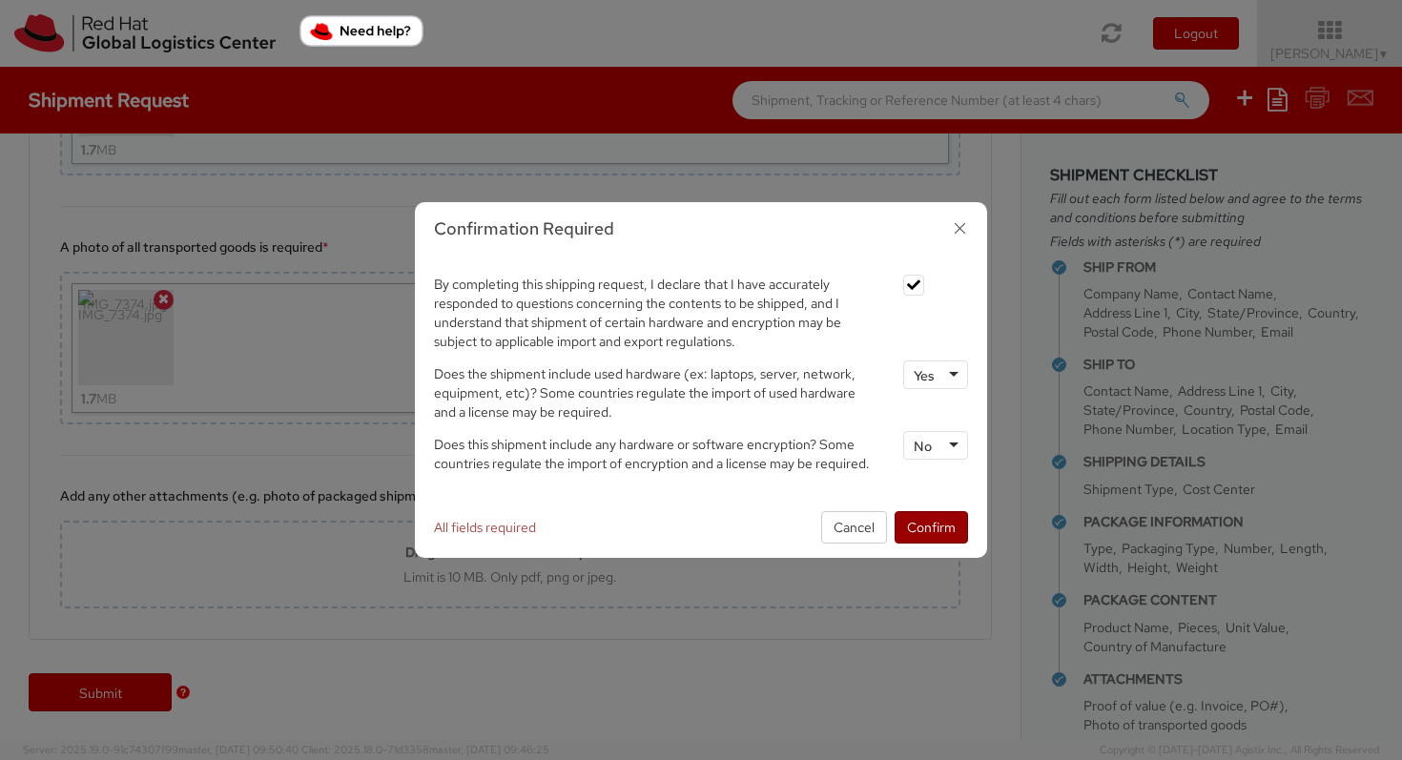
click at [926, 531] on button "Confirm" at bounding box center [931, 527] width 73 height 32
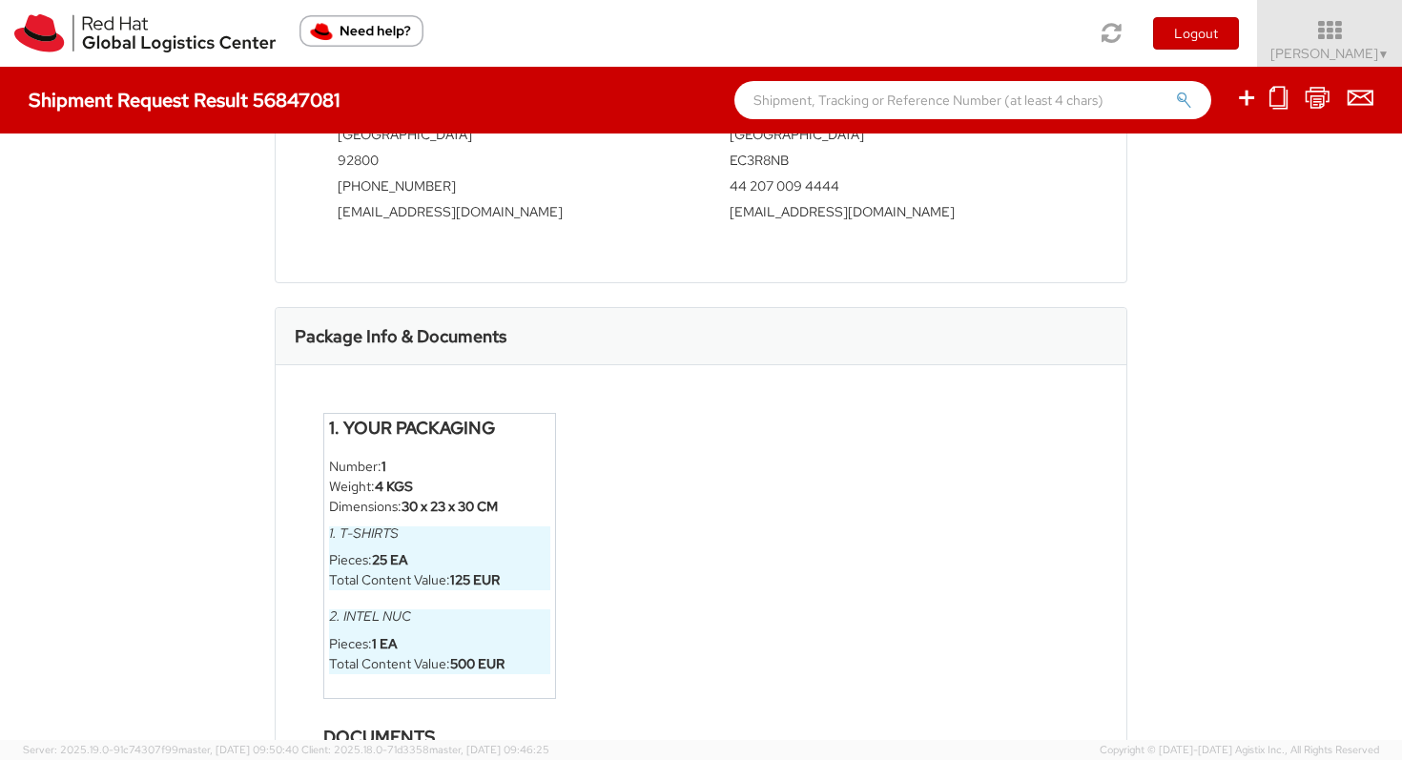
scroll to position [950, 0]
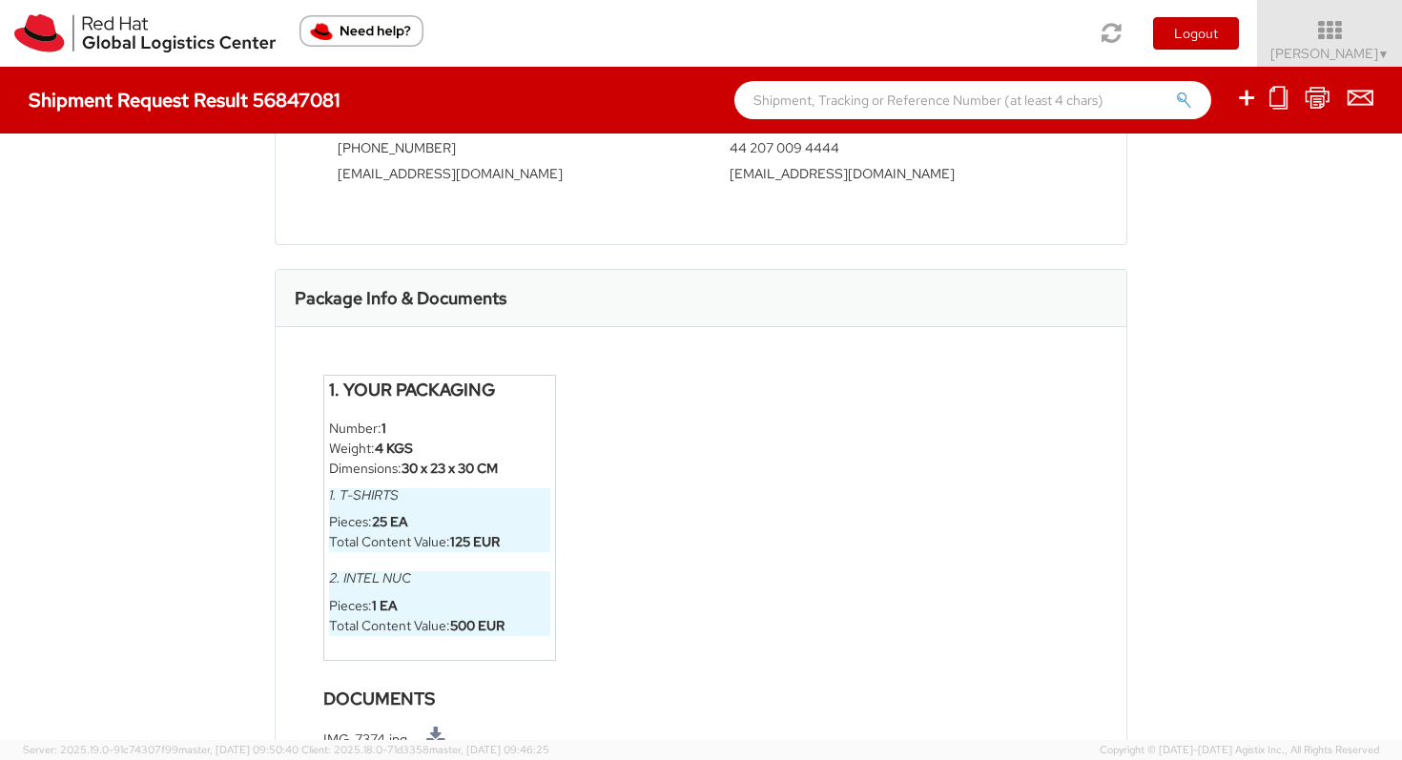
click at [466, 532] on li "Pieces: 25 EA" at bounding box center [439, 522] width 221 height 20
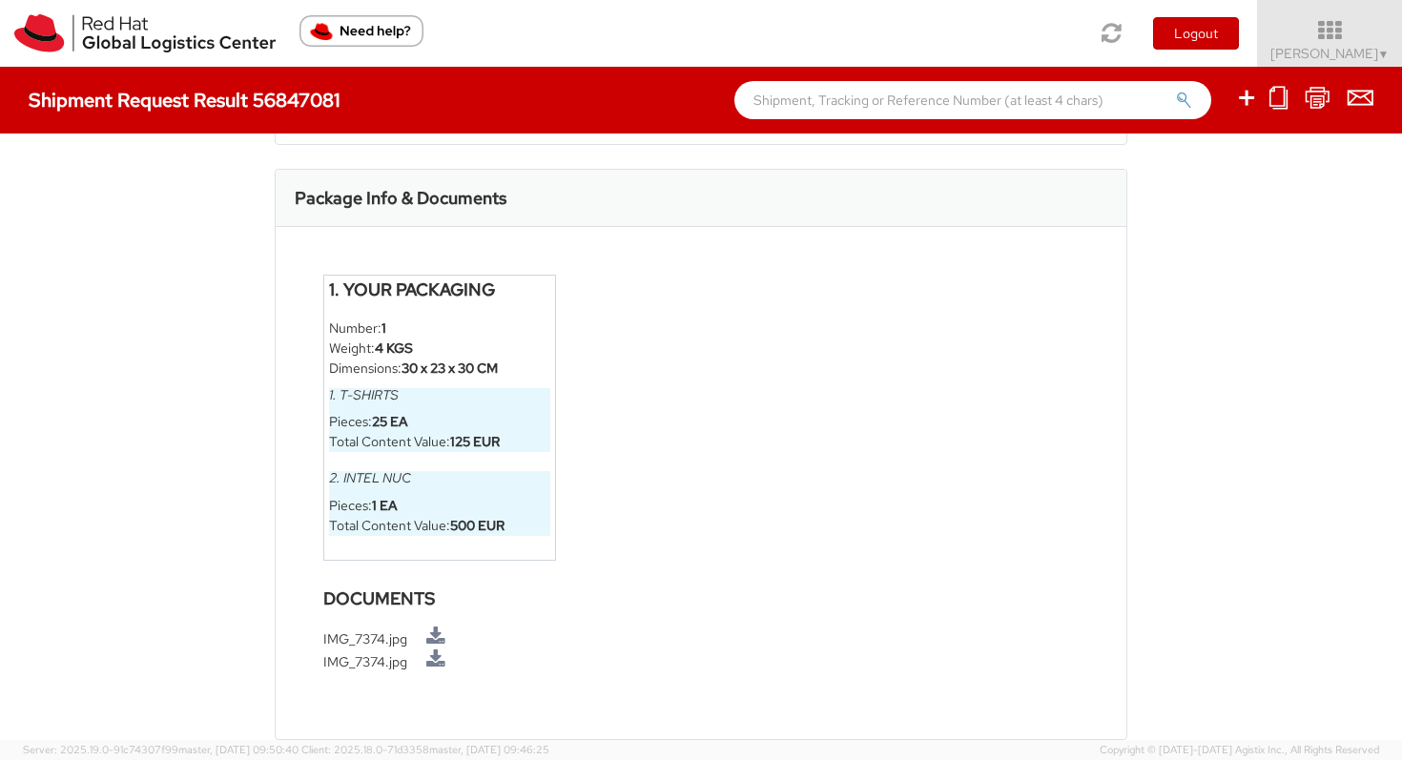
scroll to position [1069, 0]
click at [440, 637] on link at bounding box center [435, 637] width 19 height 20
click at [1319, 97] on icon at bounding box center [1318, 98] width 26 height 24
click at [1327, 323] on div "Shipment 56847081 Request Information Because you answered yes to one of the re…" at bounding box center [701, 437] width 1402 height 607
click at [1360, 96] on icon at bounding box center [1361, 98] width 26 height 24
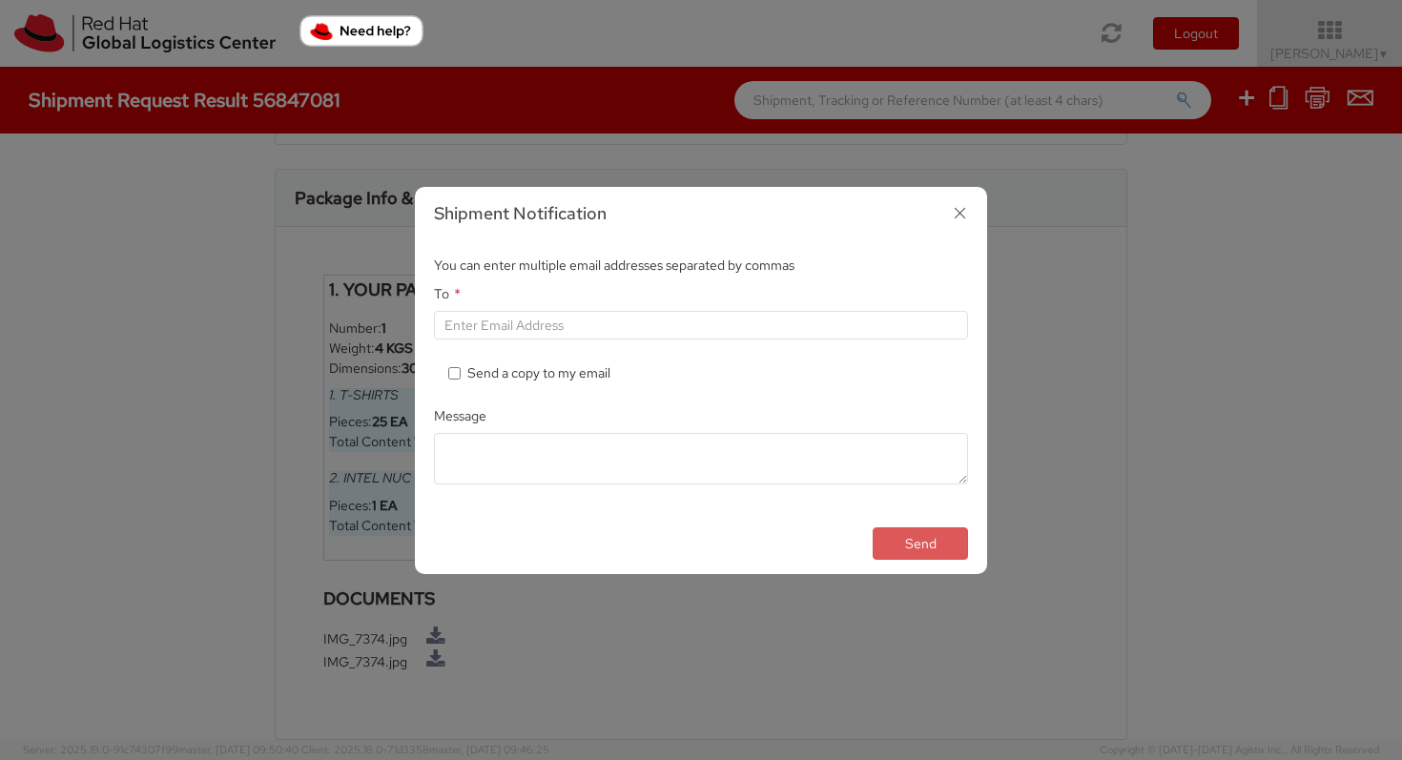
click at [959, 208] on icon "button" at bounding box center [960, 213] width 28 height 28
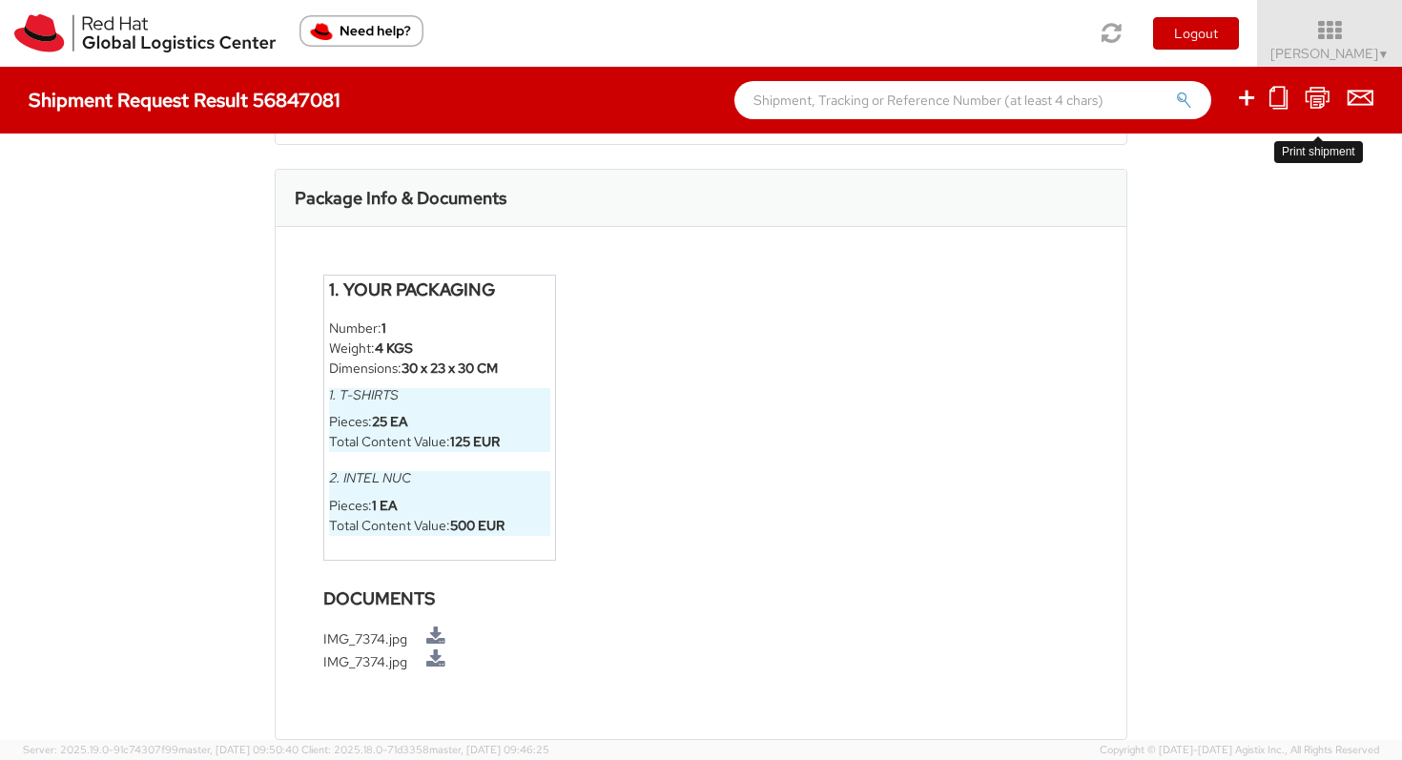
click at [1320, 102] on icon at bounding box center [1318, 98] width 26 height 24
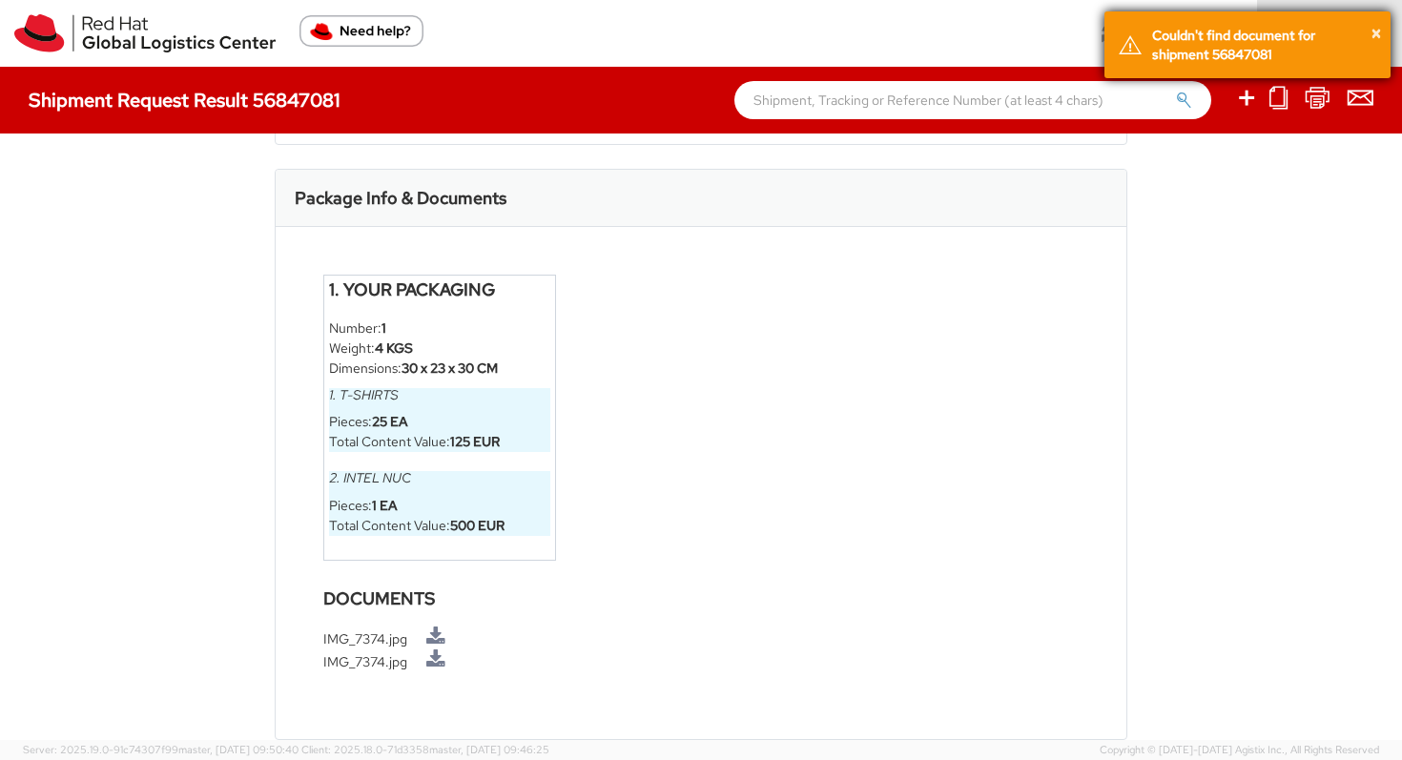
click at [1224, 40] on div "Couldn't find document for shipment 56847081" at bounding box center [1264, 45] width 224 height 38
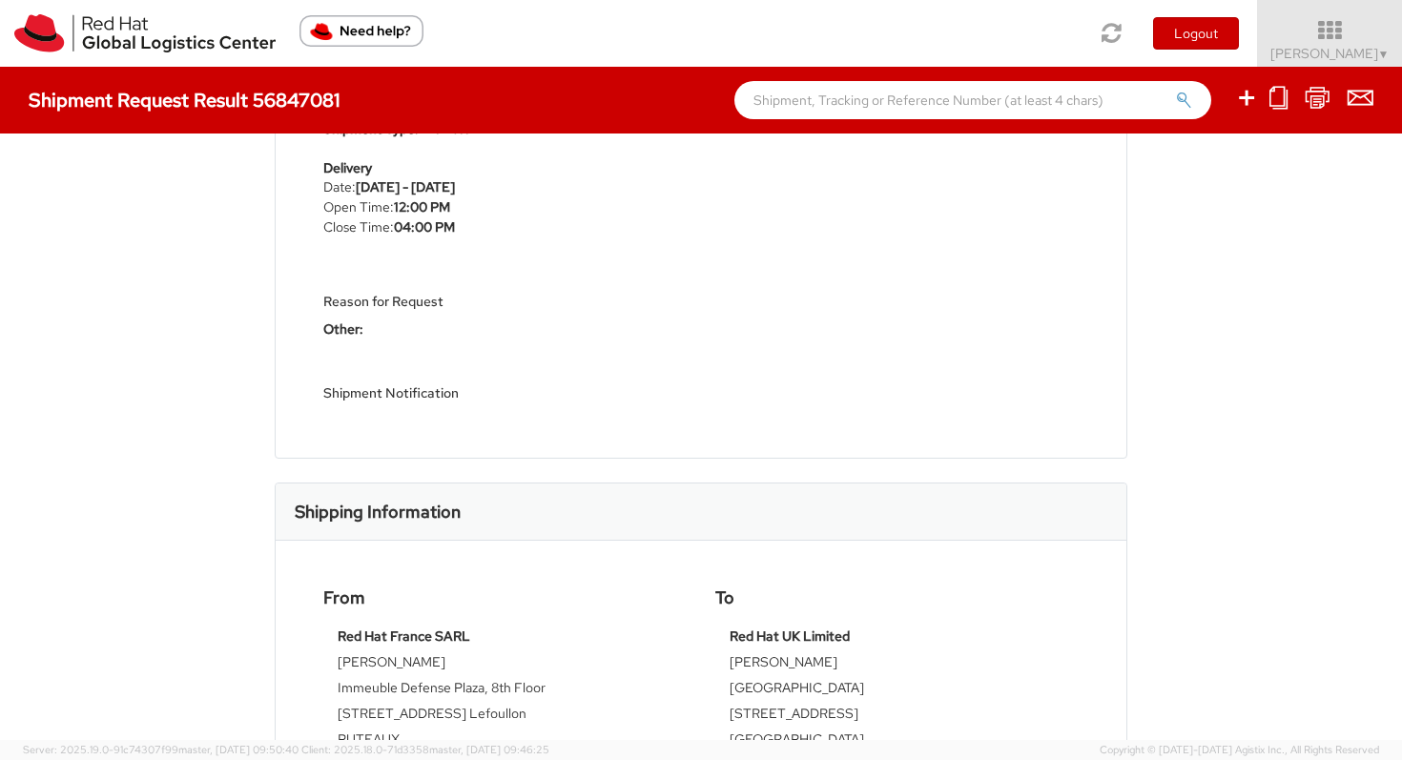
scroll to position [0, 0]
